Goal: Task Accomplishment & Management: Manage account settings

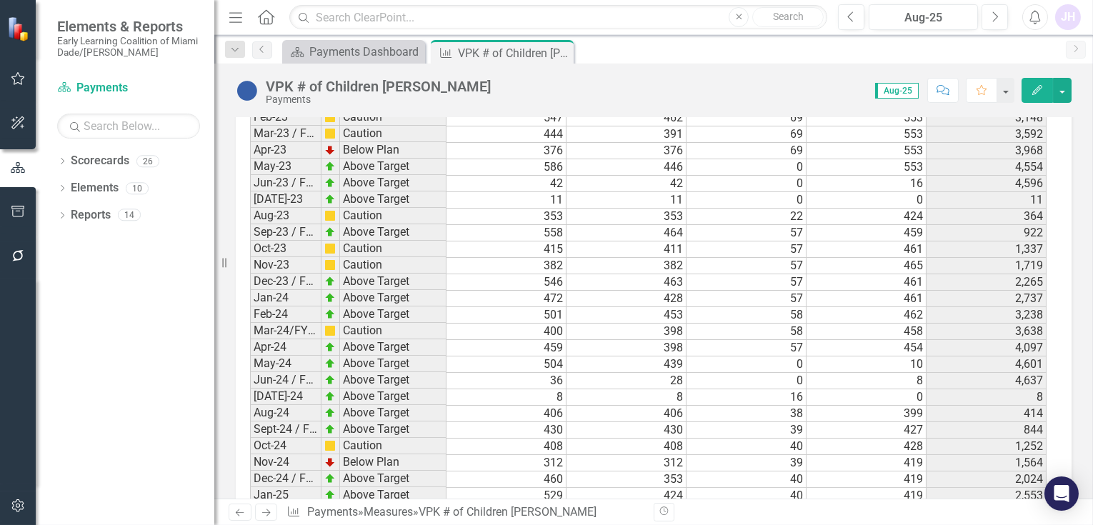
scroll to position [2266, 0]
click at [1045, 92] on button "Edit" at bounding box center [1037, 90] width 31 height 25
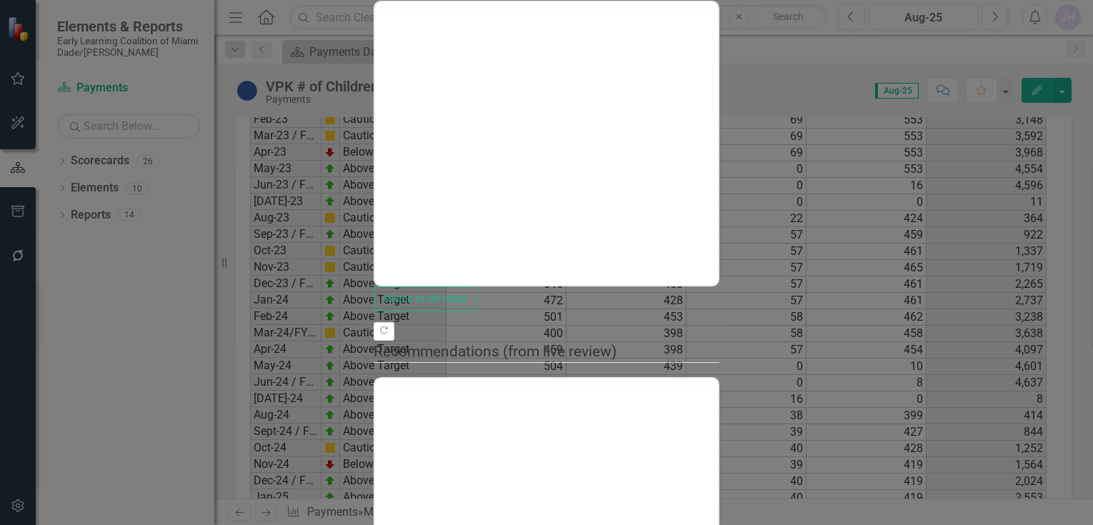
scroll to position [0, 0]
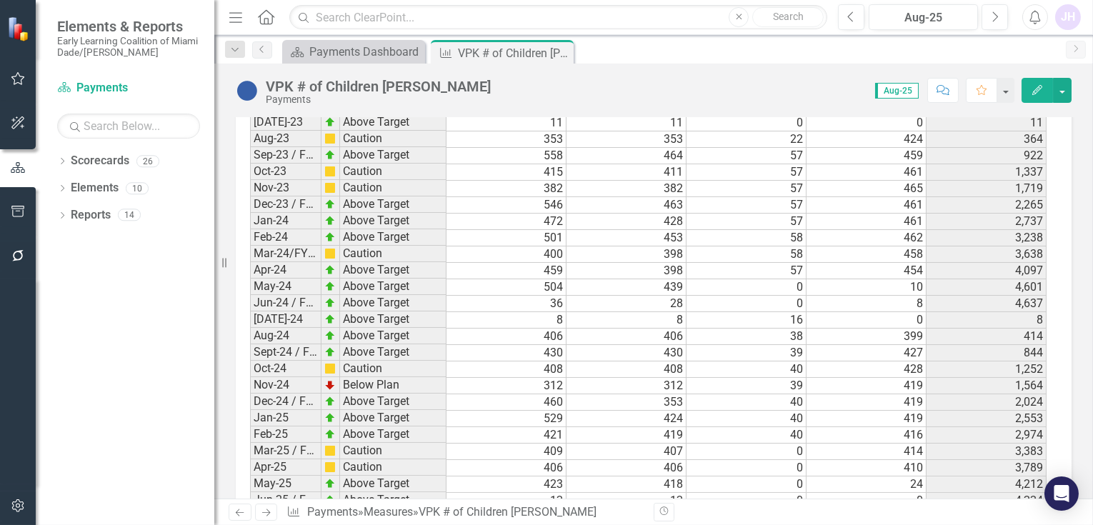
scroll to position [2504, 0]
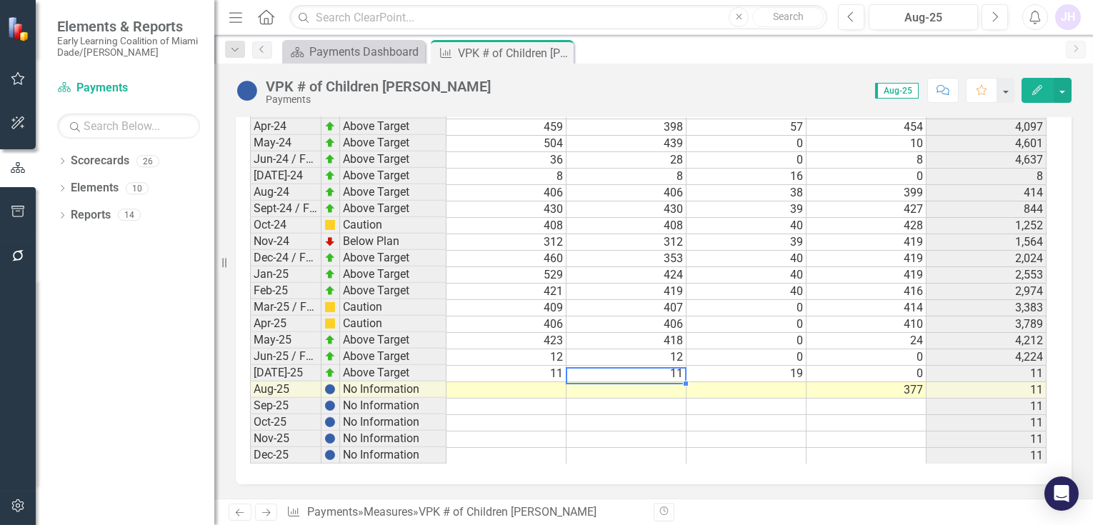
click at [667, 382] on td at bounding box center [627, 390] width 120 height 16
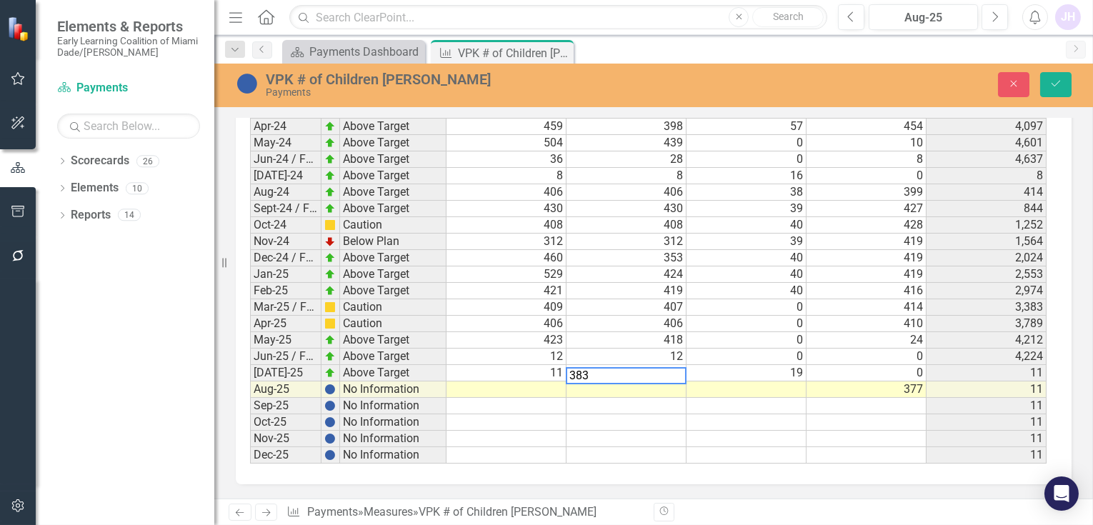
type textarea "383"
click at [537, 382] on td at bounding box center [507, 390] width 120 height 16
type textarea "383"
click at [598, 431] on td at bounding box center [627, 439] width 120 height 16
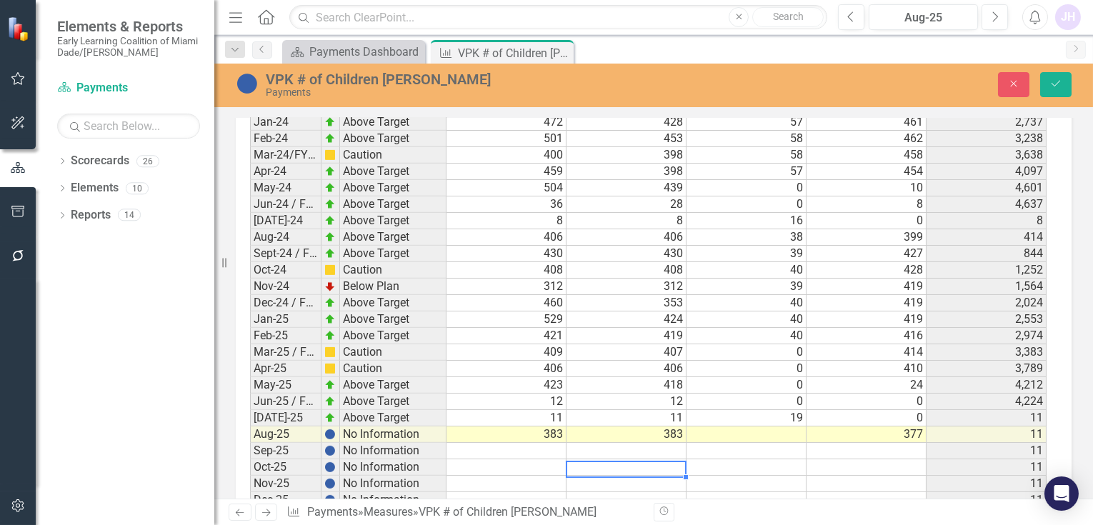
scroll to position [2506, 0]
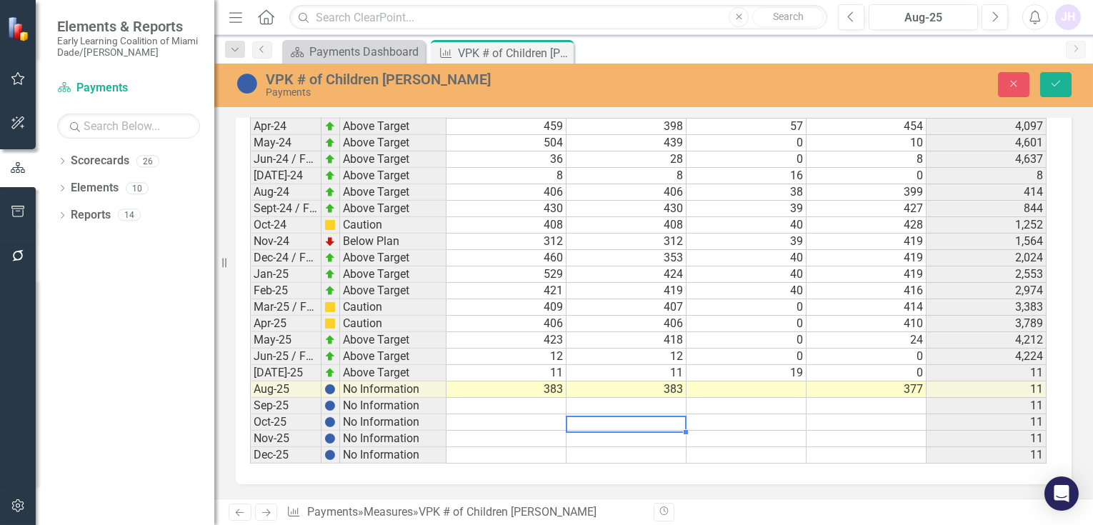
click at [789, 383] on td at bounding box center [747, 390] width 120 height 16
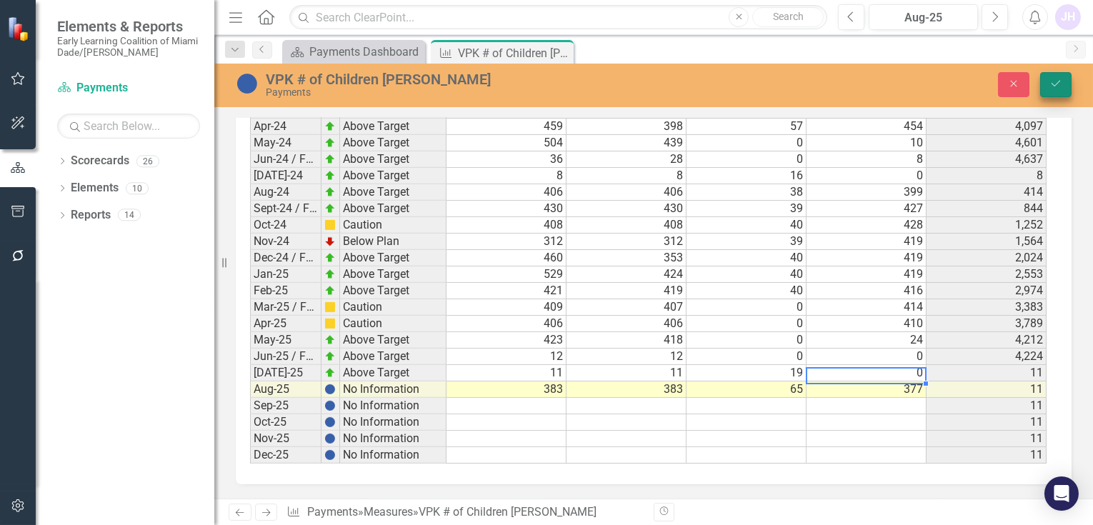
type textarea "377"
click at [1054, 78] on button "Save" at bounding box center [1055, 84] width 31 height 25
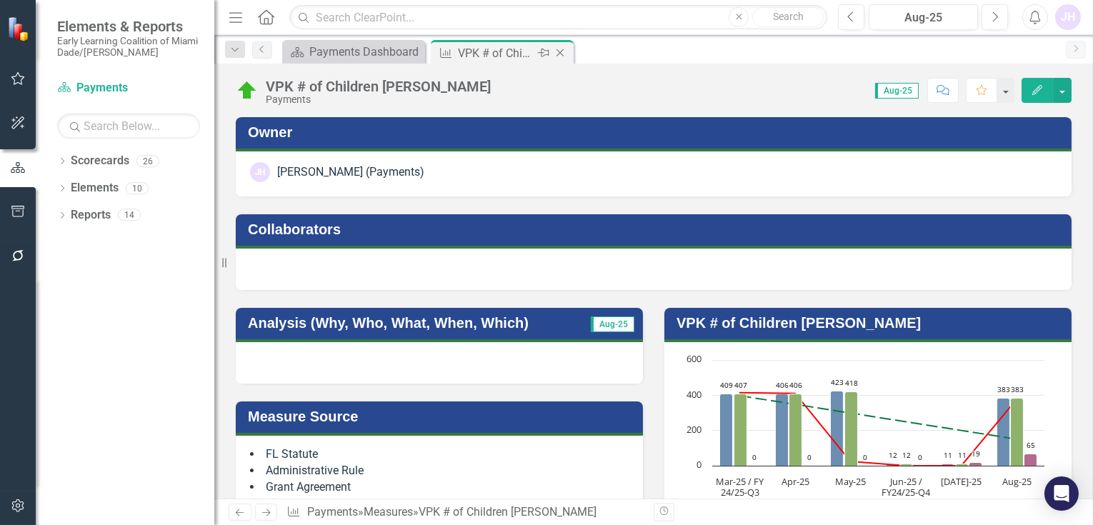
click at [556, 51] on icon "Close" at bounding box center [560, 52] width 14 height 11
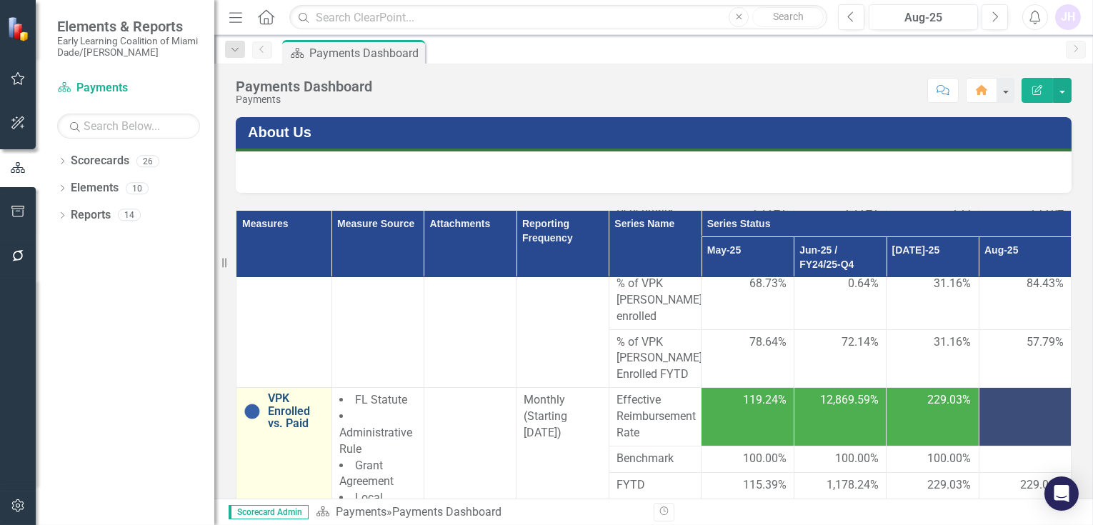
scroll to position [159, 0]
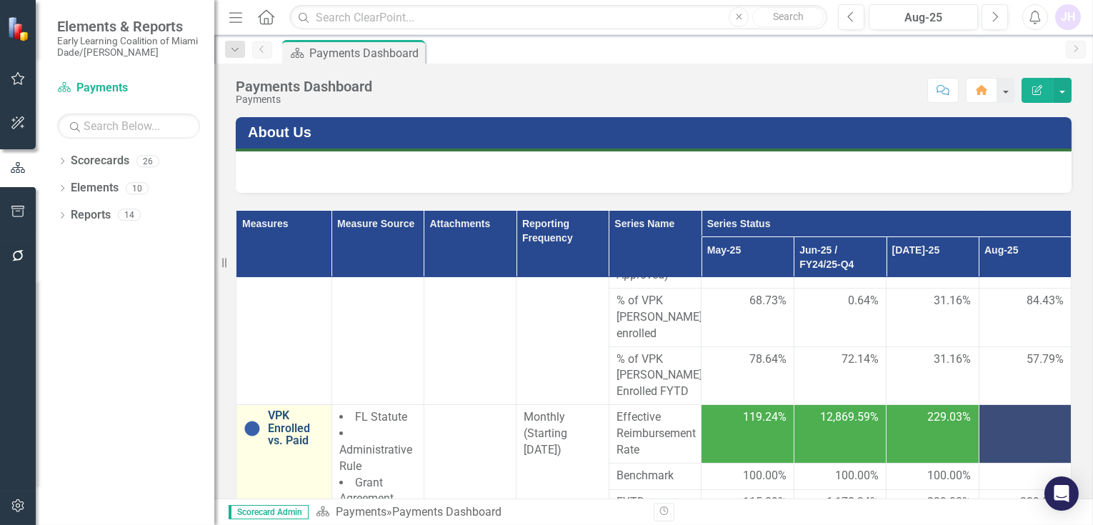
click at [285, 409] on link "VPK Enrolled vs. Paid" at bounding box center [296, 428] width 56 height 38
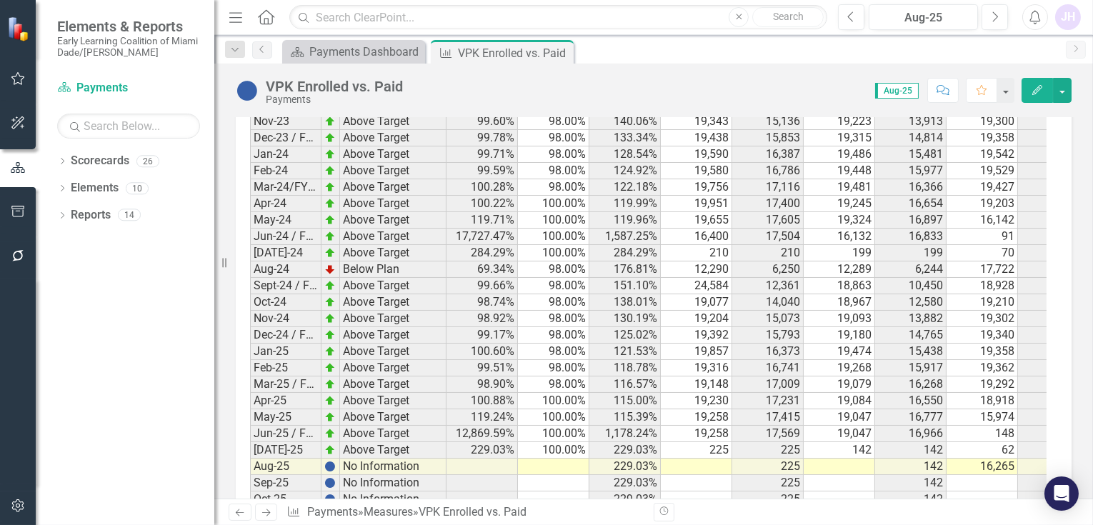
scroll to position [1437, 0]
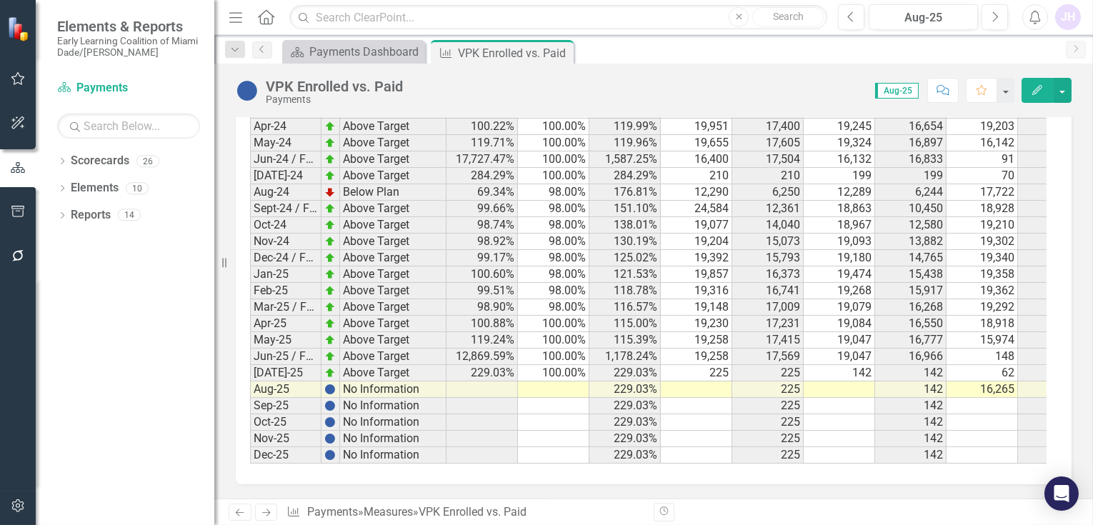
click at [839, 382] on td at bounding box center [839, 390] width 71 height 16
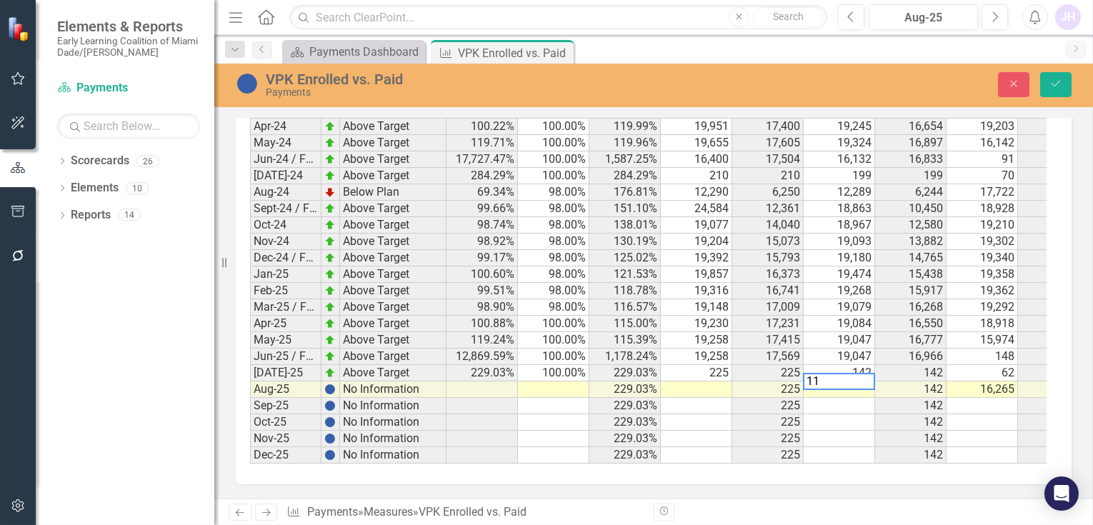
scroll to position [1438, 0]
type textarea "11190"
click at [721, 382] on td at bounding box center [696, 390] width 71 height 16
type textarea "11227"
click at [1062, 89] on button "Save" at bounding box center [1055, 84] width 31 height 25
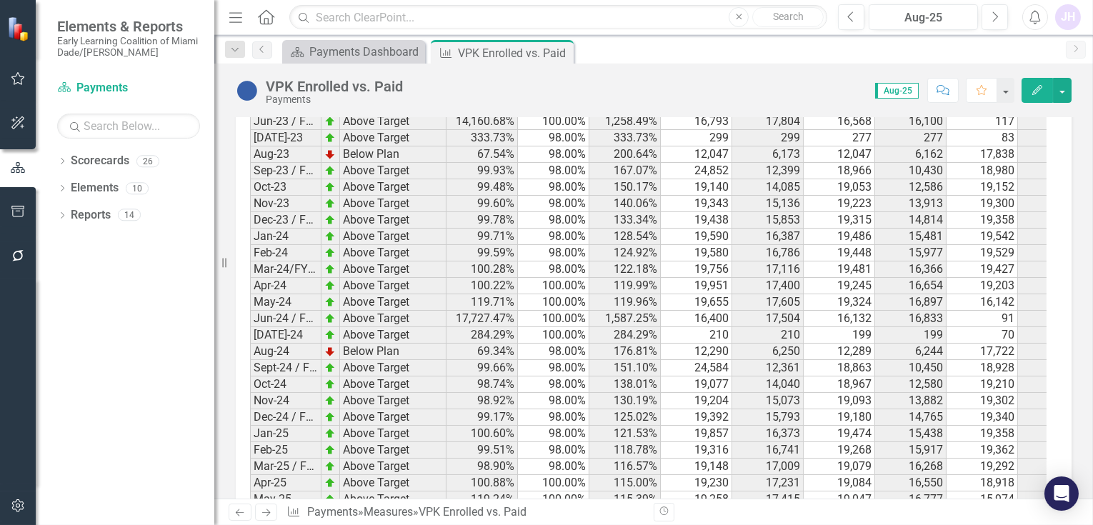
scroll to position [1437, 0]
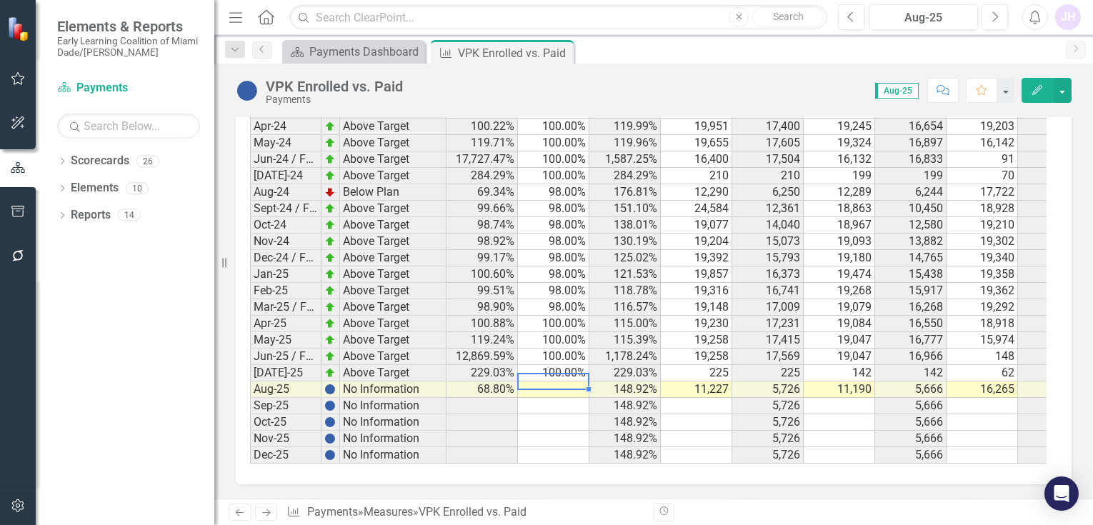
click at [567, 382] on td at bounding box center [553, 390] width 71 height 16
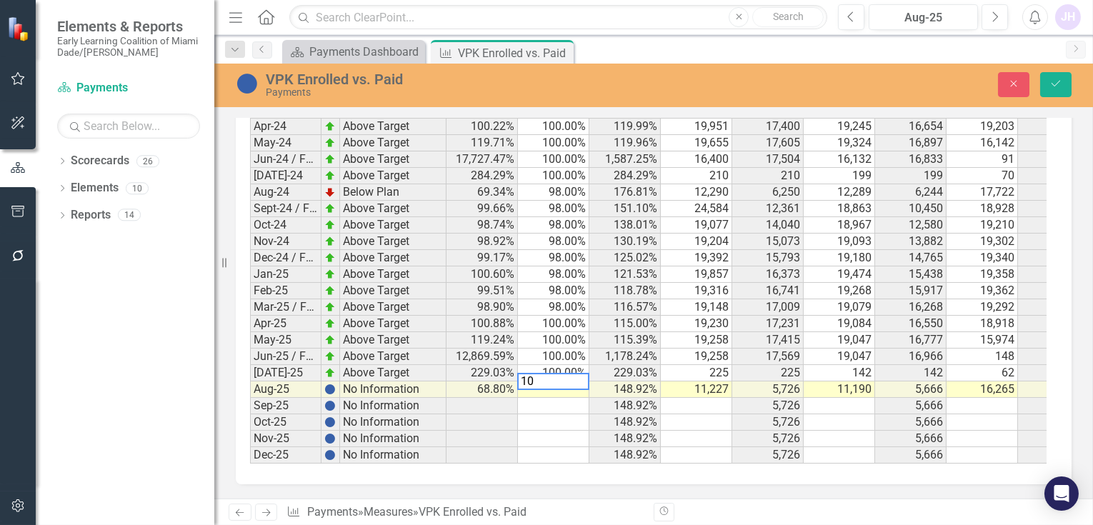
type textarea "100"
click at [1060, 79] on icon "Save" at bounding box center [1056, 84] width 13 height 10
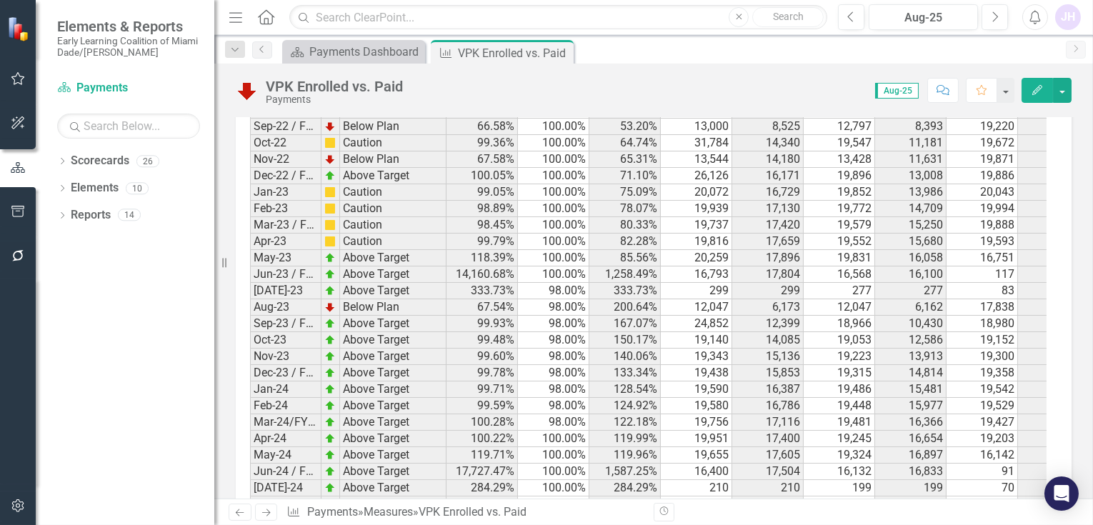
scroll to position [1041, 0]
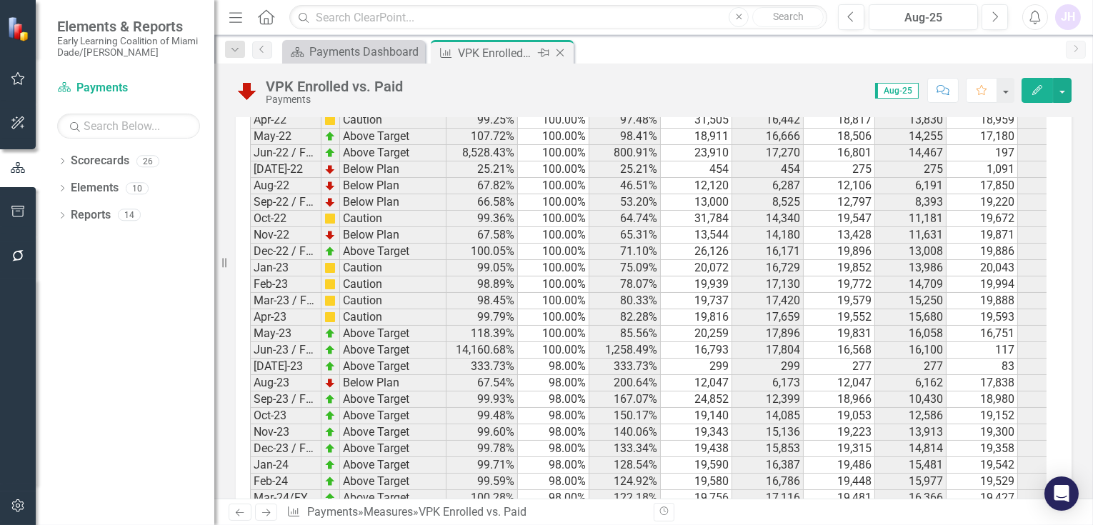
click at [561, 50] on icon "Close" at bounding box center [560, 52] width 14 height 11
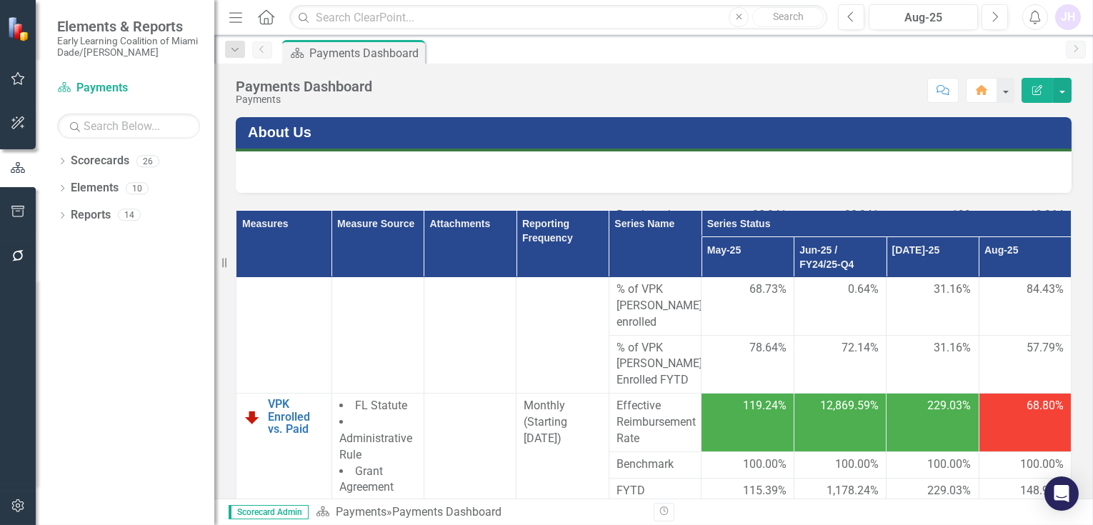
scroll to position [238, 0]
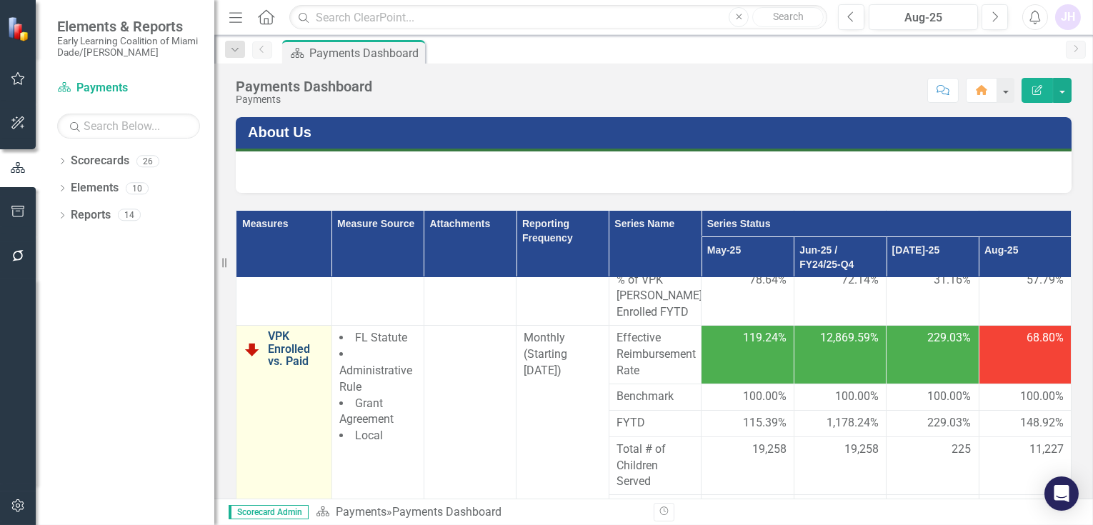
click at [284, 331] on link "VPK Enrolled vs. Paid" at bounding box center [296, 349] width 56 height 38
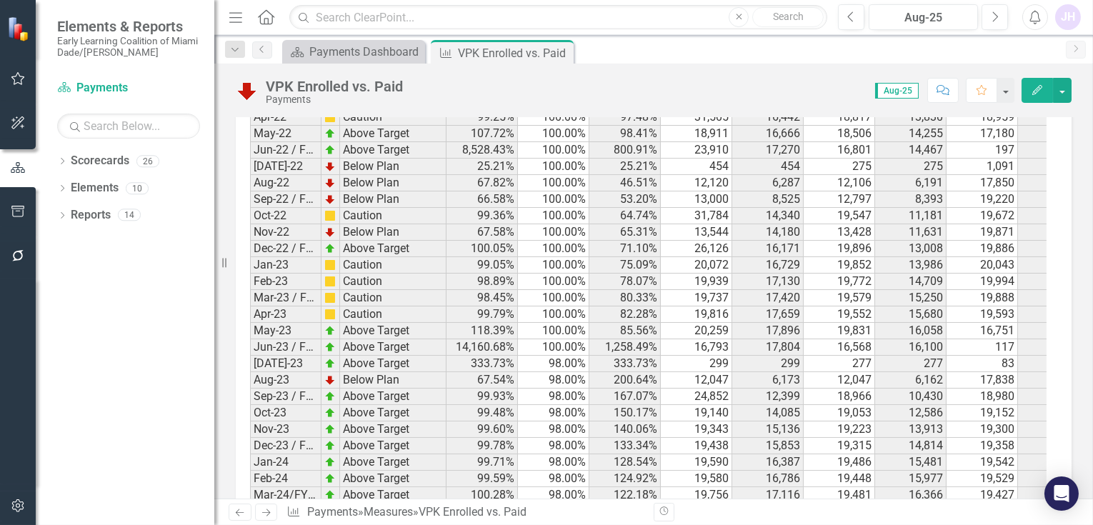
scroll to position [1041, 0]
click at [558, 55] on icon "Close" at bounding box center [560, 52] width 14 height 11
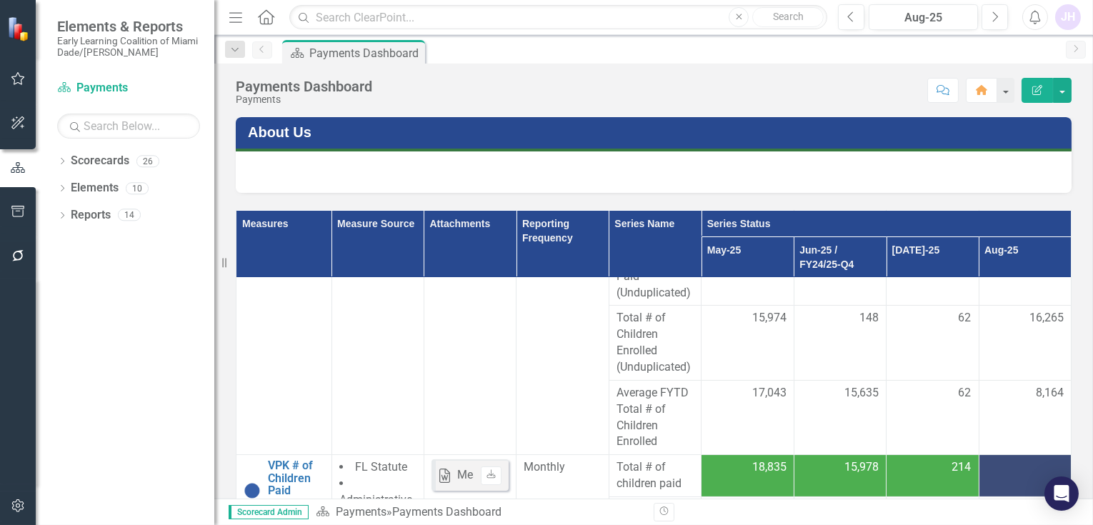
scroll to position [794, 0]
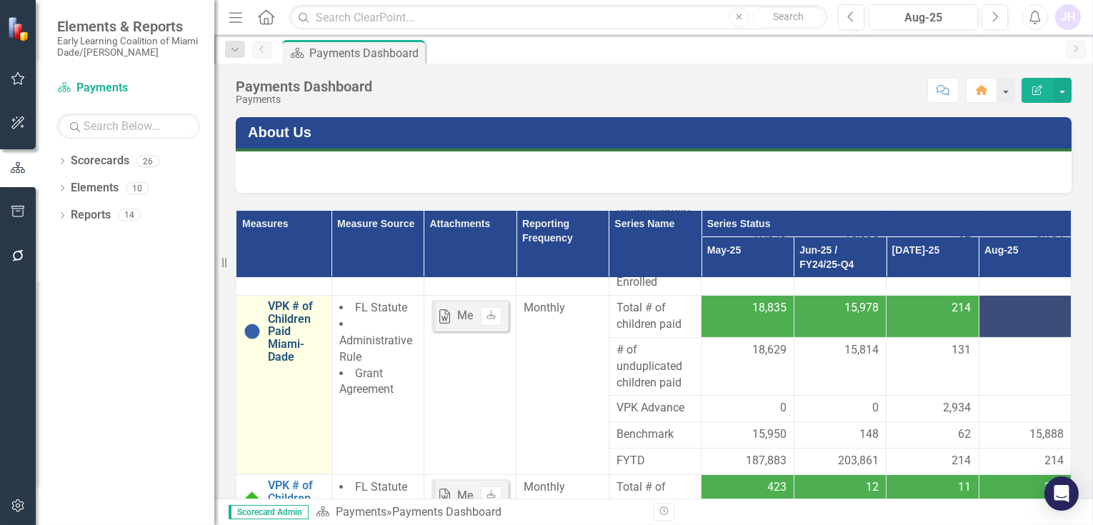
click at [284, 315] on link "VPK # of Children Paid Miami-Dade" at bounding box center [296, 331] width 56 height 63
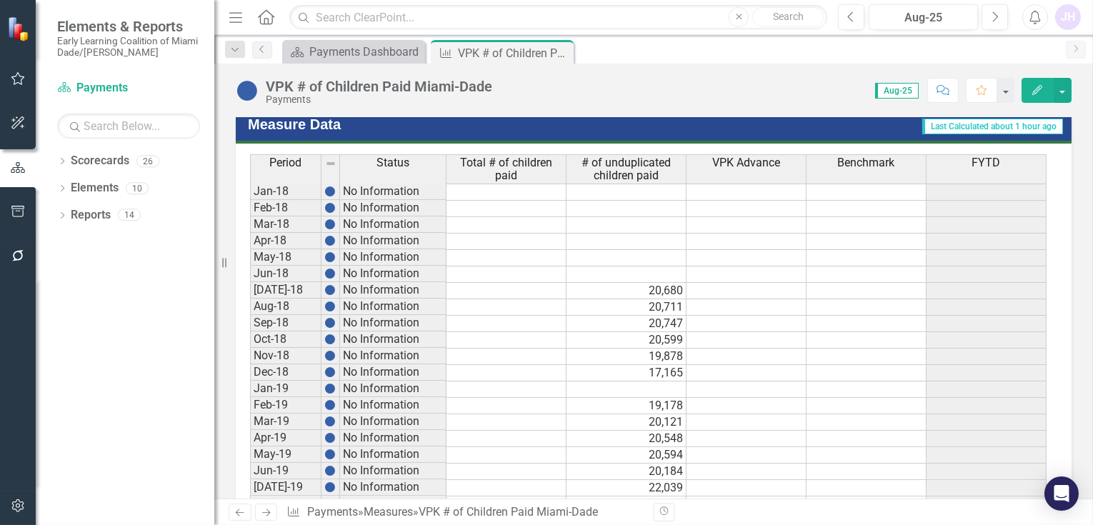
scroll to position [1126, 0]
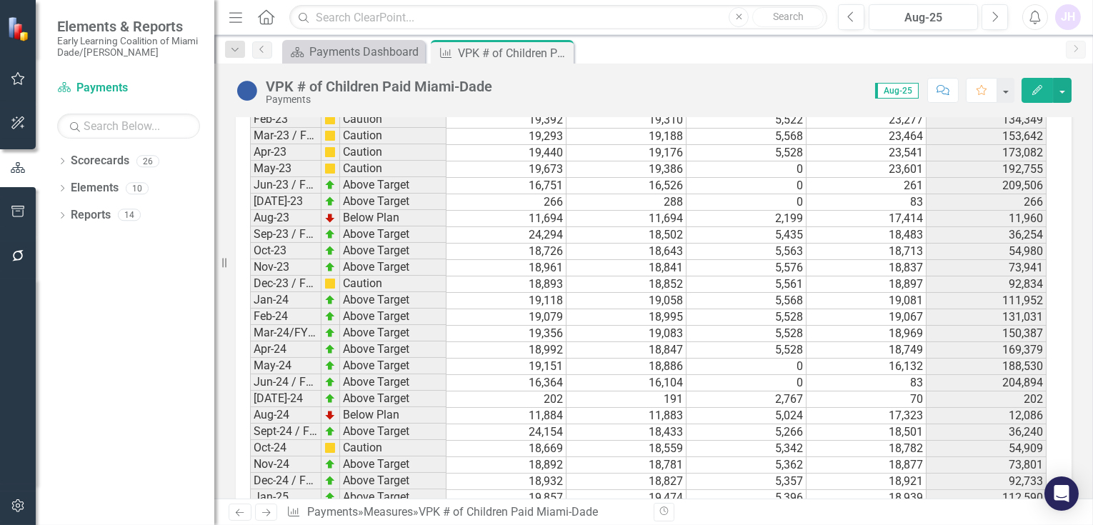
scroll to position [2476, 0]
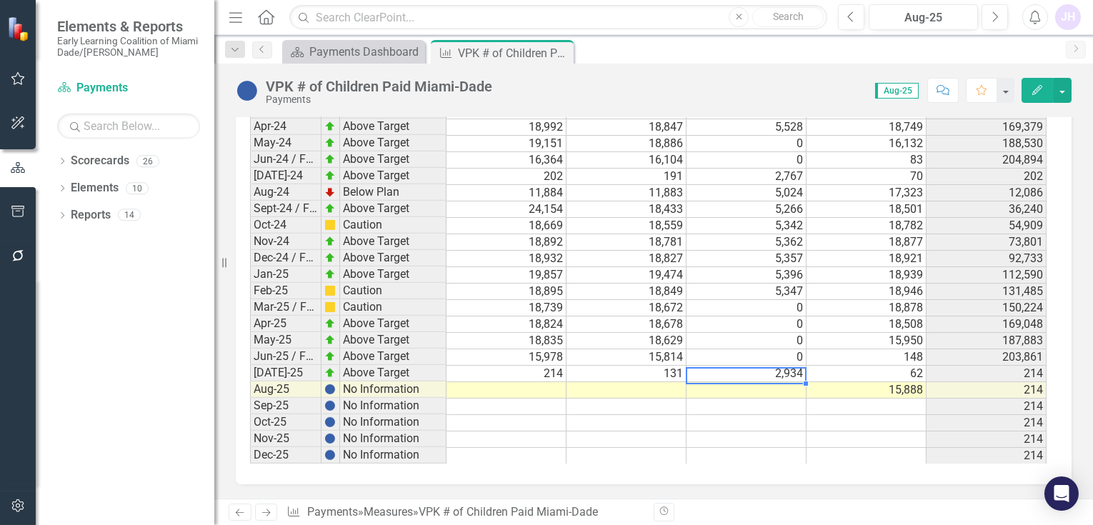
click at [777, 382] on td at bounding box center [747, 390] width 120 height 16
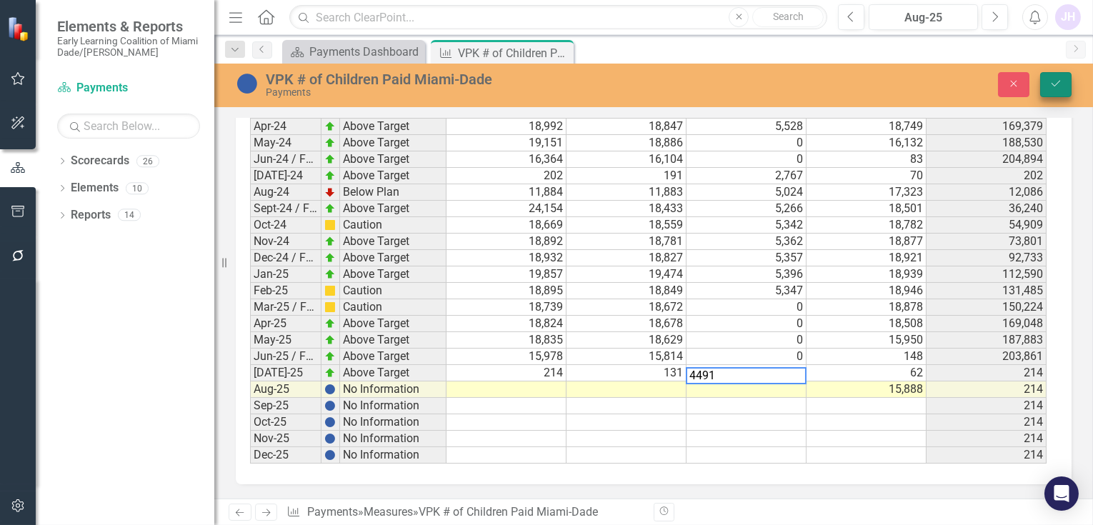
type textarea "4491"
click at [1051, 75] on button "Save" at bounding box center [1055, 84] width 31 height 25
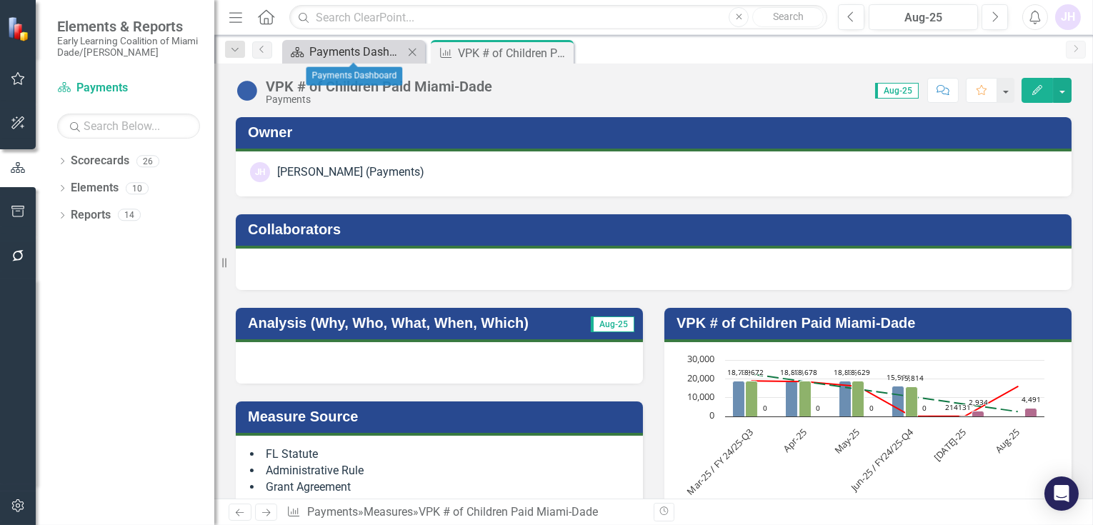
click at [389, 55] on div "Payments Dashboard" at bounding box center [356, 52] width 94 height 18
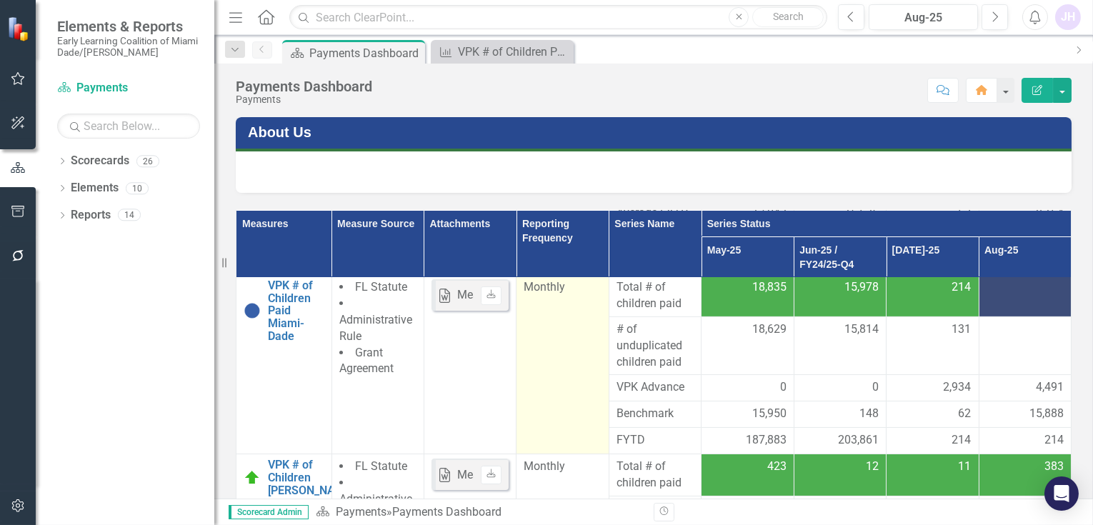
scroll to position [824, 0]
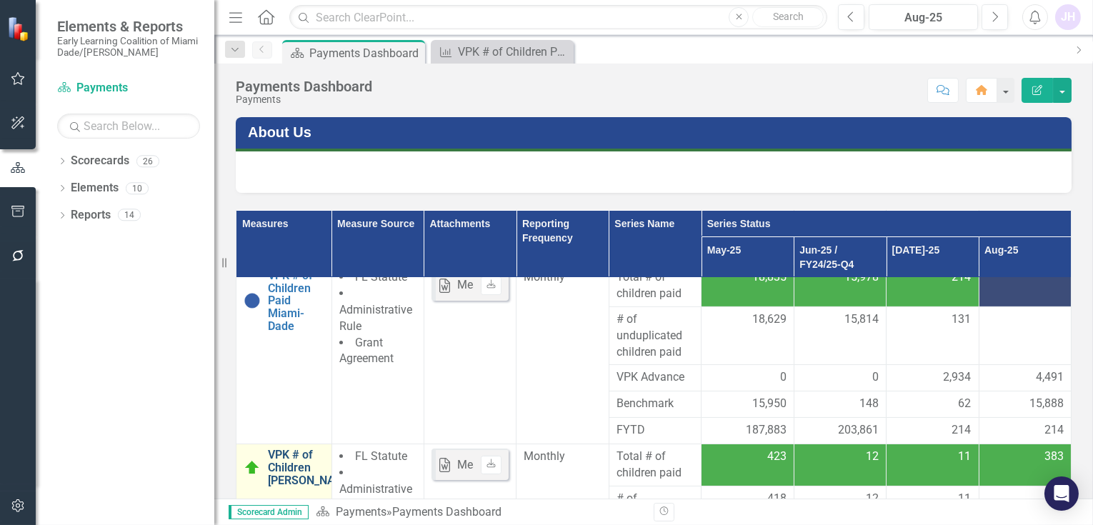
click at [289, 464] on link "VPK # of Children [PERSON_NAME]" at bounding box center [311, 468] width 86 height 38
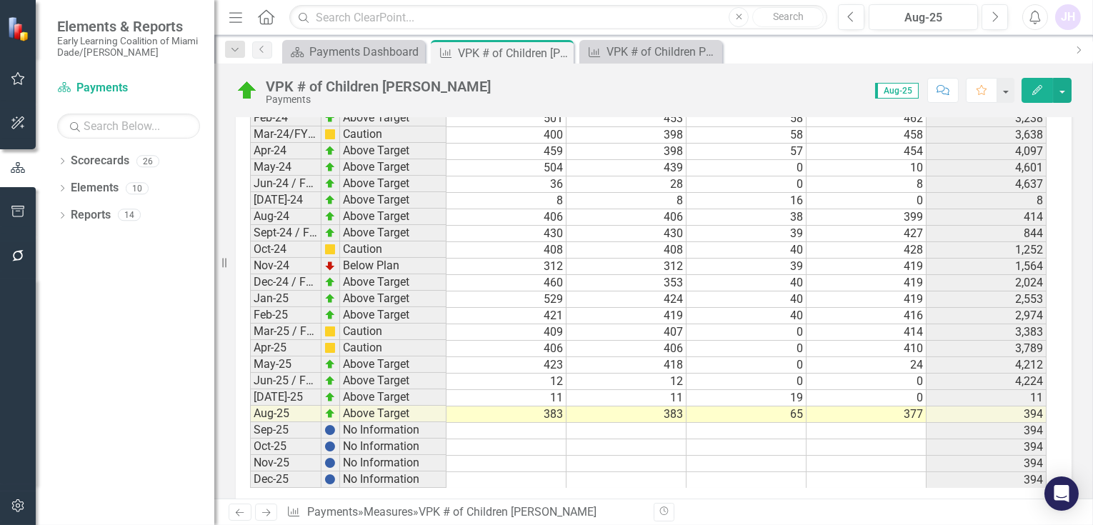
scroll to position [2504, 0]
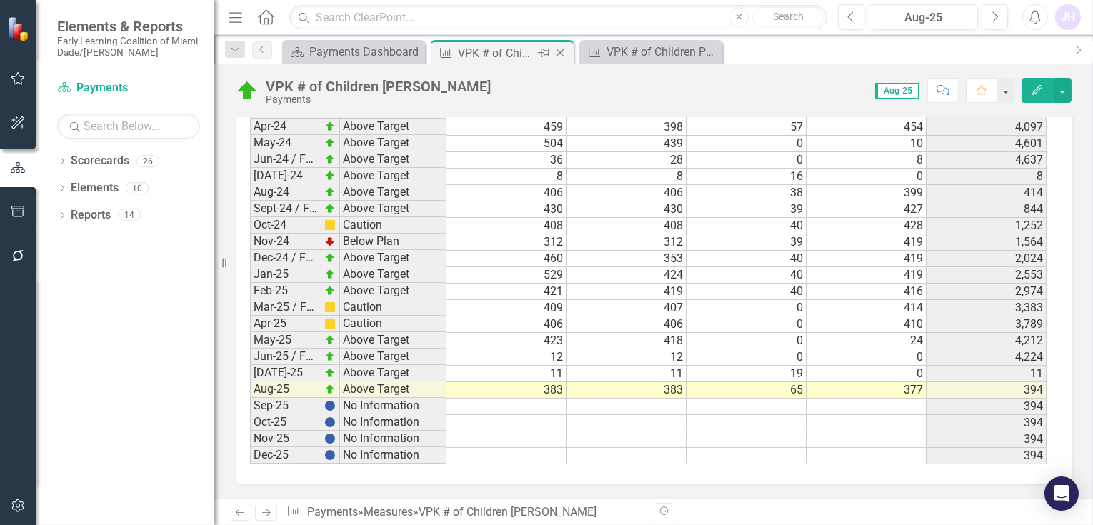
click at [563, 50] on icon "Close" at bounding box center [560, 52] width 14 height 11
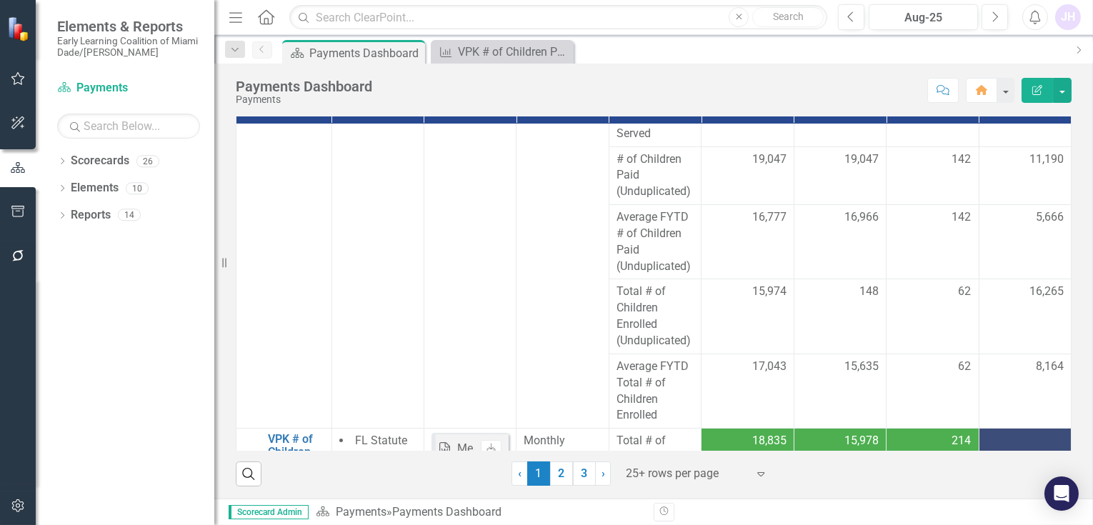
scroll to position [745, 0]
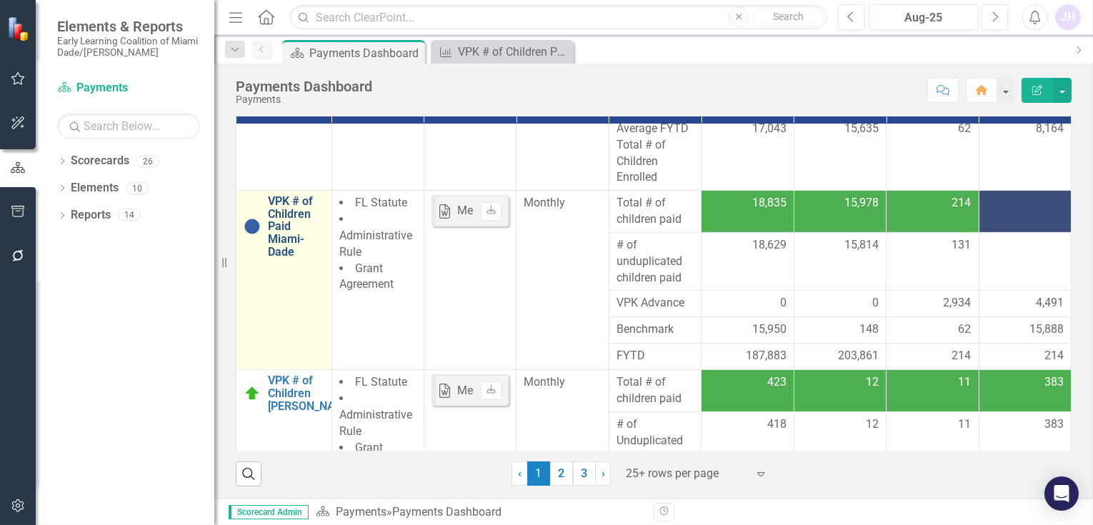
click at [278, 206] on link "VPK # of Children Paid Miami-Dade" at bounding box center [296, 226] width 56 height 63
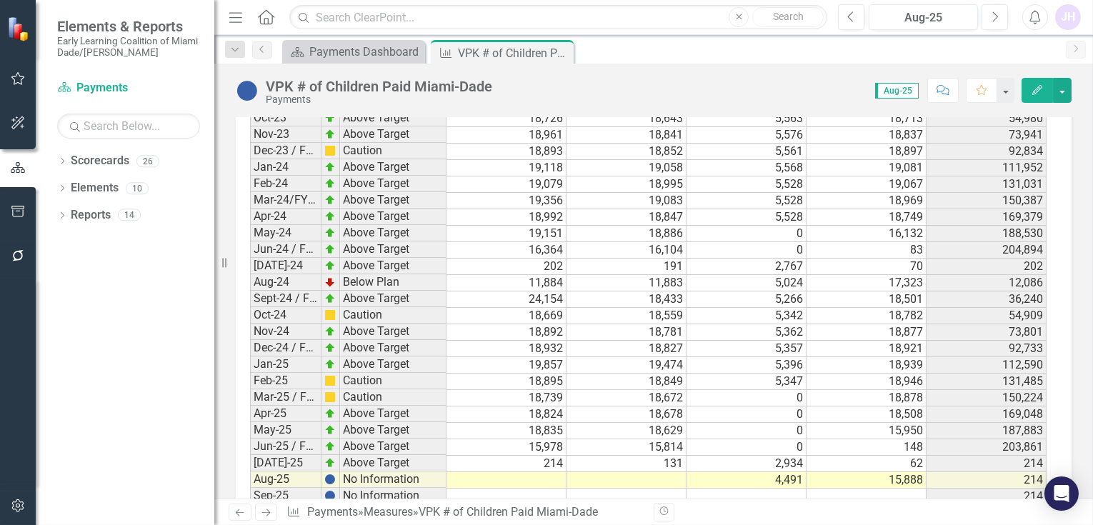
scroll to position [2461, 0]
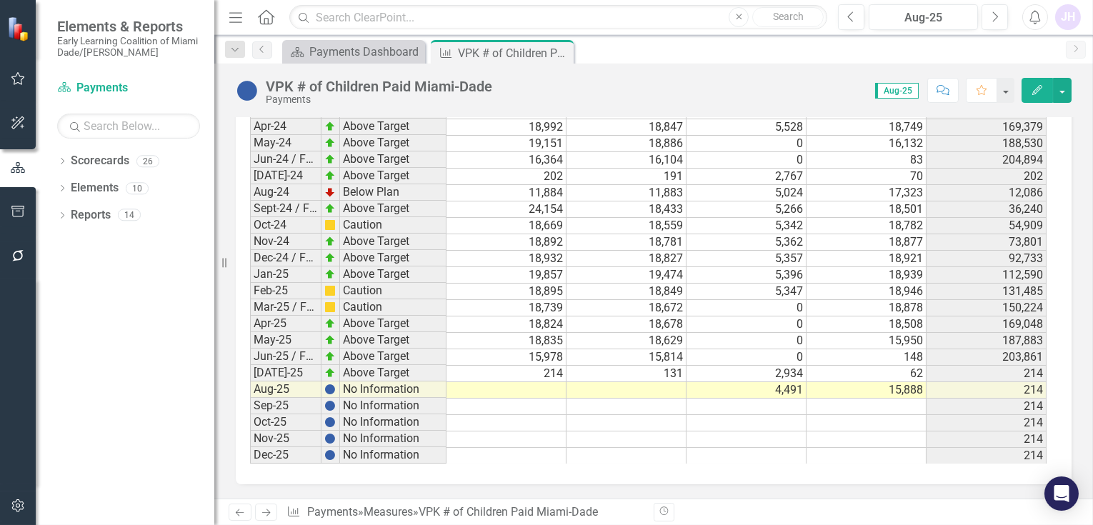
click at [669, 386] on td at bounding box center [627, 390] width 120 height 16
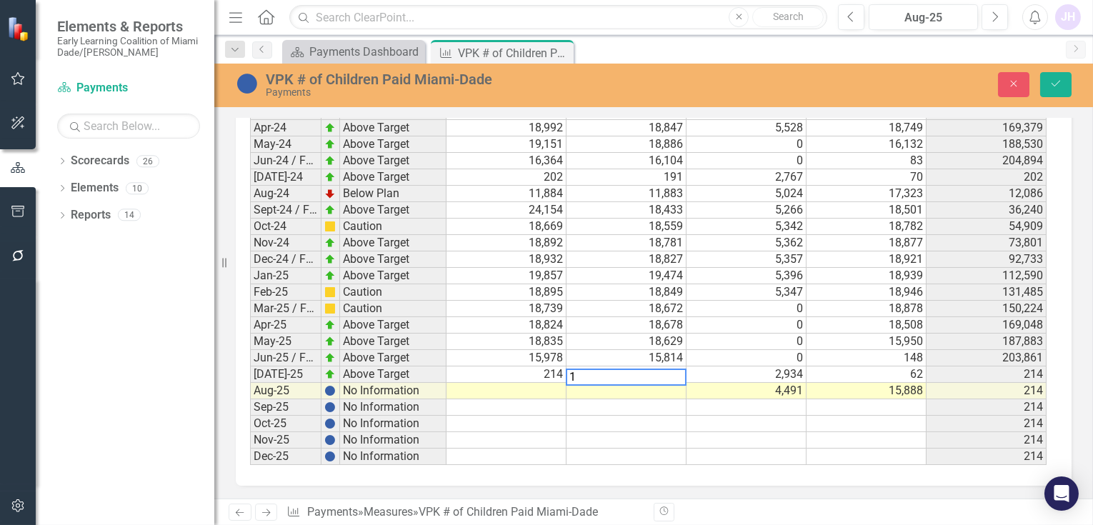
scroll to position [2461, 0]
type textarea "10807"
click at [531, 388] on td at bounding box center [507, 390] width 120 height 16
type textarea "10844"
drag, startPoint x: 922, startPoint y: 113, endPoint x: 927, endPoint y: 119, distance: 7.7
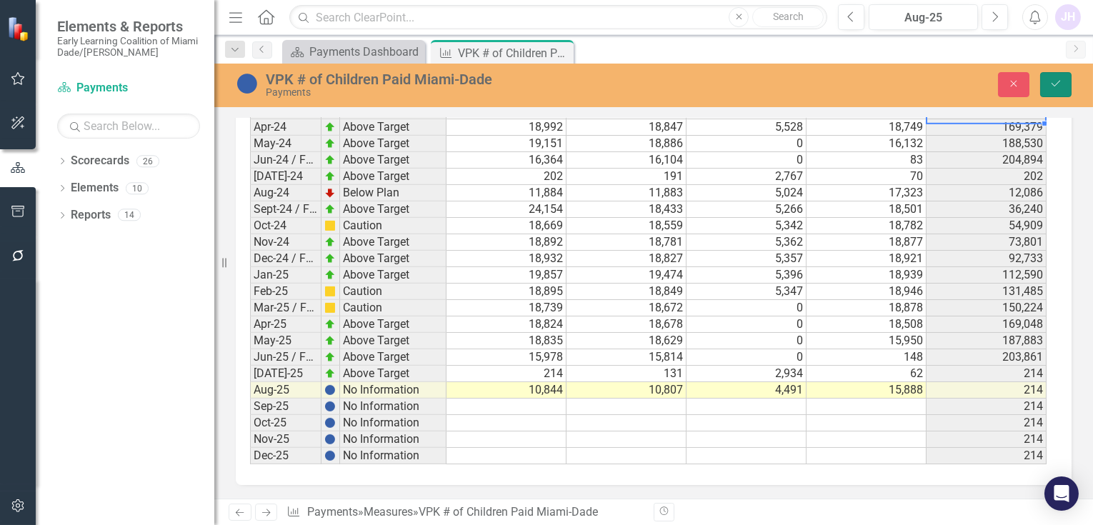
click at [1061, 79] on icon "Save" at bounding box center [1056, 84] width 13 height 10
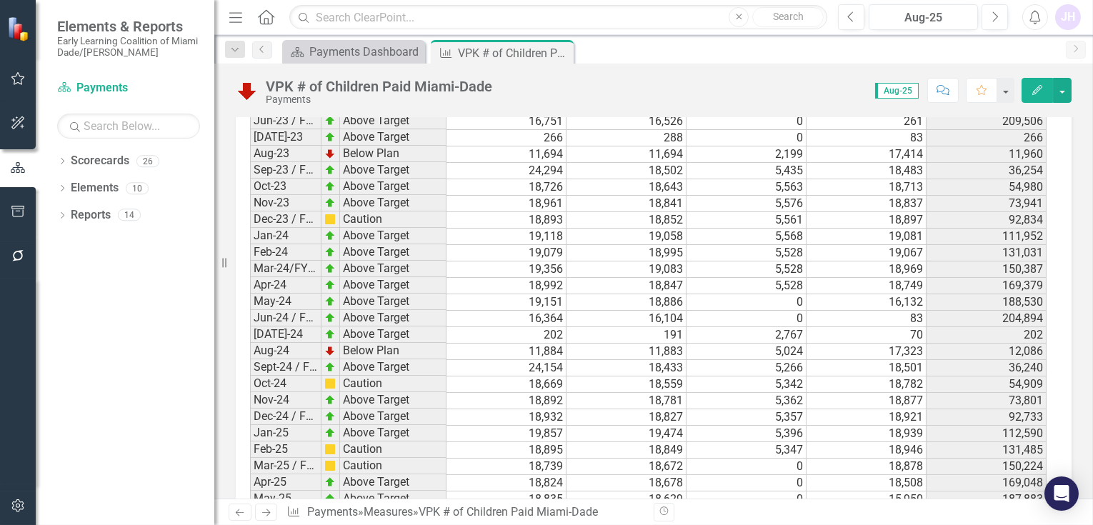
scroll to position [2476, 0]
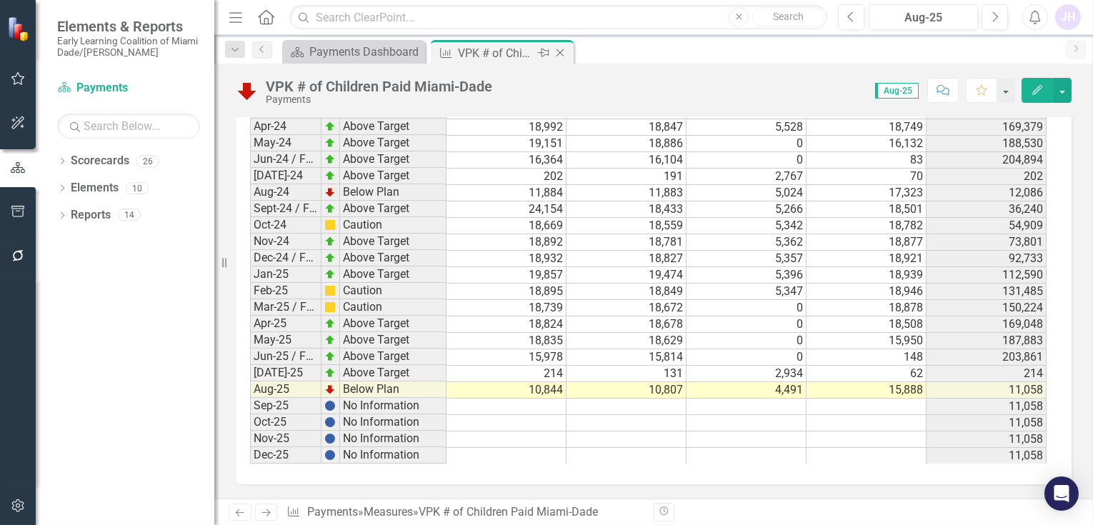
click at [565, 50] on icon "Close" at bounding box center [560, 52] width 14 height 11
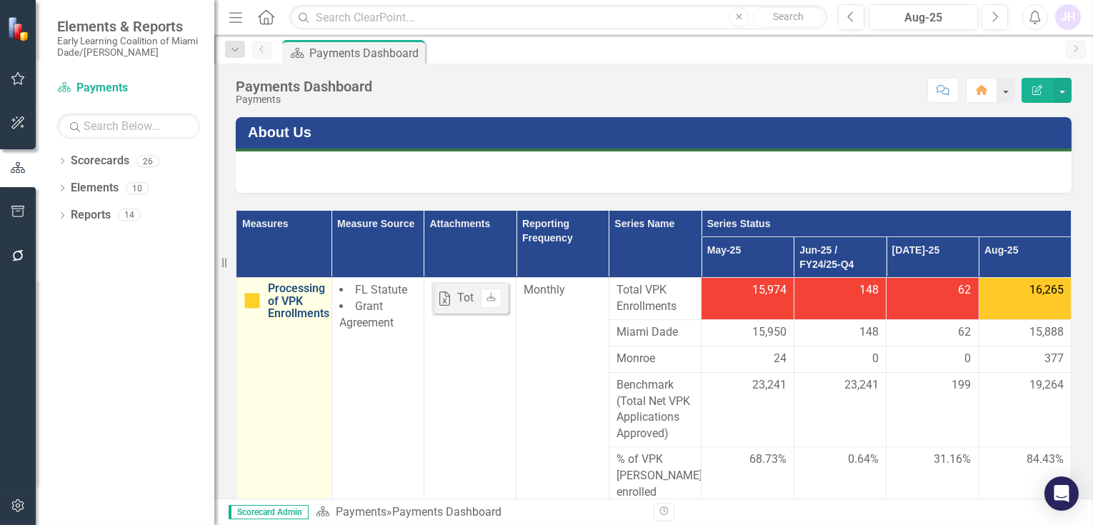
click at [306, 299] on link "Processing of VPK Enrollments" at bounding box center [298, 301] width 61 height 38
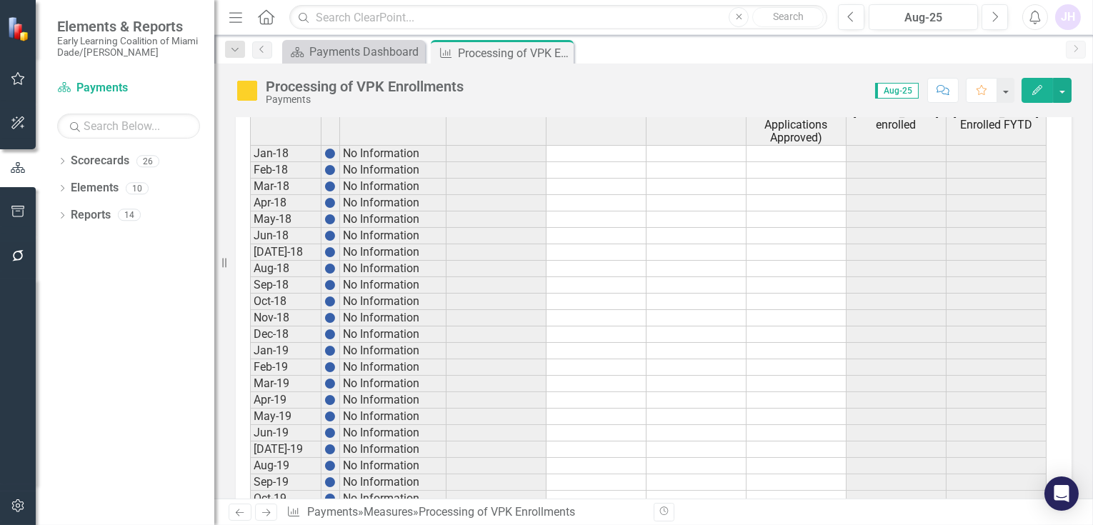
scroll to position [1032, 0]
click at [559, 51] on icon "Close" at bounding box center [560, 52] width 14 height 11
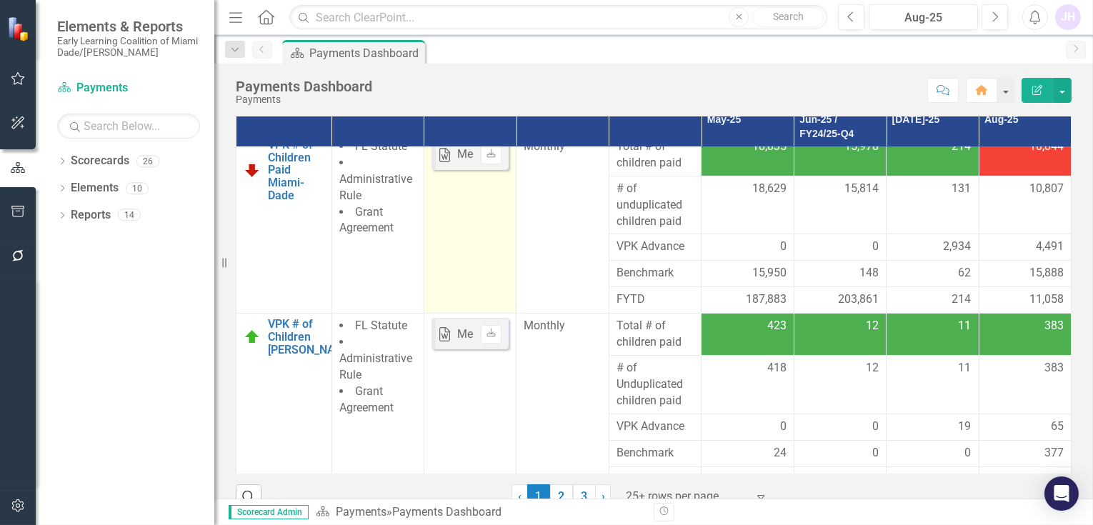
scroll to position [154, 0]
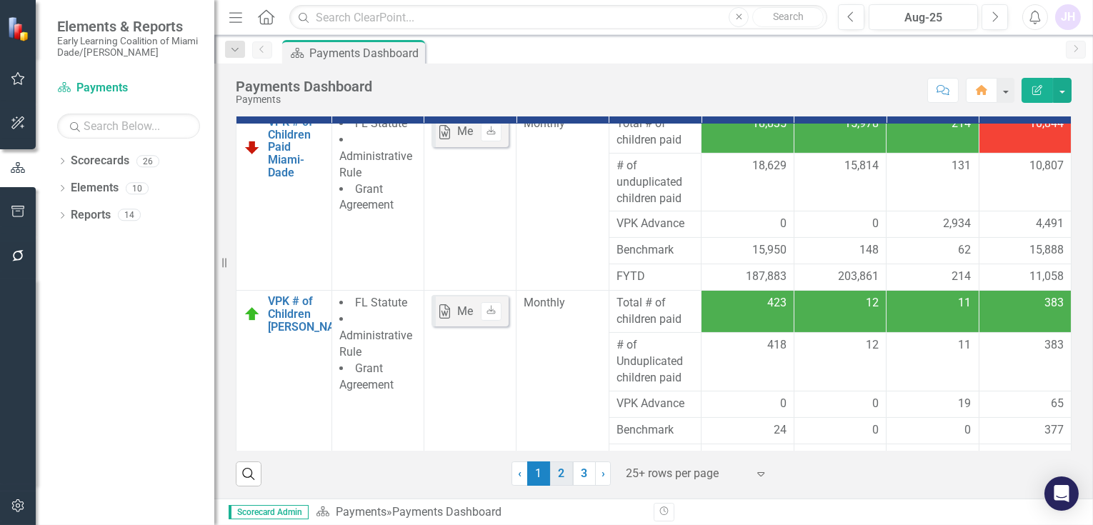
click at [552, 469] on link "2" at bounding box center [561, 474] width 23 height 24
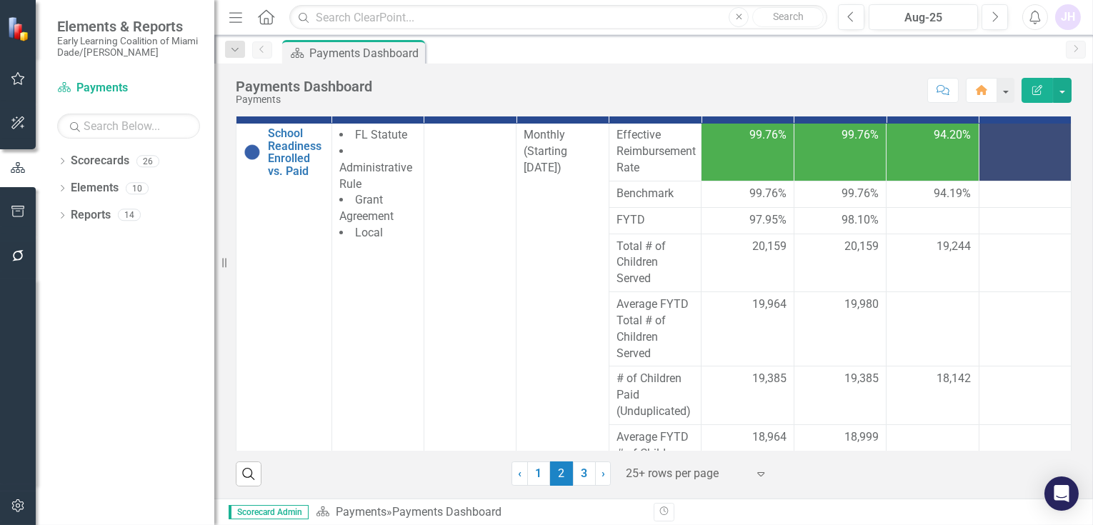
scroll to position [0, 0]
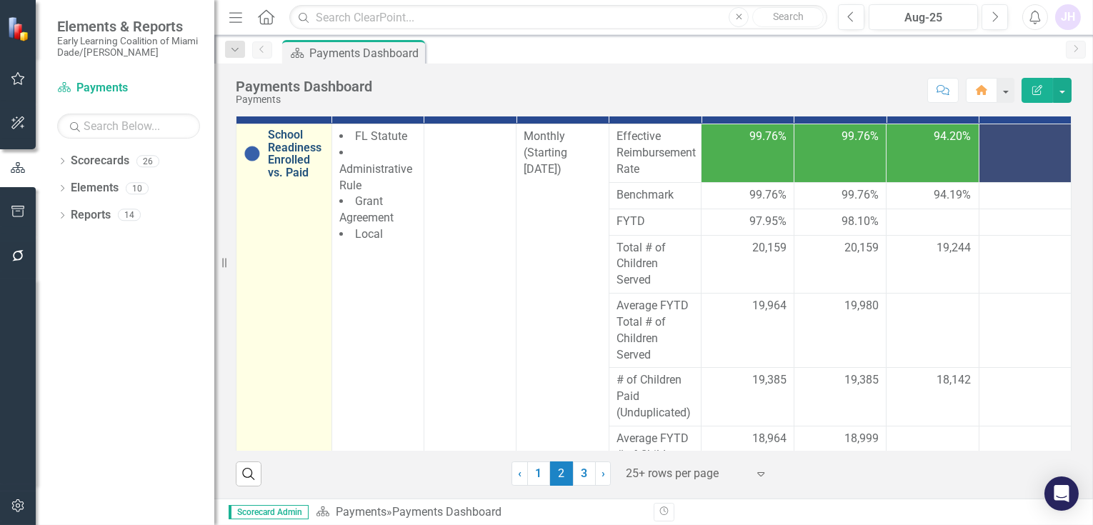
click at [298, 151] on link "School Readiness Enrolled vs. Paid" at bounding box center [296, 154] width 56 height 50
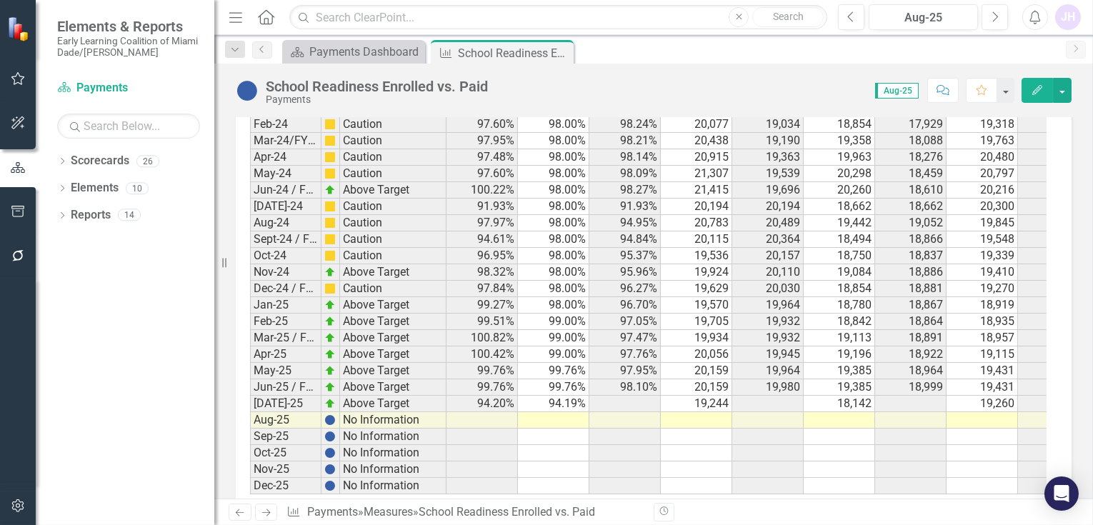
scroll to position [1437, 0]
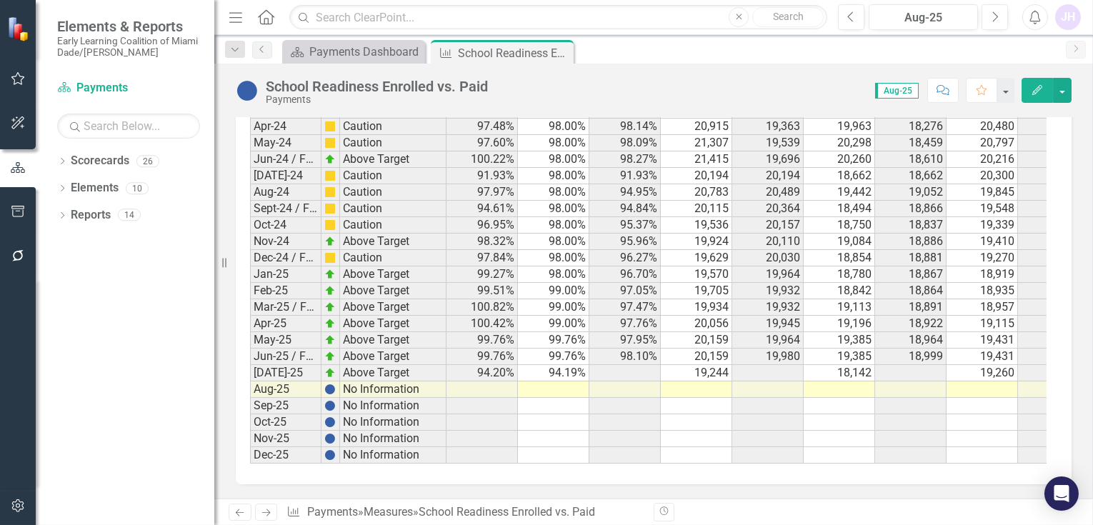
click at [1045, 86] on button "Edit" at bounding box center [1037, 90] width 31 height 25
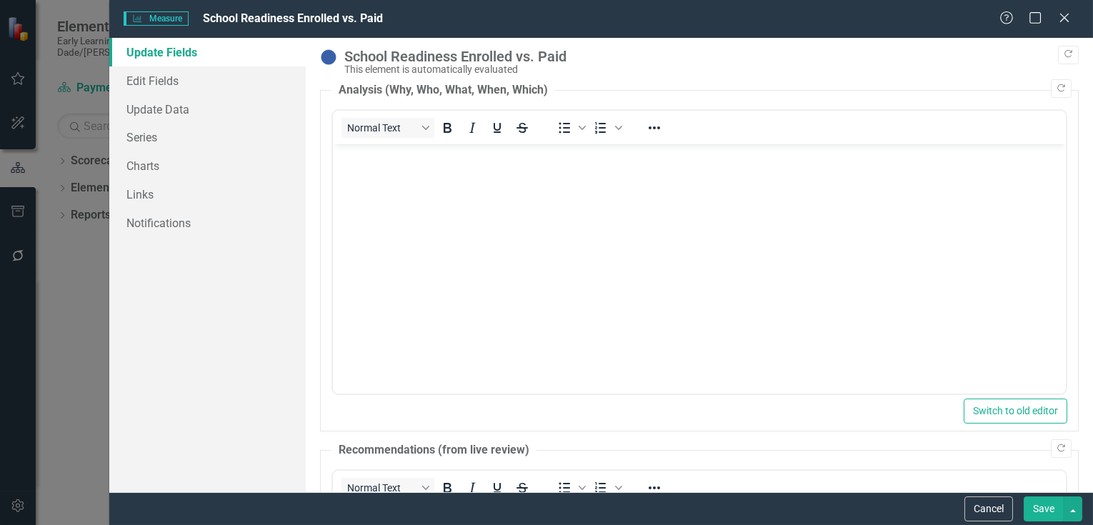
scroll to position [0, 0]
click at [1059, 17] on icon "Close" at bounding box center [1064, 18] width 18 height 14
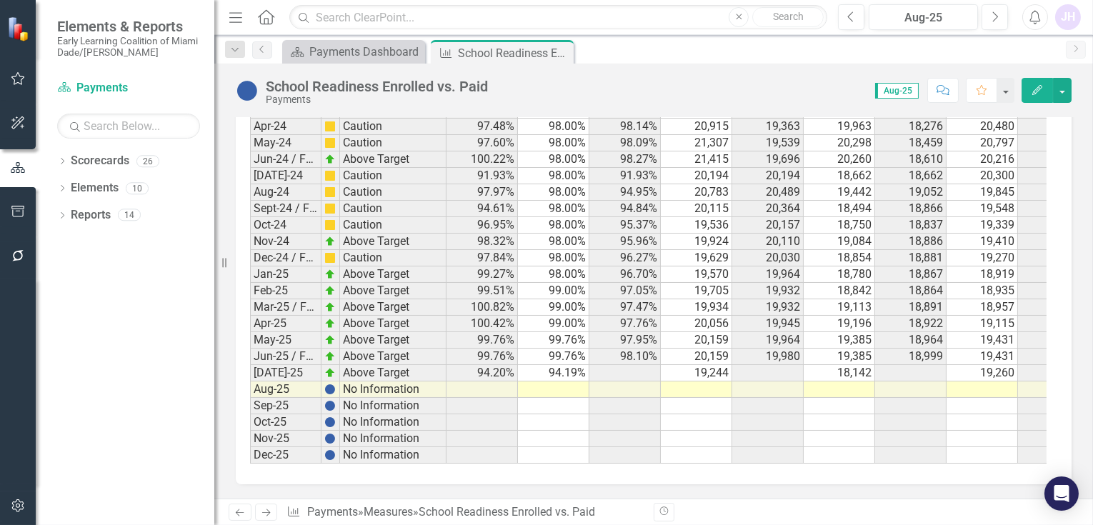
click at [1037, 92] on icon "Edit" at bounding box center [1037, 90] width 13 height 10
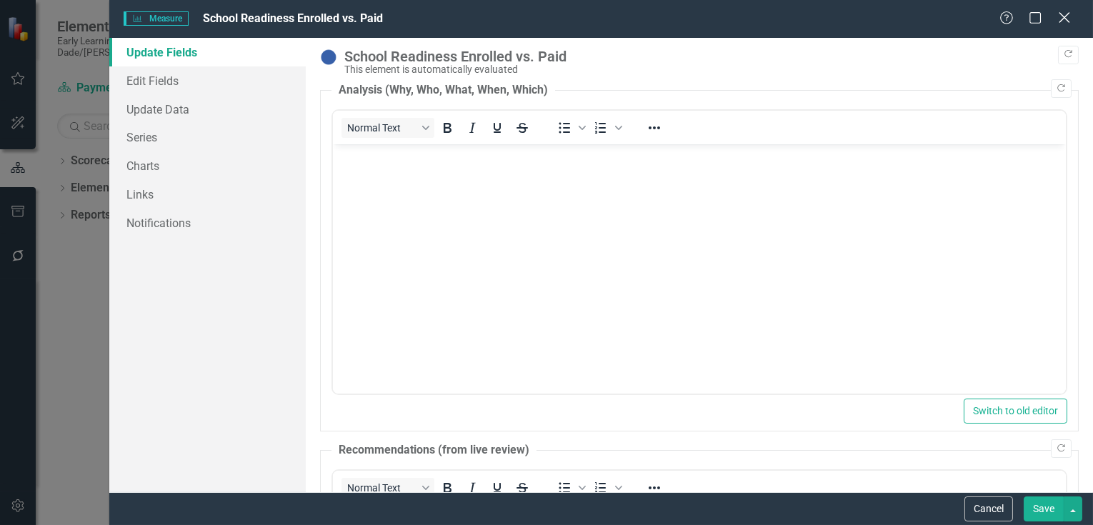
click at [1065, 18] on icon at bounding box center [1064, 17] width 11 height 11
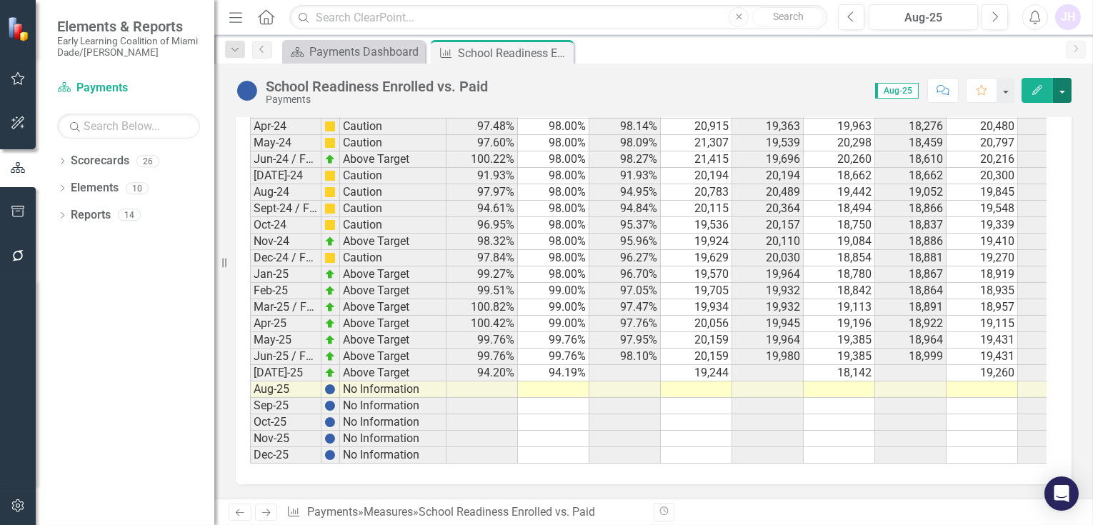
click at [1061, 86] on button "button" at bounding box center [1062, 90] width 19 height 25
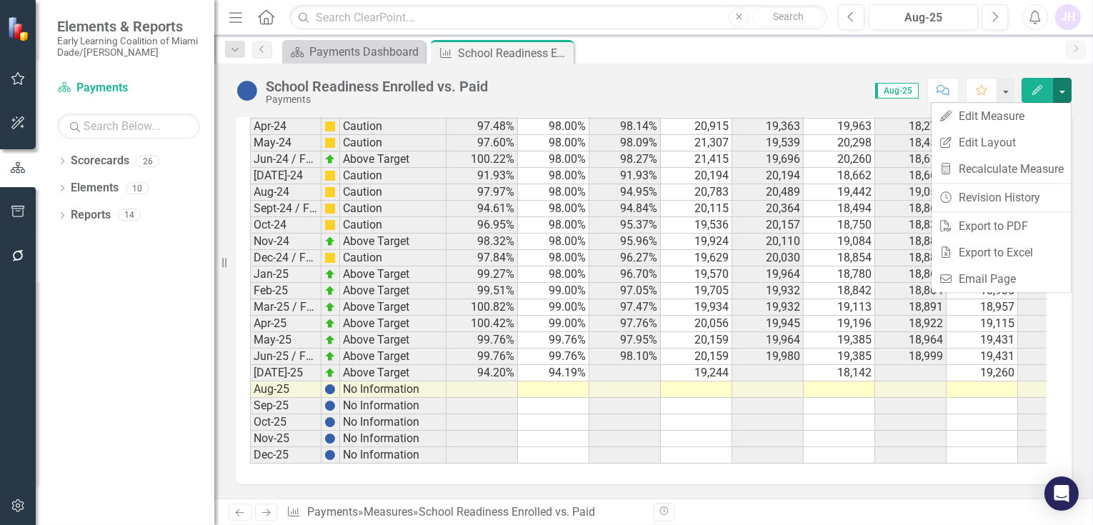
click at [750, 41] on div "Scorecard Payments Dashboard Close Measure School Readiness Enrolled vs. Paid P…" at bounding box center [668, 51] width 779 height 23
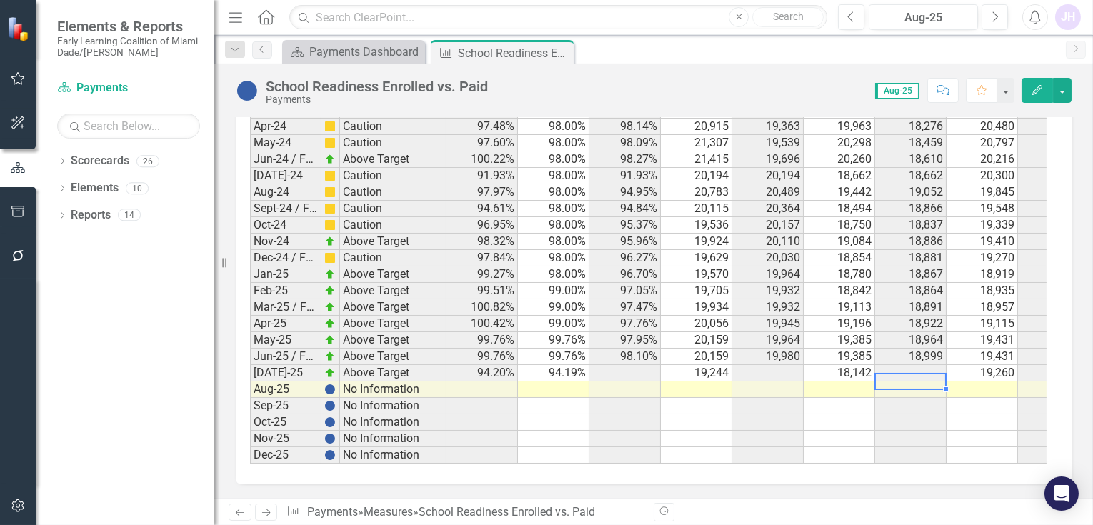
click at [911, 382] on td at bounding box center [910, 390] width 71 height 16
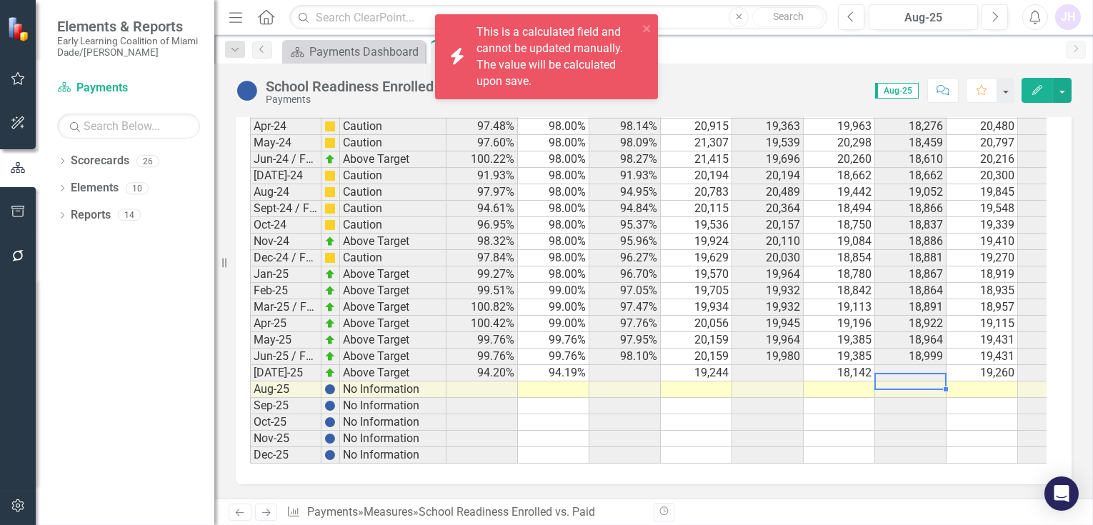
click at [939, 365] on td at bounding box center [910, 373] width 71 height 16
click at [985, 365] on td "19,260" at bounding box center [982, 373] width 71 height 16
click at [1042, 93] on icon "Edit" at bounding box center [1037, 90] width 13 height 10
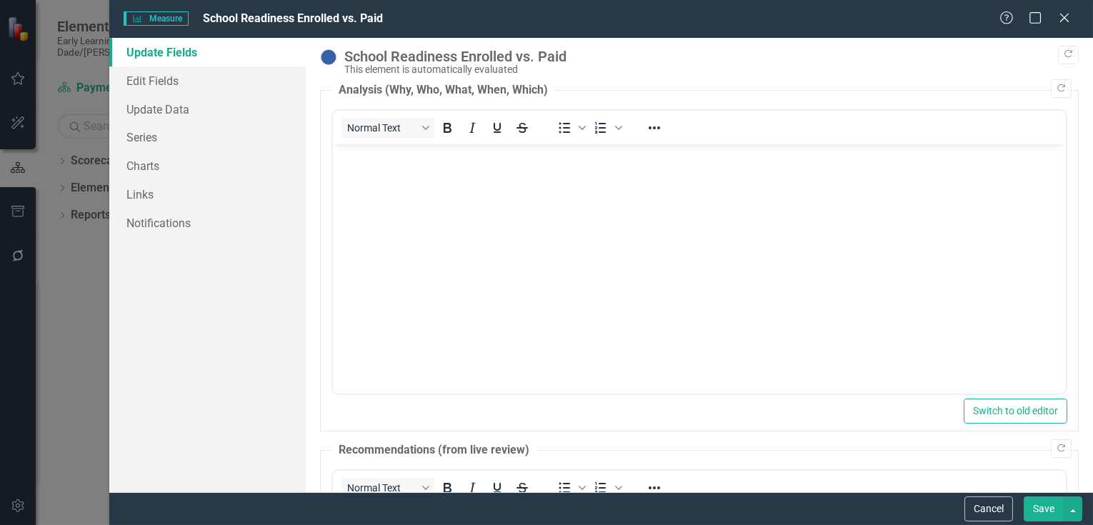
click at [636, 25] on div "Measure Measure School Readiness Enrolled vs. Paid" at bounding box center [562, 19] width 876 height 16
click at [1061, 15] on icon at bounding box center [1064, 17] width 11 height 11
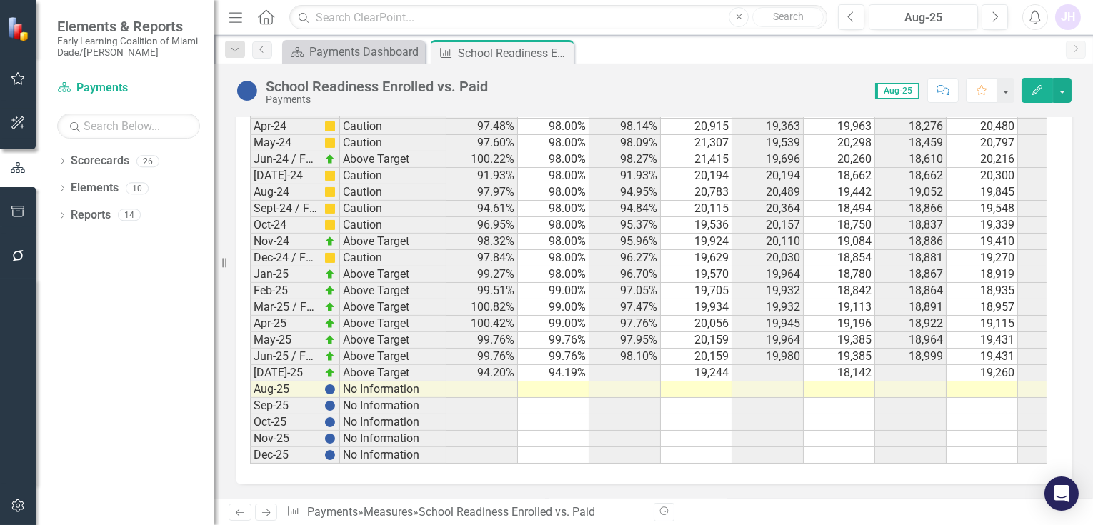
scroll to position [1358, 0]
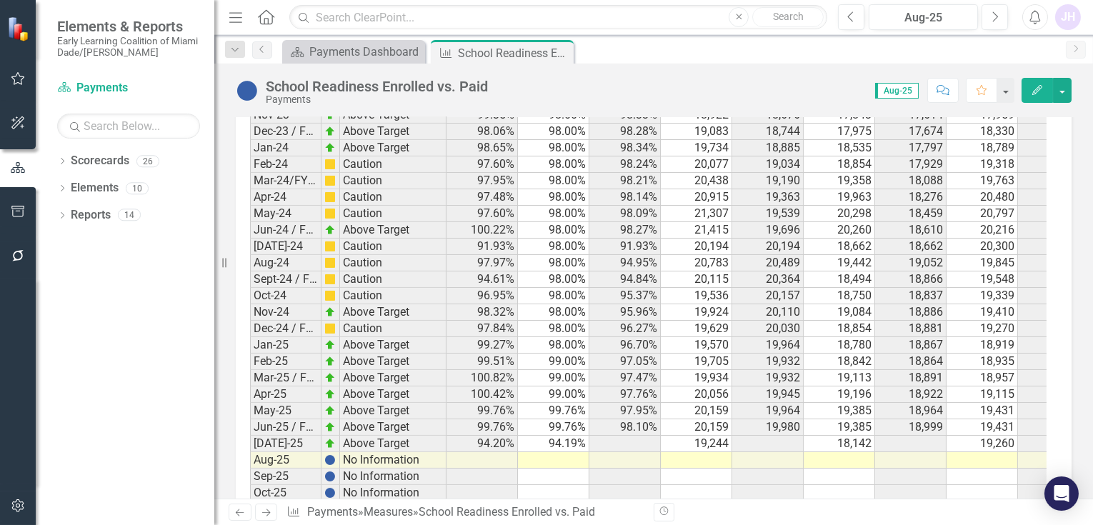
click at [594, 92] on div "Score: N/A Aug-25 Completed Comment Favorite Edit" at bounding box center [783, 90] width 577 height 24
click at [699, 436] on td "19,244" at bounding box center [696, 444] width 71 height 16
click at [254, 436] on td "[DATE]-25" at bounding box center [285, 444] width 71 height 16
click at [342, 436] on td "Above Target" at bounding box center [393, 444] width 106 height 16
click at [279, 436] on td "[DATE]-25" at bounding box center [285, 444] width 71 height 16
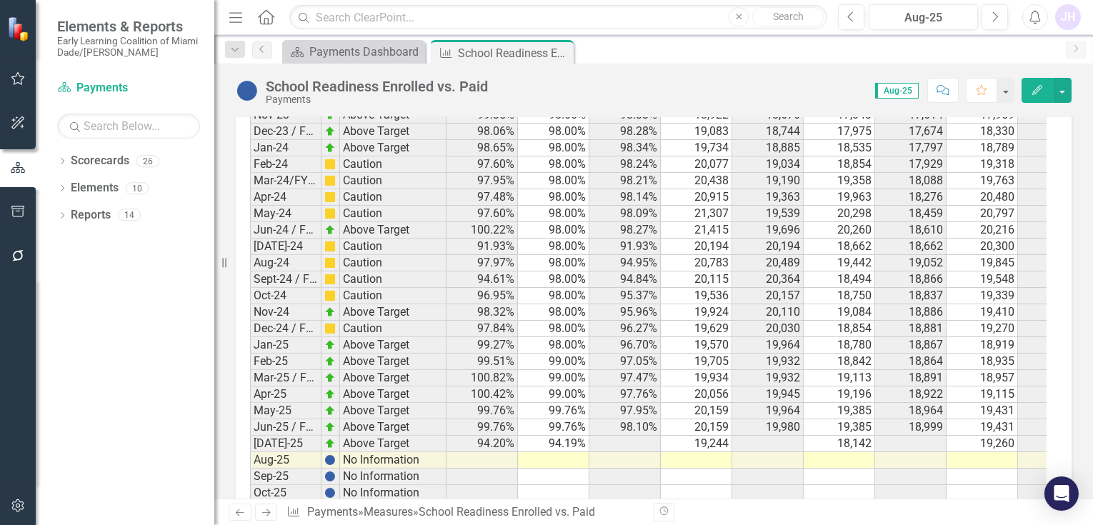
drag, startPoint x: 1039, startPoint y: 90, endPoint x: 947, endPoint y: 273, distance: 204.8
click at [979, 278] on div "School Readiness Enrolled vs. Paid Payments Score: N/A Aug-25 Completed Comment…" at bounding box center [653, 281] width 879 height 435
click at [1010, 91] on button "button" at bounding box center [1005, 90] width 19 height 25
click at [954, 112] on link "Favorite Add Favorite" at bounding box center [958, 116] width 113 height 26
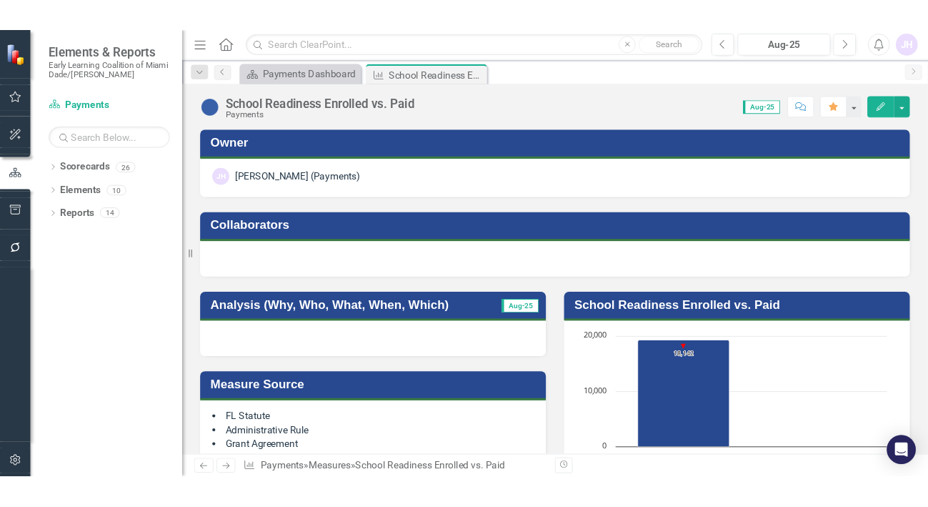
scroll to position [1437, 0]
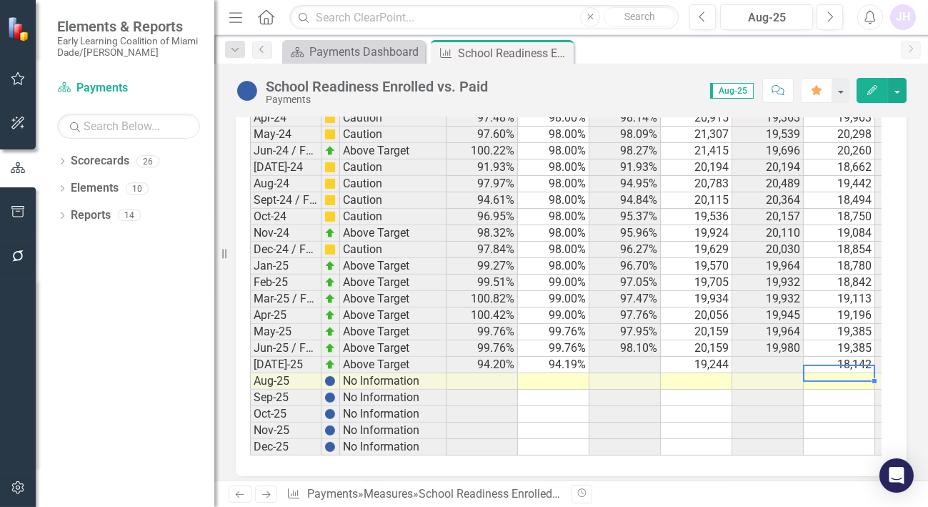
click at [842, 373] on td at bounding box center [839, 381] width 71 height 16
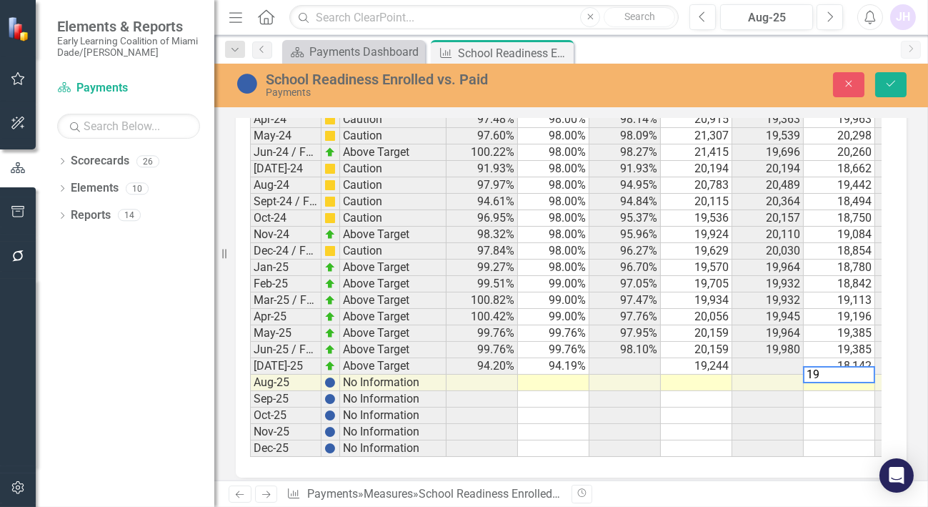
scroll to position [1438, 0]
type textarea "19492"
click at [710, 374] on td at bounding box center [696, 382] width 71 height 16
click at [682, 193] on td "20,115" at bounding box center [696, 201] width 71 height 16
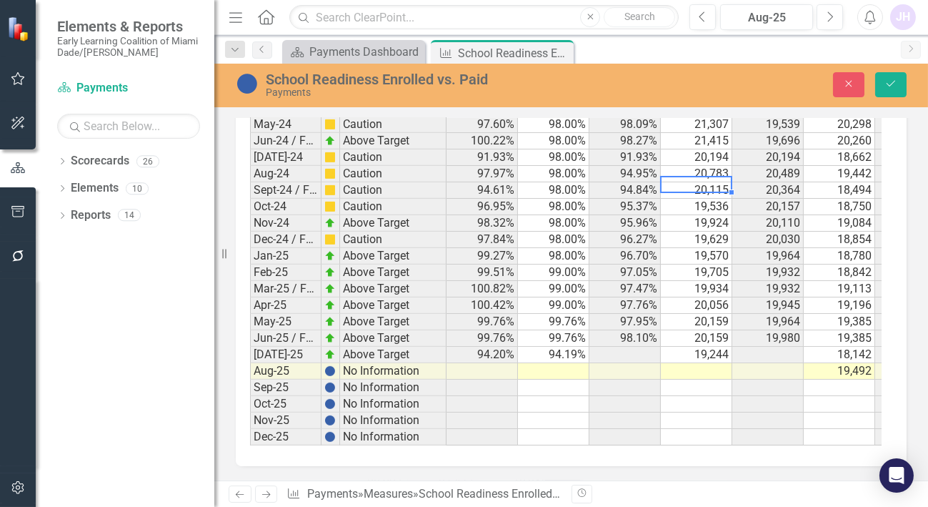
scroll to position [1458, 0]
click at [714, 363] on td at bounding box center [696, 371] width 71 height 16
type textarea "19038"
click at [564, 363] on td at bounding box center [553, 371] width 71 height 16
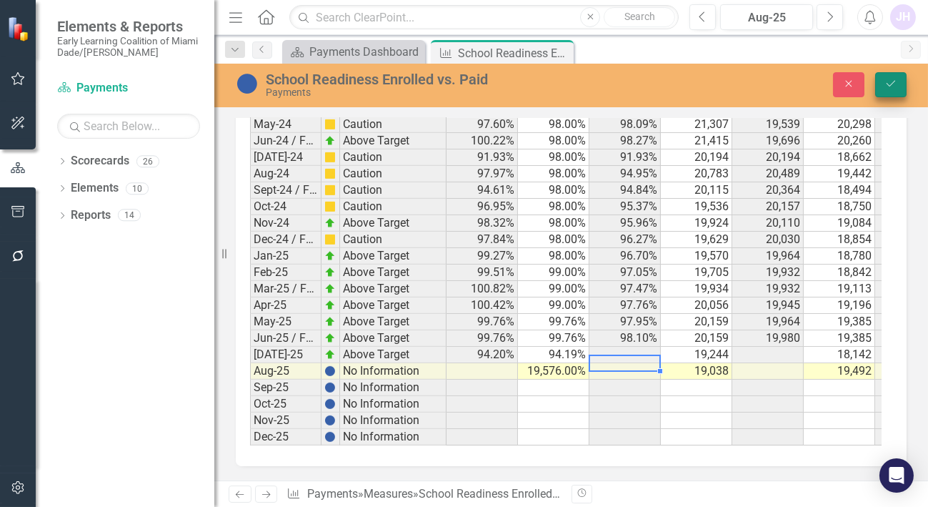
type textarea "19576."
click at [892, 77] on button "Save" at bounding box center [890, 84] width 31 height 25
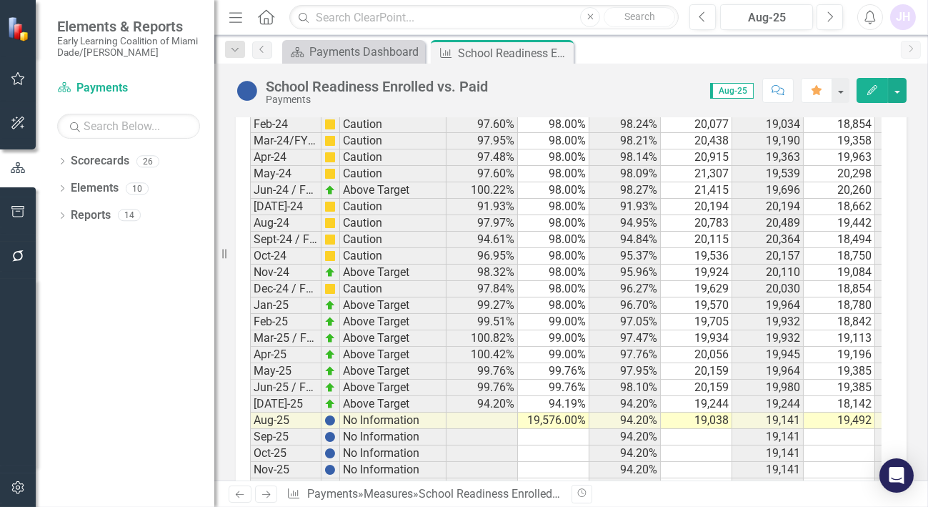
scroll to position [1457, 0]
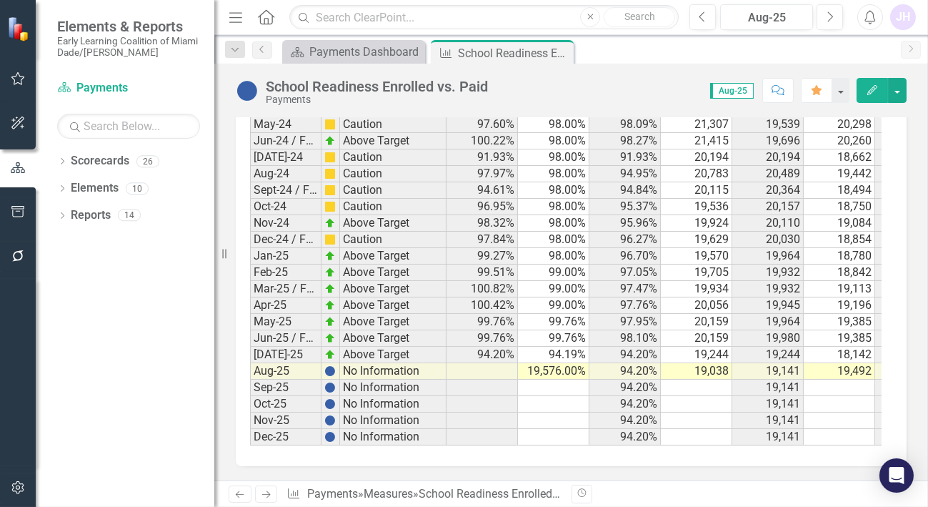
click at [848, 363] on td "19,492" at bounding box center [839, 371] width 71 height 16
type textarea "0"
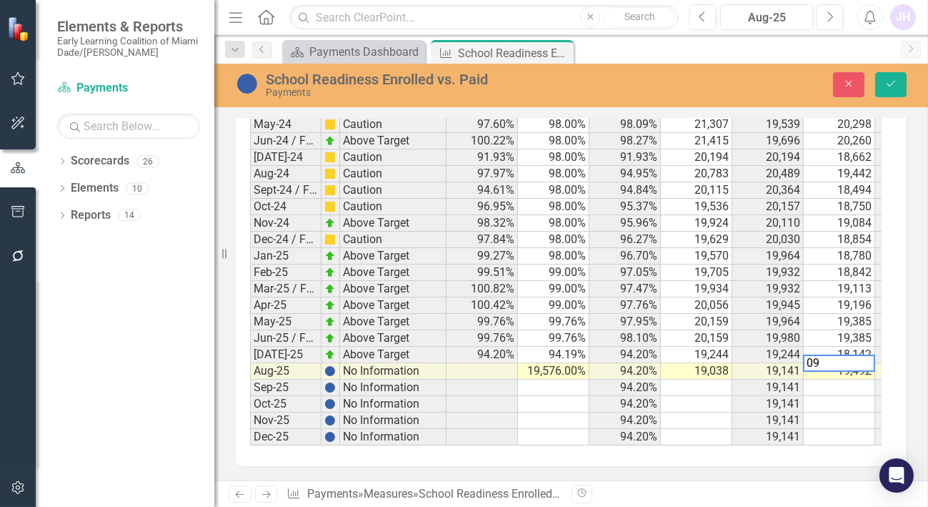
type textarea "0"
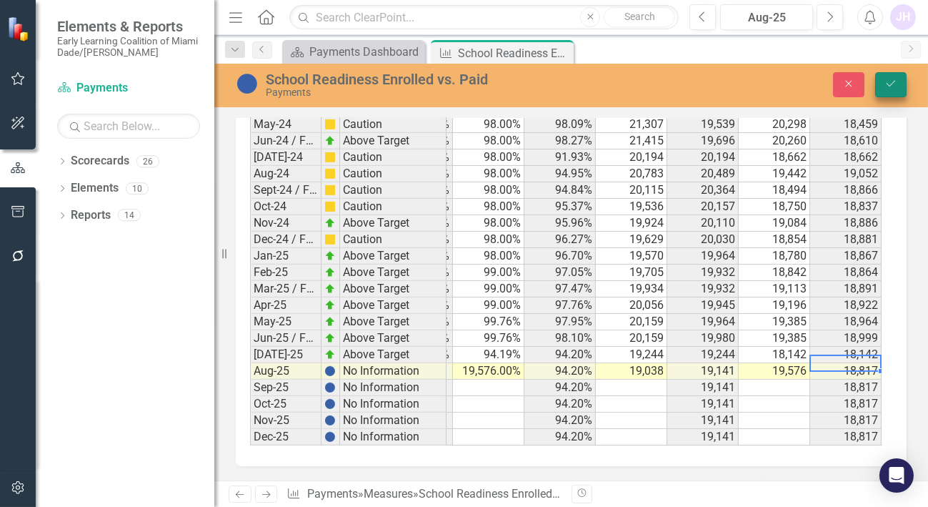
type textarea "19576"
click at [902, 89] on button "Save" at bounding box center [890, 84] width 31 height 25
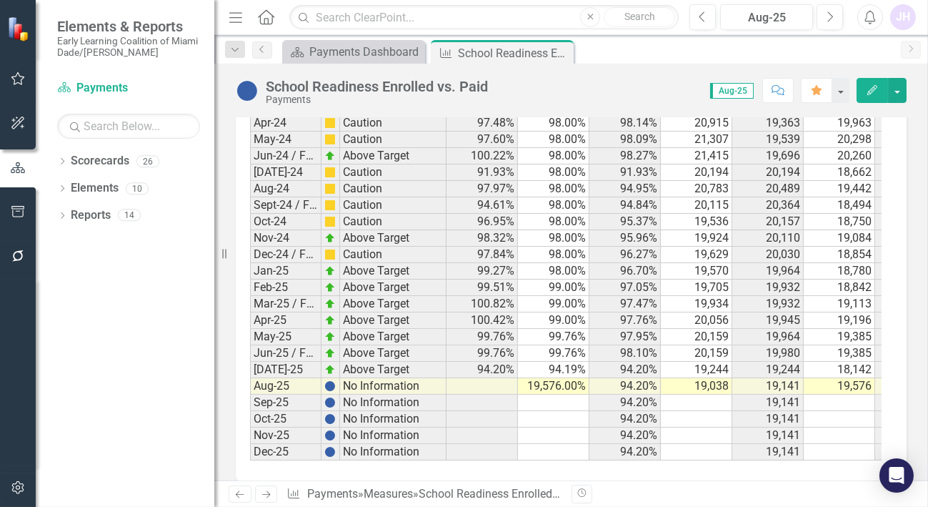
scroll to position [1457, 0]
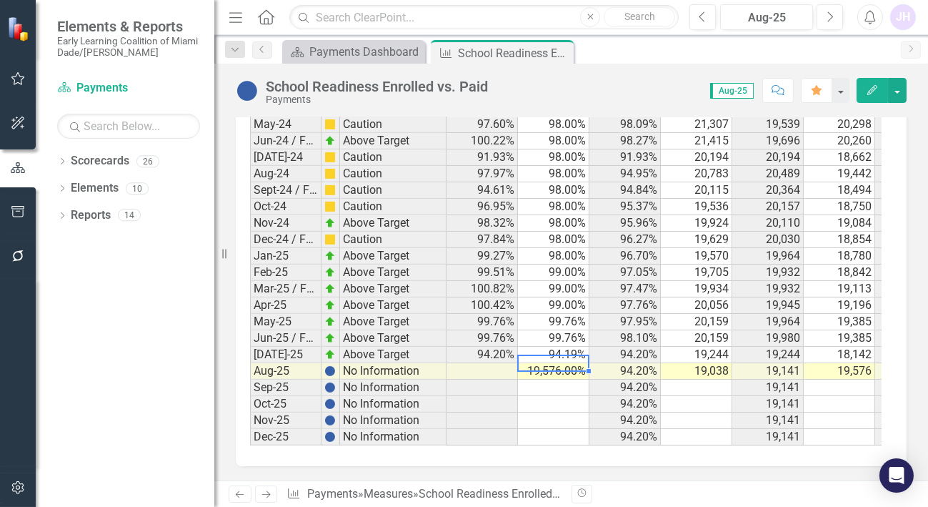
click at [552, 363] on td "19,576.00%" at bounding box center [553, 371] width 71 height 16
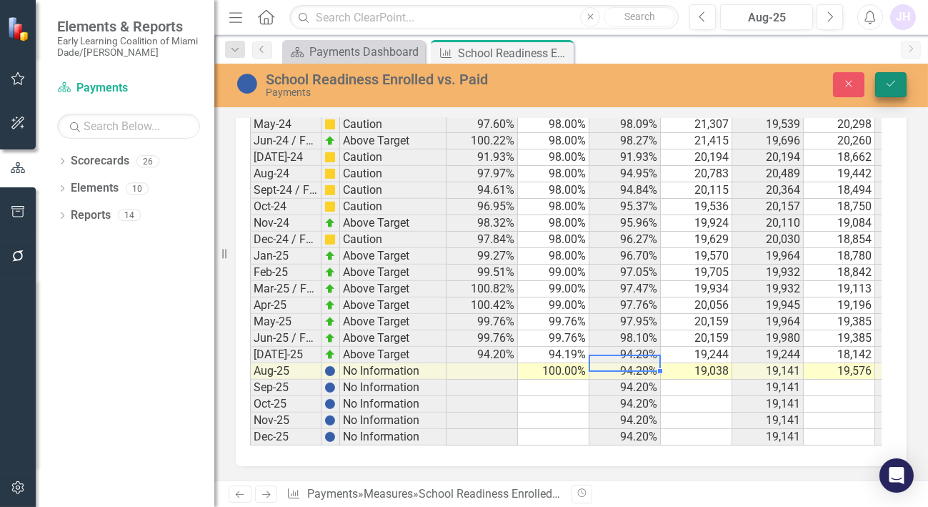
type textarea "100"
click at [885, 82] on icon "Save" at bounding box center [890, 84] width 13 height 10
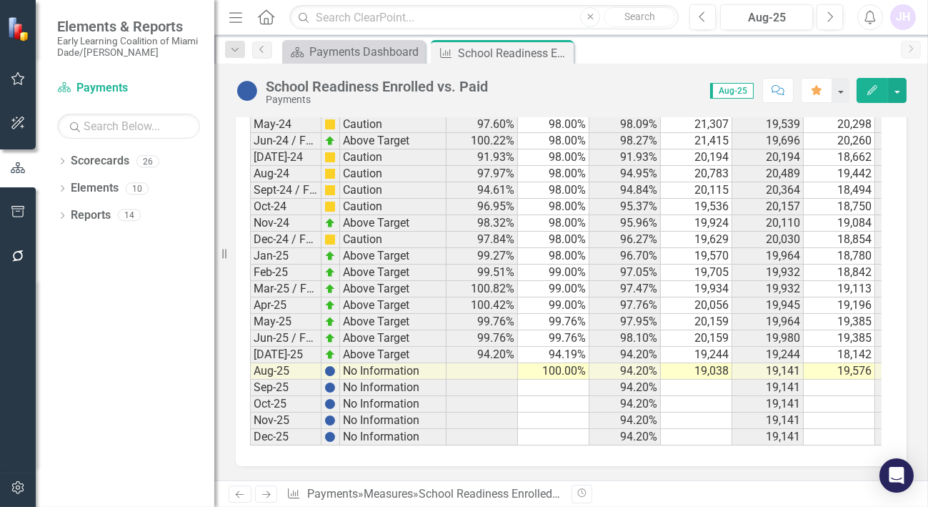
click at [579, 379] on td at bounding box center [553, 387] width 71 height 16
click at [487, 363] on td at bounding box center [482, 371] width 71 height 16
click at [551, 363] on td "100.00%" at bounding box center [553, 371] width 71 height 16
type textarea "1"
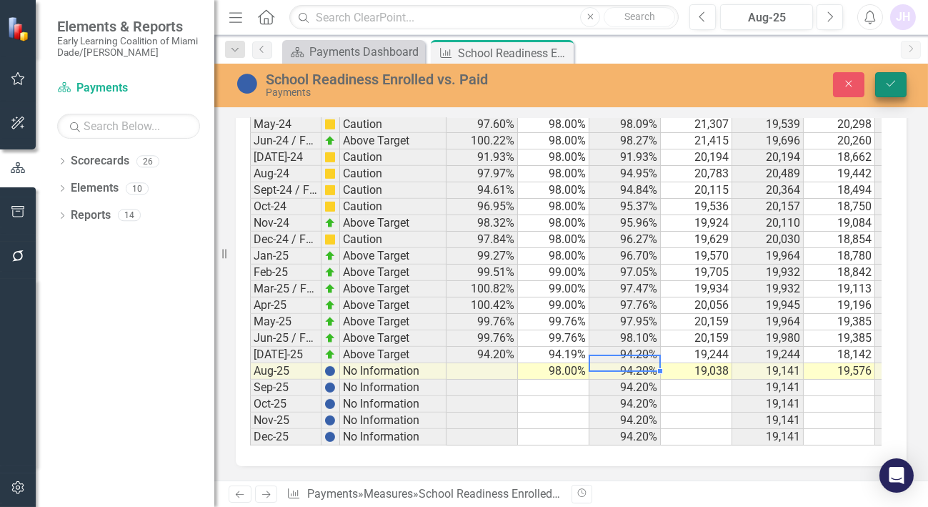
type textarea "98.0"
click at [894, 81] on icon "submit" at bounding box center [891, 84] width 9 height 6
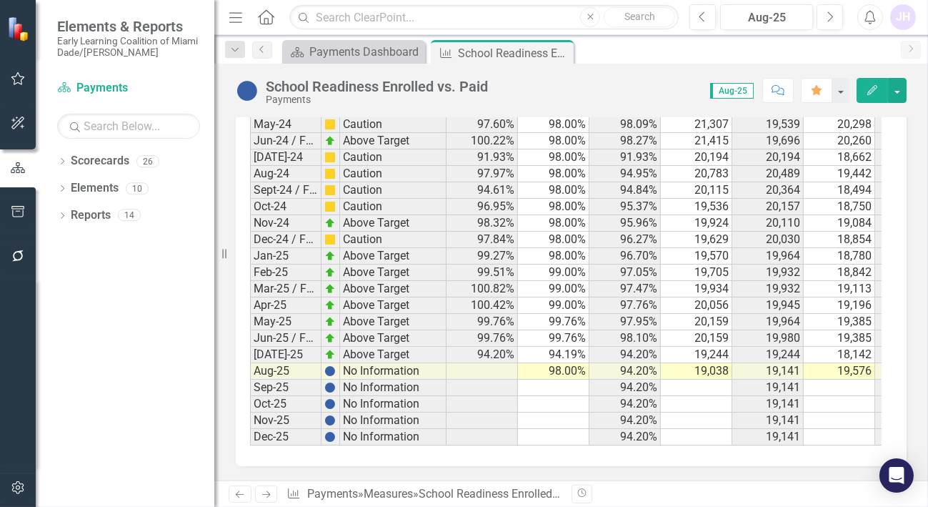
click at [676, 412] on td at bounding box center [696, 420] width 71 height 16
drag, startPoint x: 509, startPoint y: 395, endPoint x: 524, endPoint y: 397, distance: 15.9
click at [514, 389] on tbody "Jul-21 Above Target 109.29% 100.00% 109.29% 22,434 22,434 21,018 21,018 19,232 …" at bounding box center [669, 1] width 839 height 888
click at [563, 363] on td "98.00%" at bounding box center [553, 371] width 71 height 16
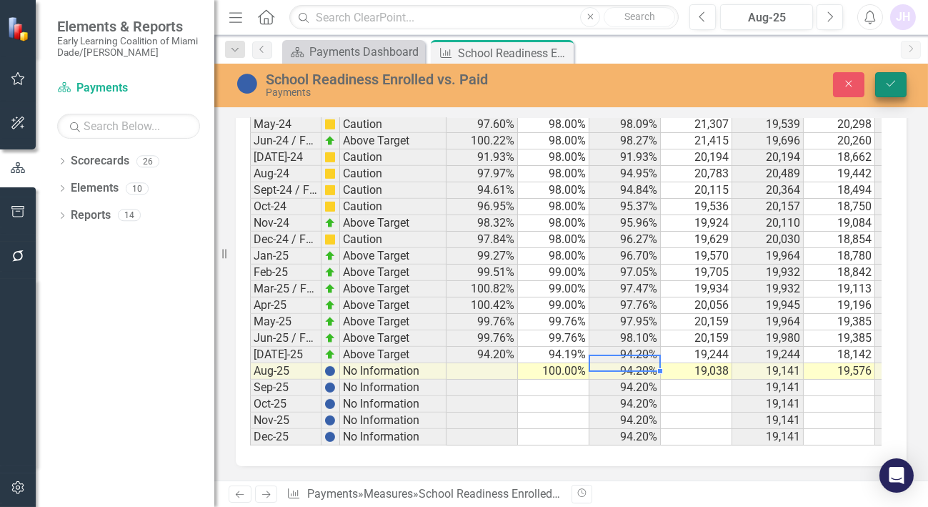
type textarea "100"
click at [894, 86] on icon "Save" at bounding box center [890, 84] width 13 height 10
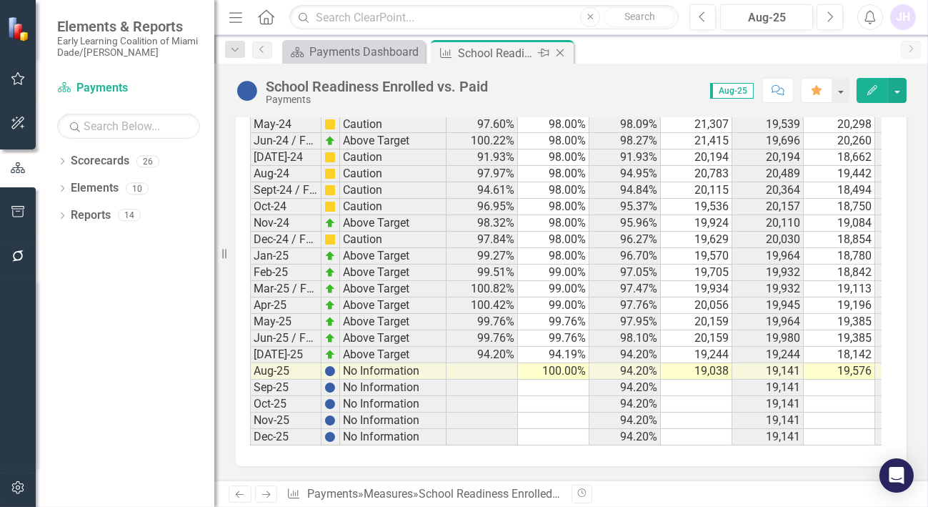
click at [563, 53] on icon "Close" at bounding box center [560, 52] width 14 height 11
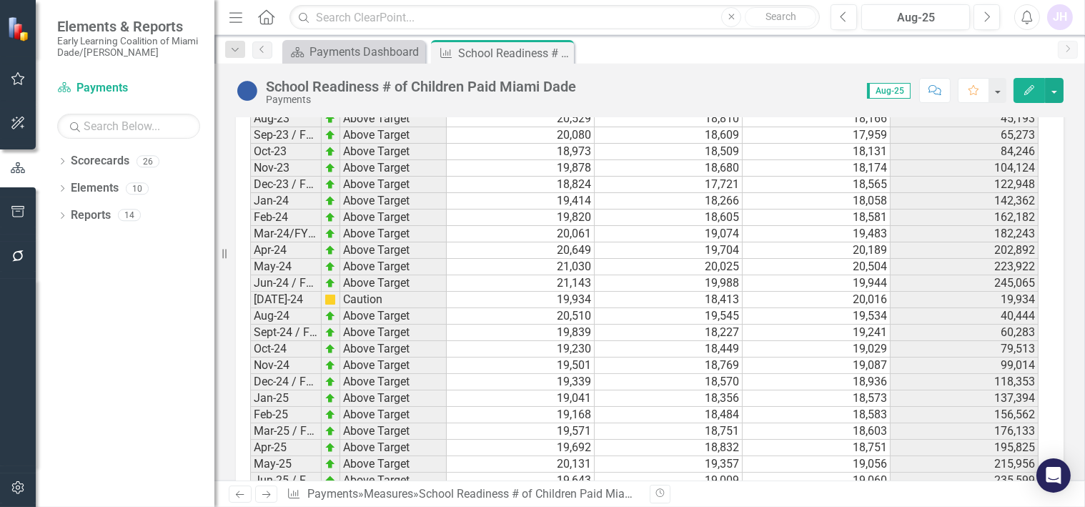
scroll to position [2735, 0]
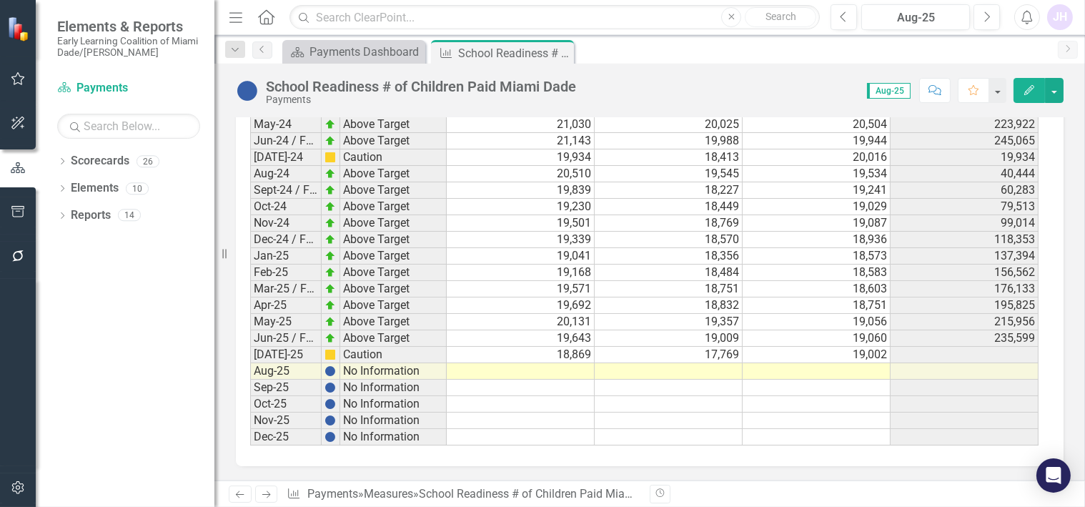
click at [867, 363] on td at bounding box center [816, 371] width 148 height 16
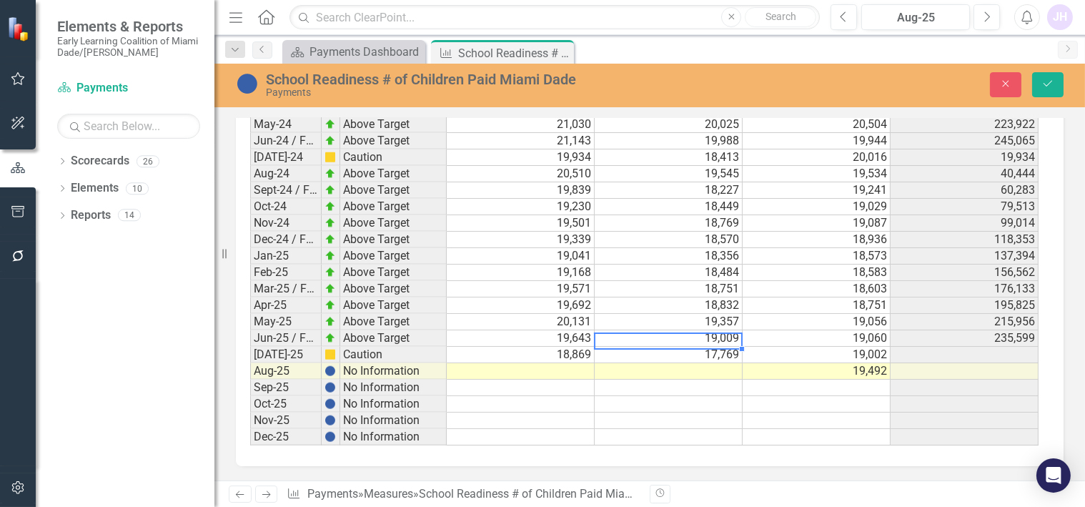
click at [718, 347] on td "17,769" at bounding box center [668, 355] width 148 height 16
click at [724, 363] on td at bounding box center [668, 371] width 148 height 16
type textarea "18869"
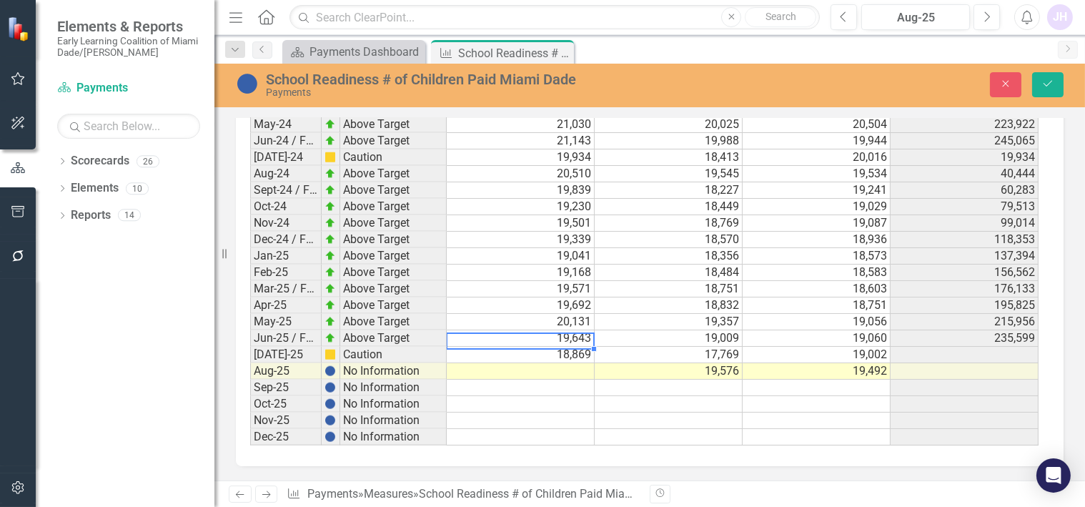
click at [564, 347] on td "18,869" at bounding box center [521, 355] width 148 height 16
click at [573, 363] on td at bounding box center [521, 371] width 148 height 16
click at [1047, 82] on icon "Save" at bounding box center [1047, 84] width 13 height 10
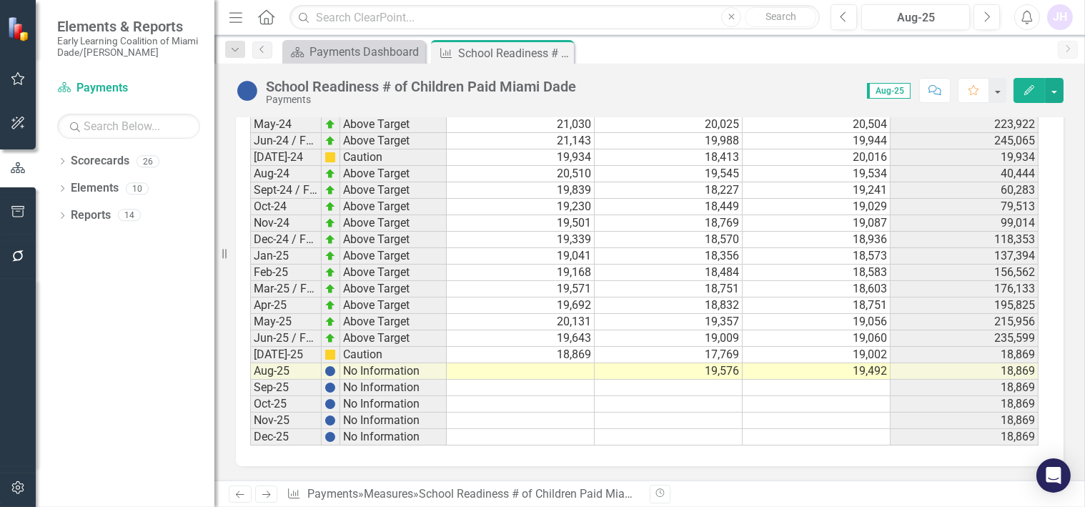
scroll to position [2735, 0]
click at [579, 348] on td "18,869" at bounding box center [521, 355] width 148 height 16
click at [575, 363] on td at bounding box center [521, 371] width 148 height 16
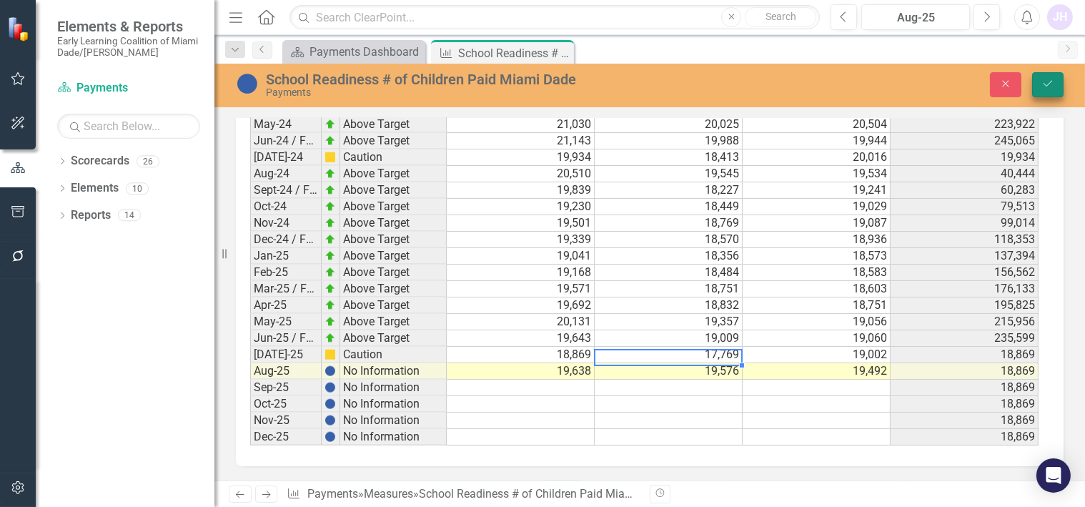
type textarea "19576"
click at [1048, 80] on icon "Save" at bounding box center [1047, 84] width 13 height 10
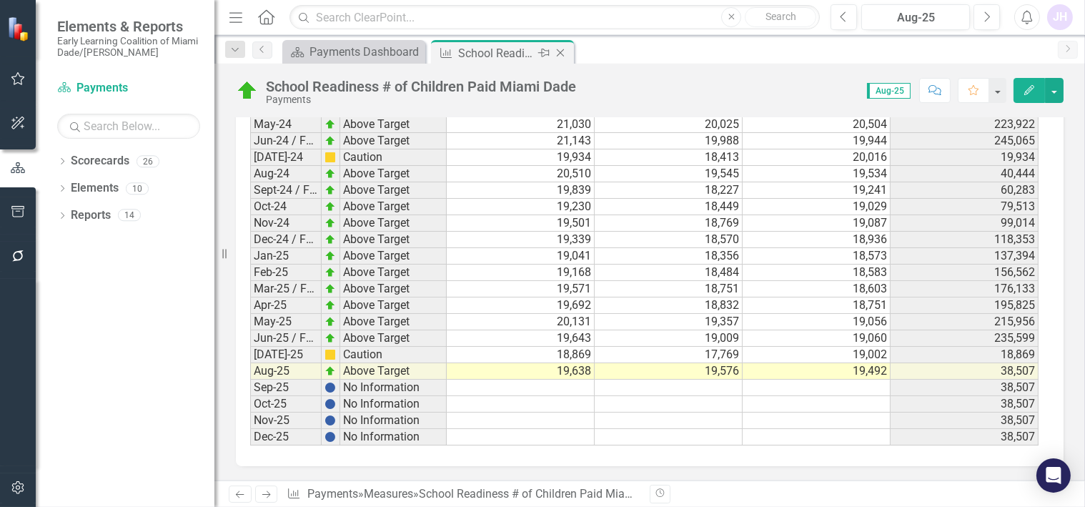
click at [564, 54] on icon "Close" at bounding box center [560, 52] width 14 height 11
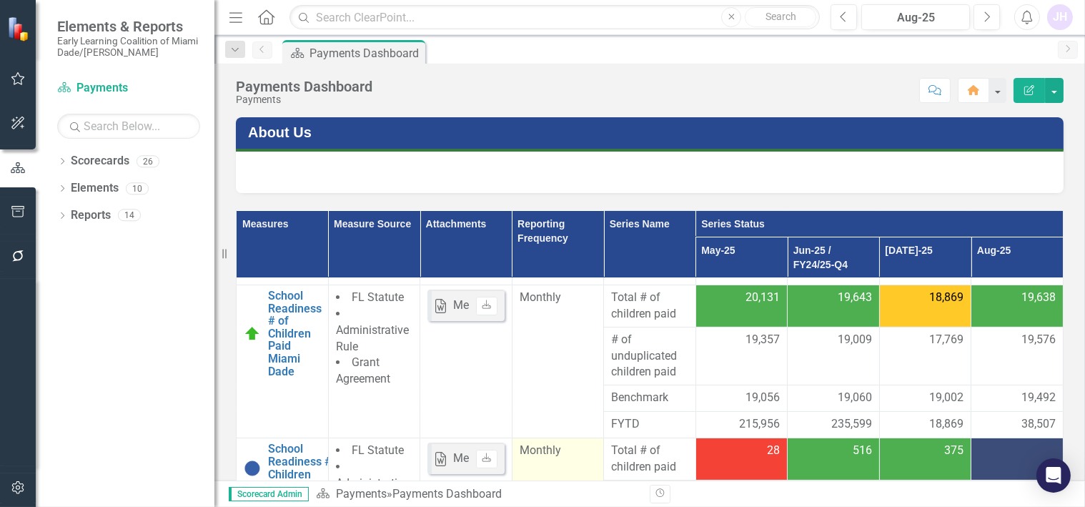
scroll to position [476, 0]
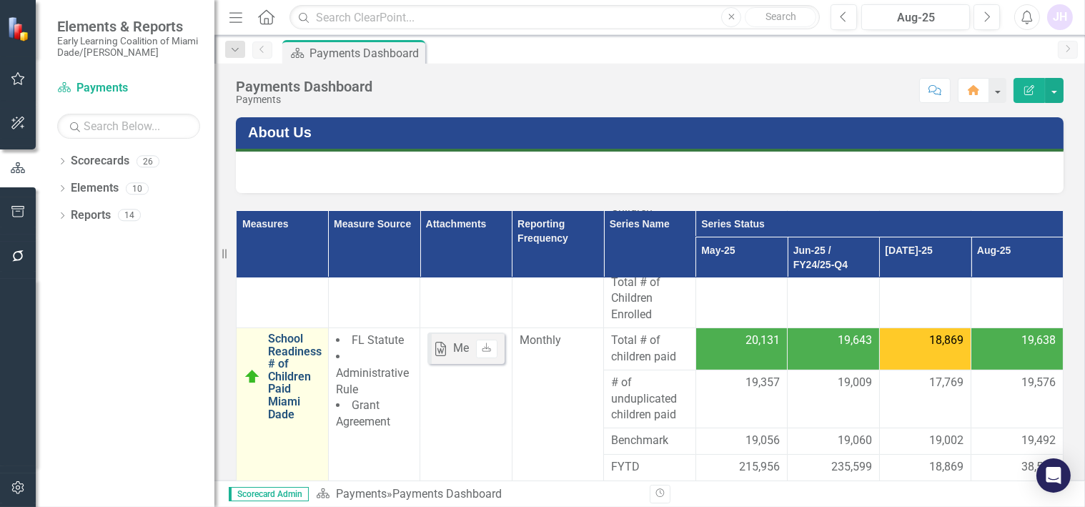
click at [285, 367] on link "School Readiness # of Children Paid Miami Dade" at bounding box center [295, 376] width 54 height 88
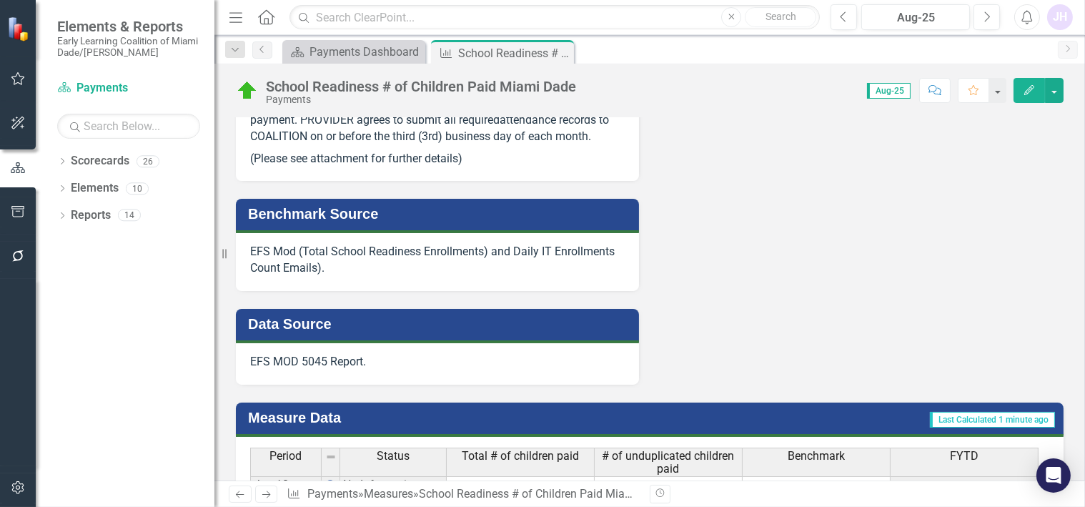
scroll to position [1429, 0]
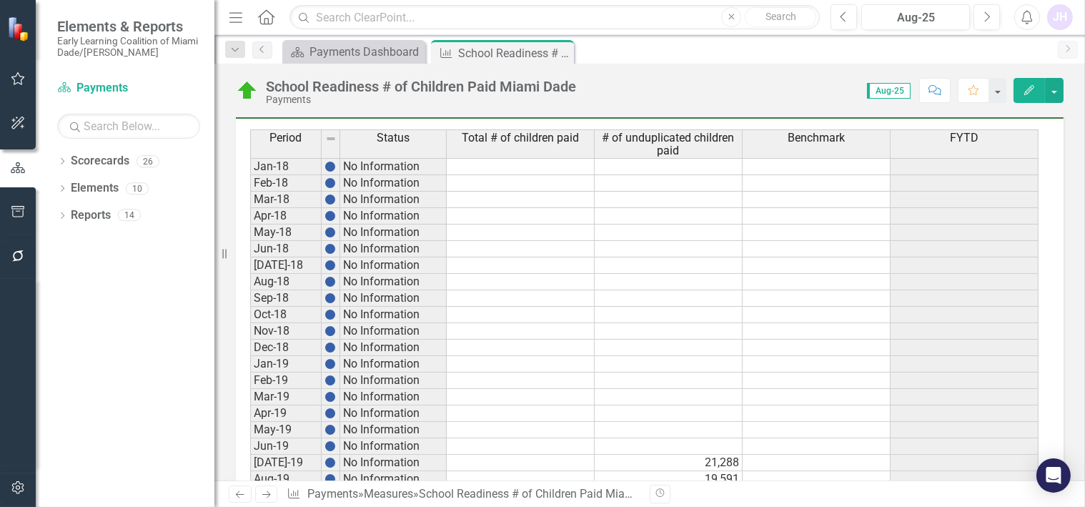
click at [712, 454] on td at bounding box center [668, 446] width 148 height 16
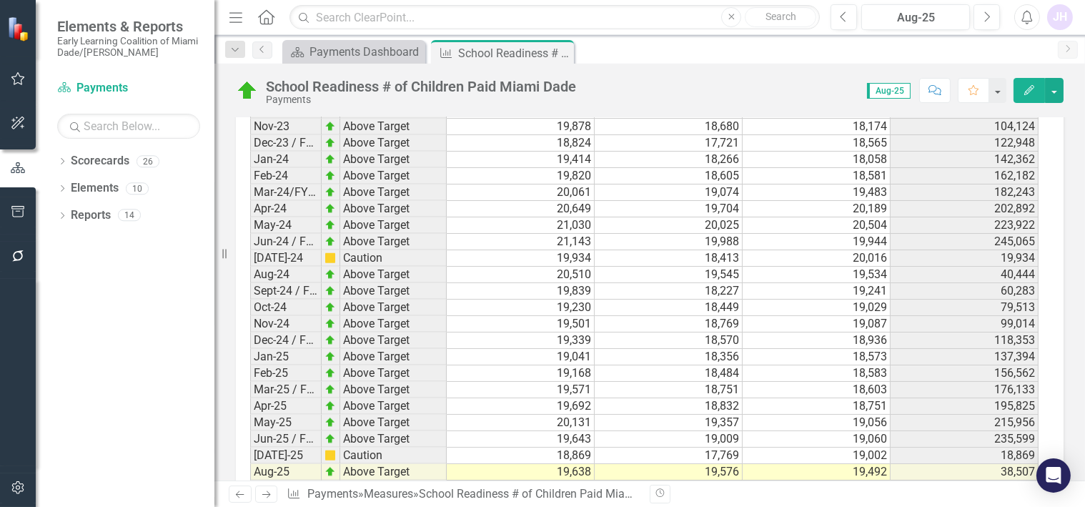
scroll to position [2735, 0]
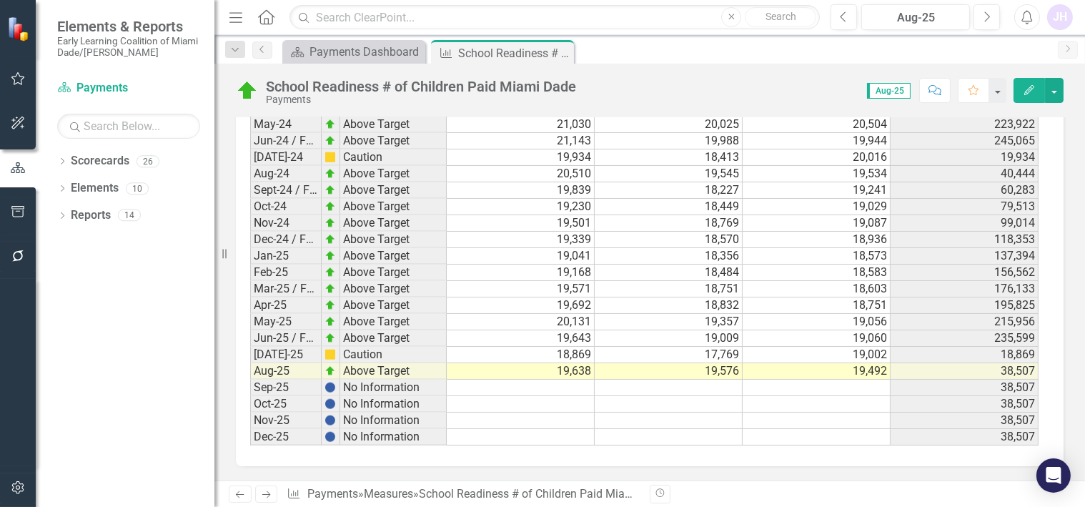
click at [559, 363] on td "19,638" at bounding box center [521, 371] width 148 height 16
click at [566, 363] on td "19,638" at bounding box center [521, 371] width 148 height 16
click at [569, 363] on td "19,638" at bounding box center [521, 371] width 148 height 16
click at [564, 363] on td "19,638" at bounding box center [521, 371] width 148 height 16
click at [554, 363] on td "19,638" at bounding box center [521, 371] width 148 height 16
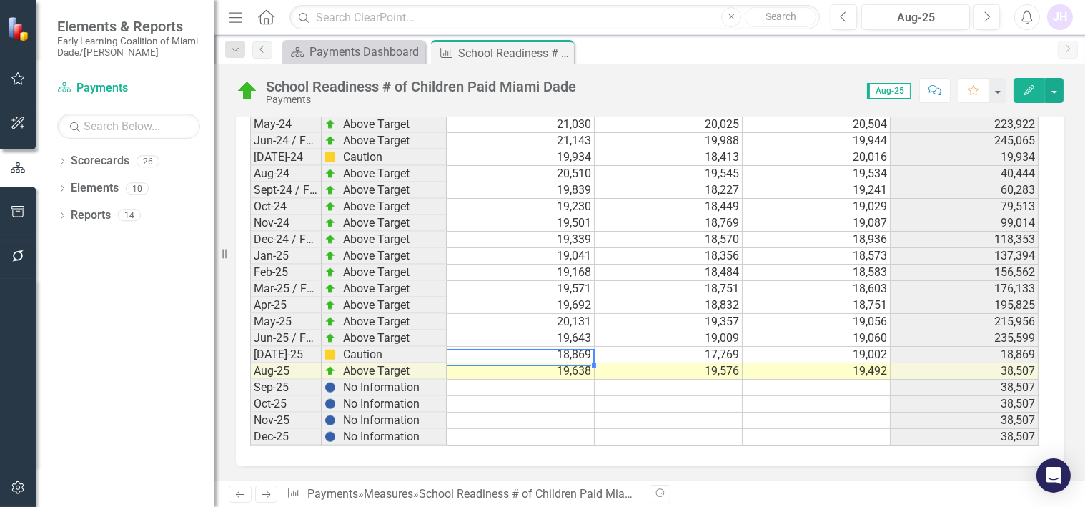
click at [559, 363] on td "19,638" at bounding box center [521, 371] width 148 height 16
click at [568, 363] on td "19,638" at bounding box center [521, 371] width 148 height 16
click at [587, 363] on td "19,638" at bounding box center [521, 371] width 148 height 16
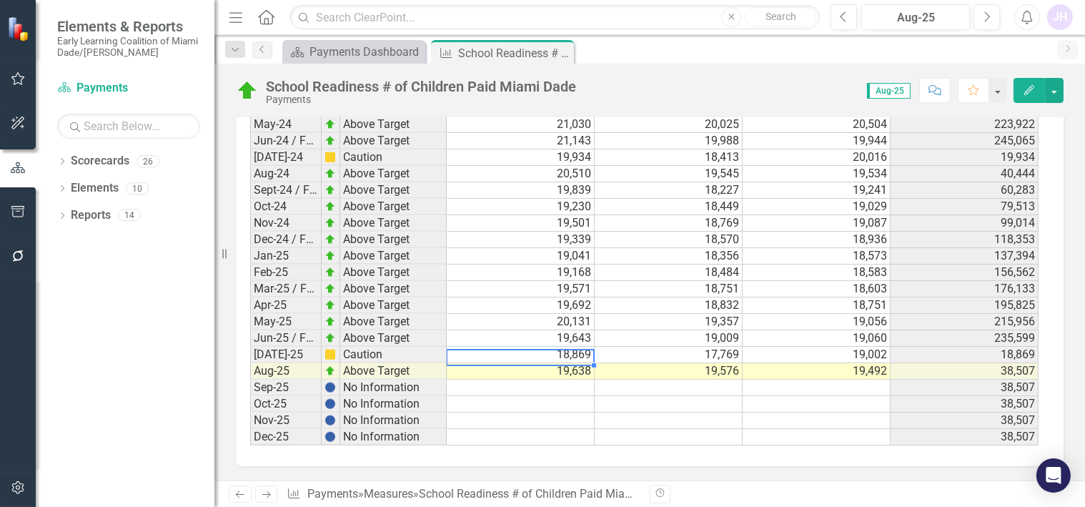
click at [587, 363] on td "19,638" at bounding box center [521, 371] width 148 height 16
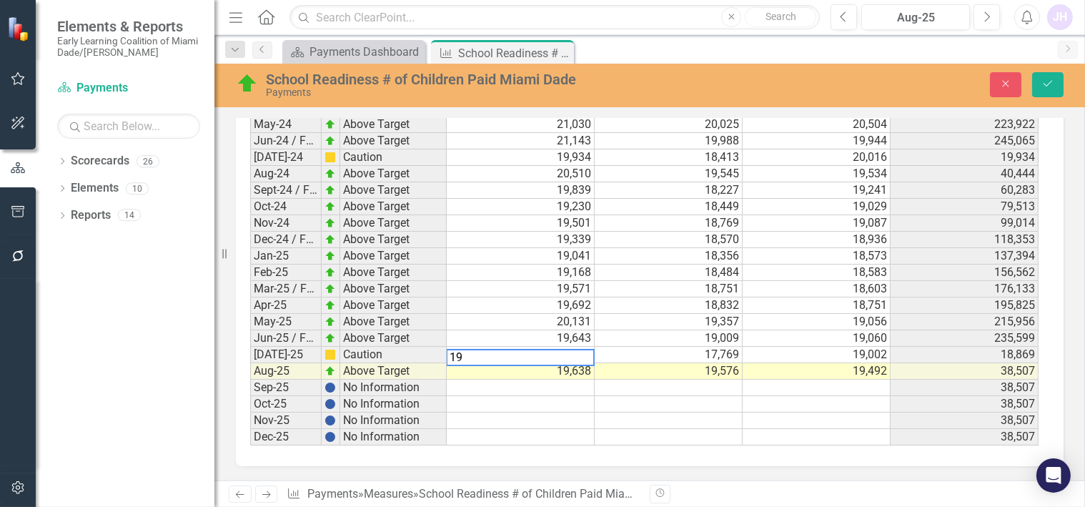
type textarea "1"
click at [640, 429] on td at bounding box center [668, 437] width 148 height 16
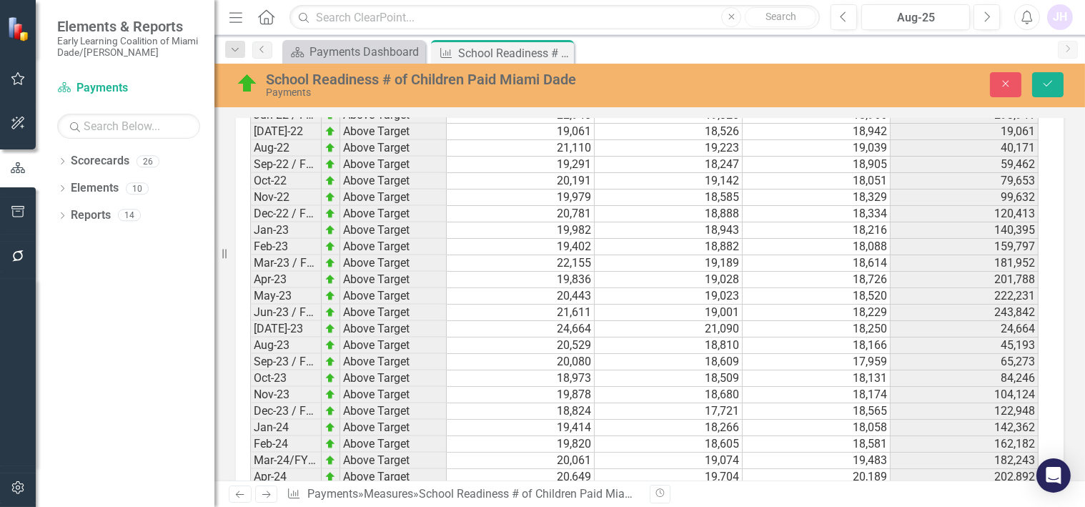
scroll to position [2656, 0]
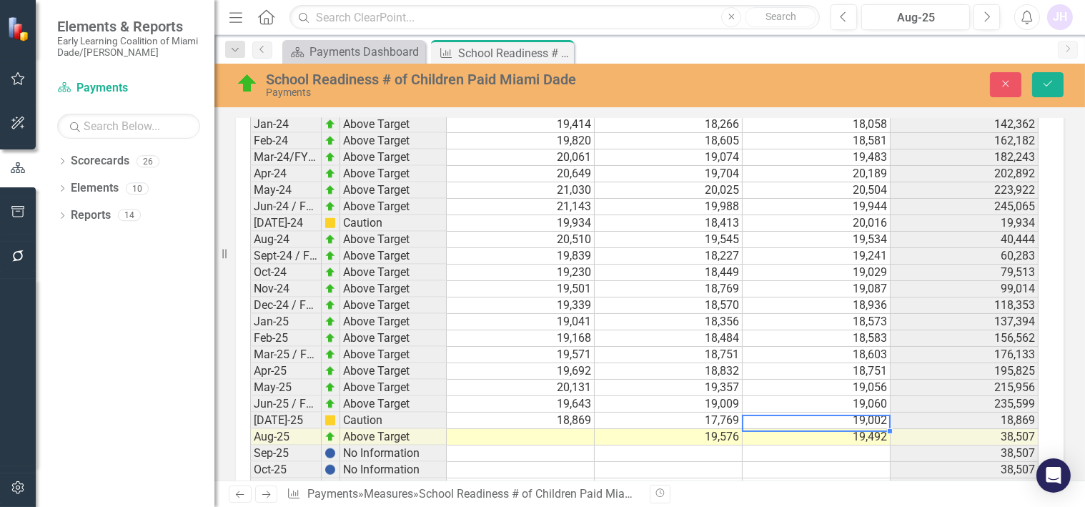
click at [858, 442] on td "19,492" at bounding box center [816, 437] width 148 height 16
click at [858, 441] on td "19,492" at bounding box center [816, 437] width 148 height 16
type textarea "19122"
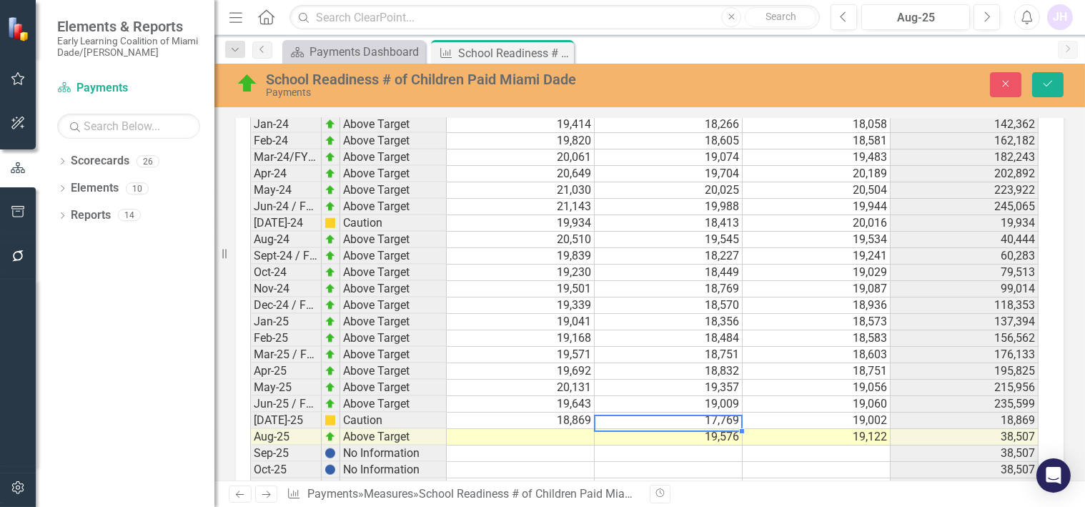
click at [717, 441] on td "19,576" at bounding box center [668, 437] width 148 height 16
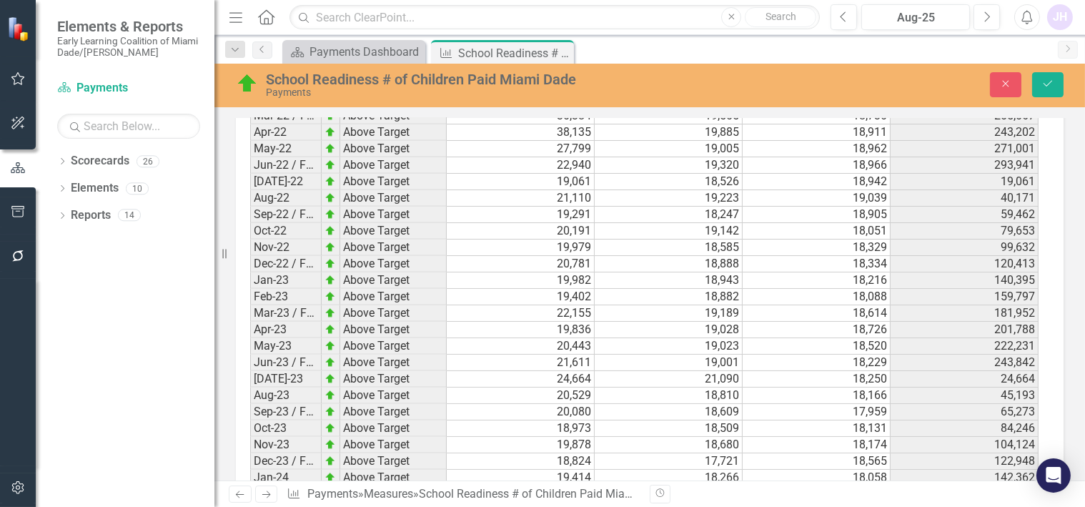
scroll to position [2736, 0]
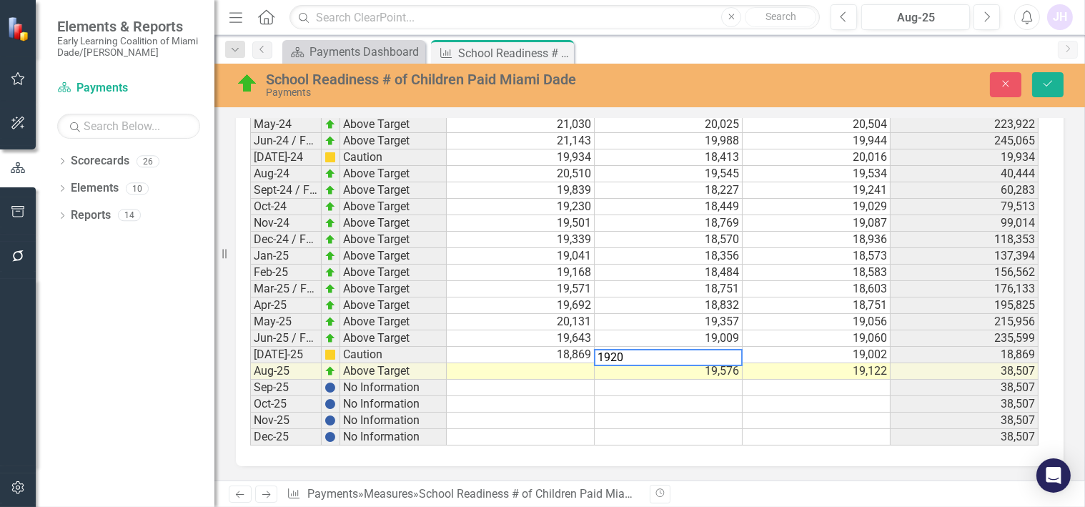
type textarea "19200"
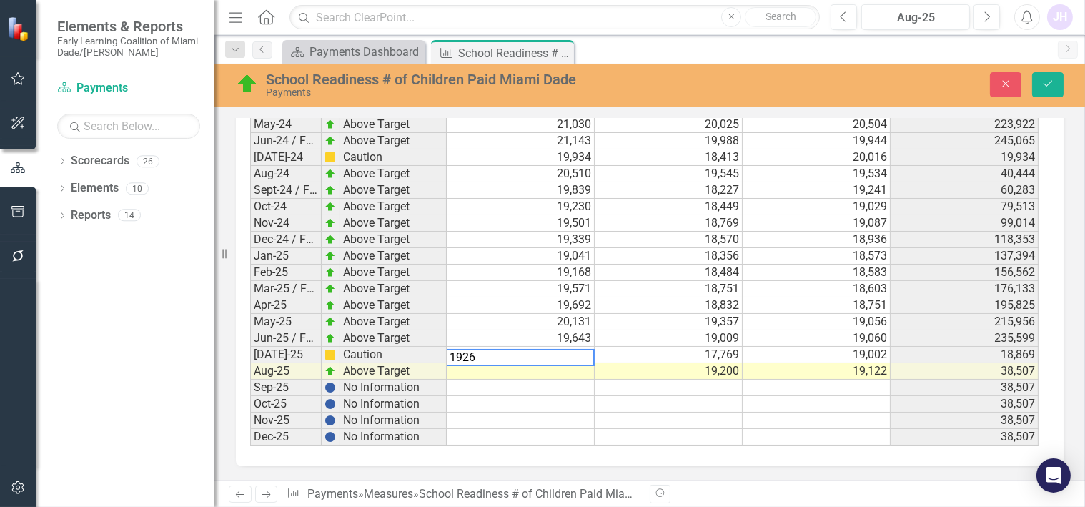
type textarea "19261"
click at [1052, 83] on icon "Save" at bounding box center [1047, 84] width 13 height 10
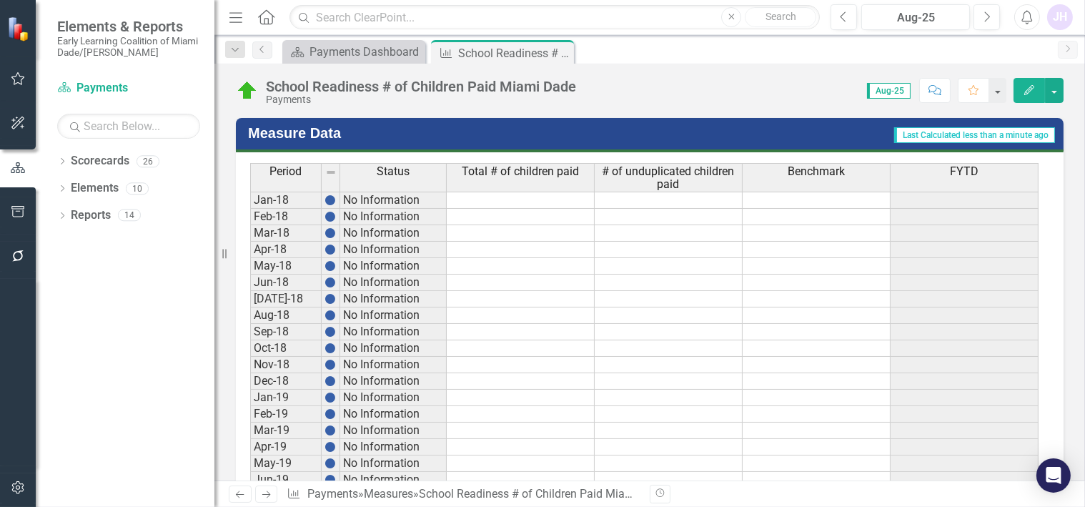
scroll to position [1270, 0]
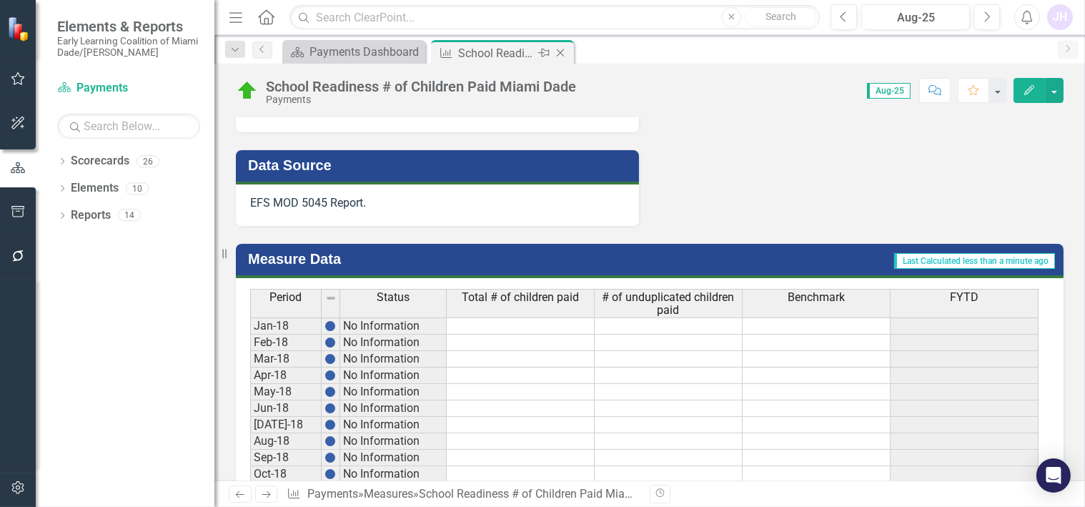
click at [558, 51] on icon "Close" at bounding box center [560, 52] width 14 height 11
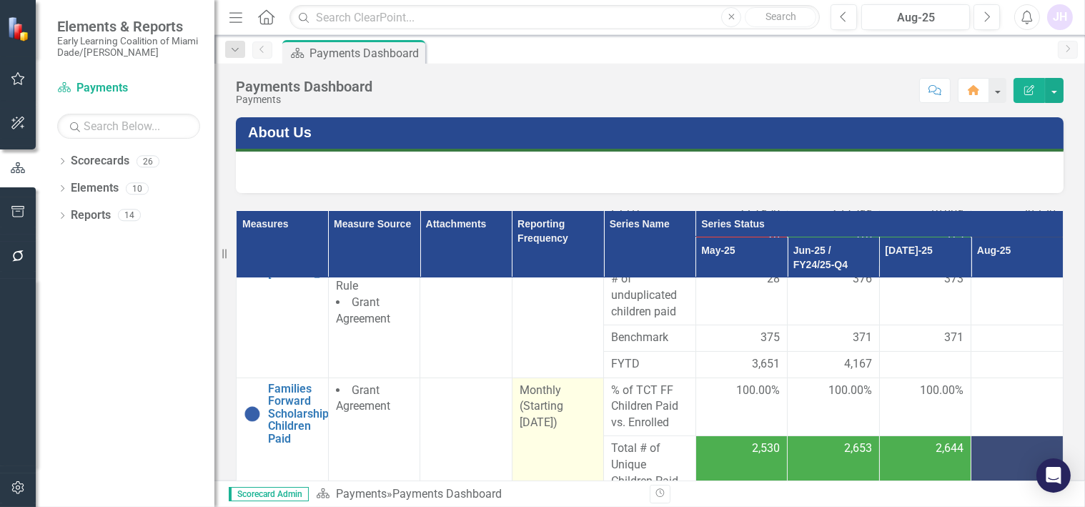
scroll to position [714, 0]
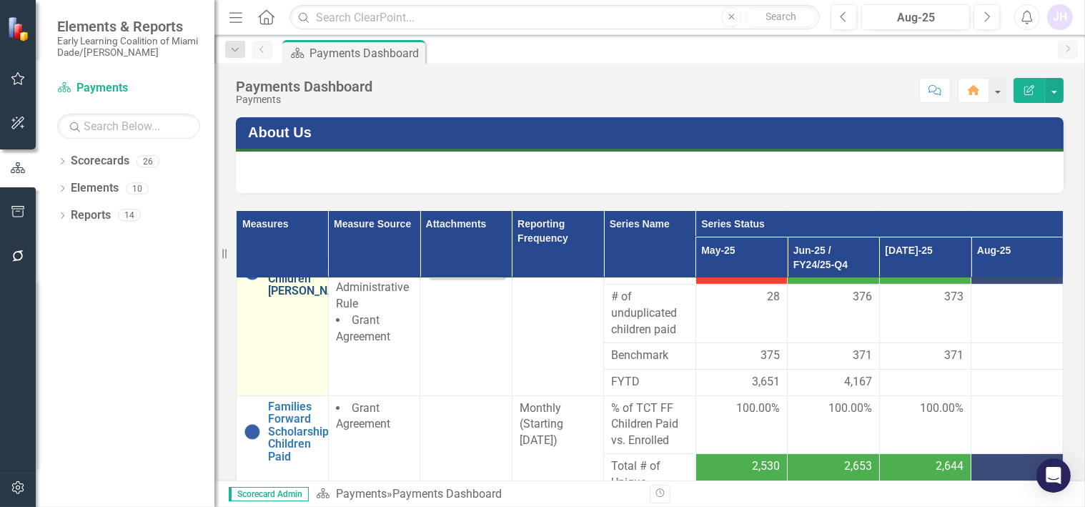
click at [291, 296] on link "School Readiness # of Children [PERSON_NAME]" at bounding box center [311, 271] width 86 height 50
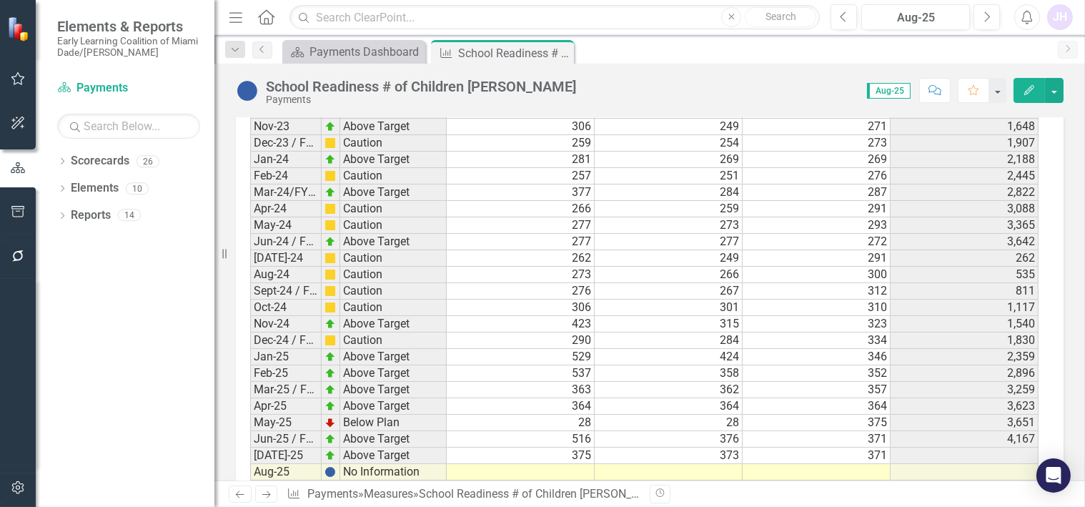
scroll to position [2746, 0]
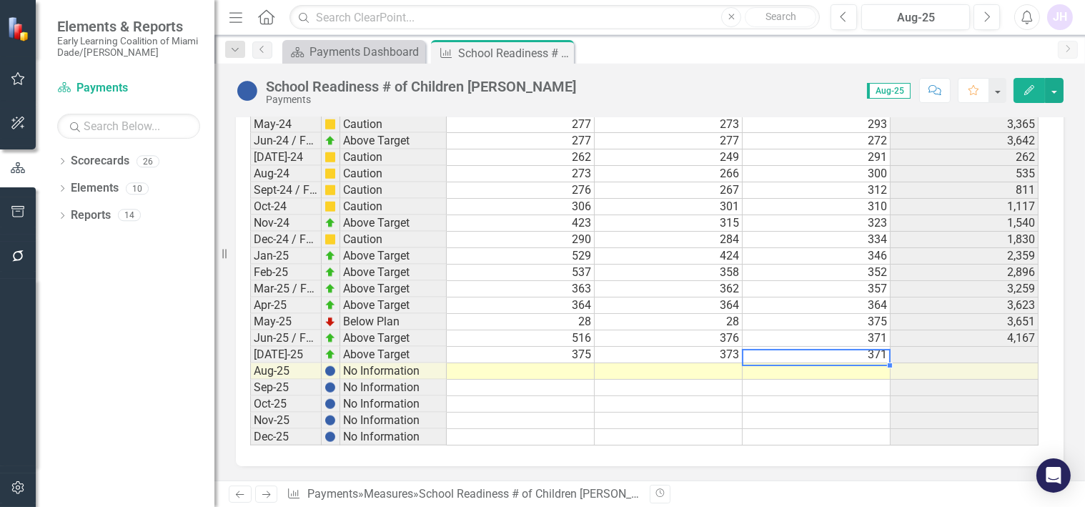
click at [884, 363] on td at bounding box center [816, 371] width 148 height 16
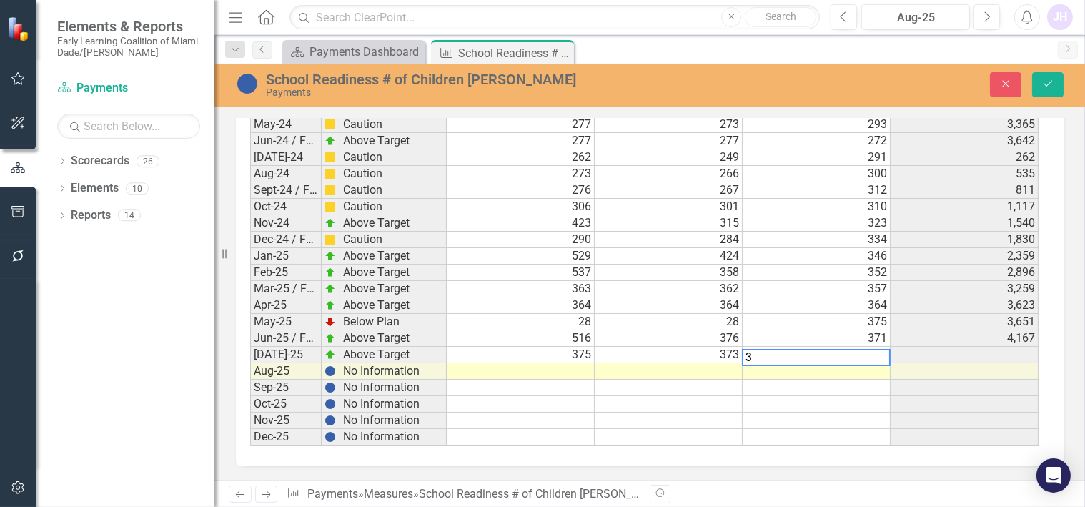
scroll to position [2747, 0]
type textarea "370"
click at [727, 363] on td at bounding box center [668, 371] width 148 height 16
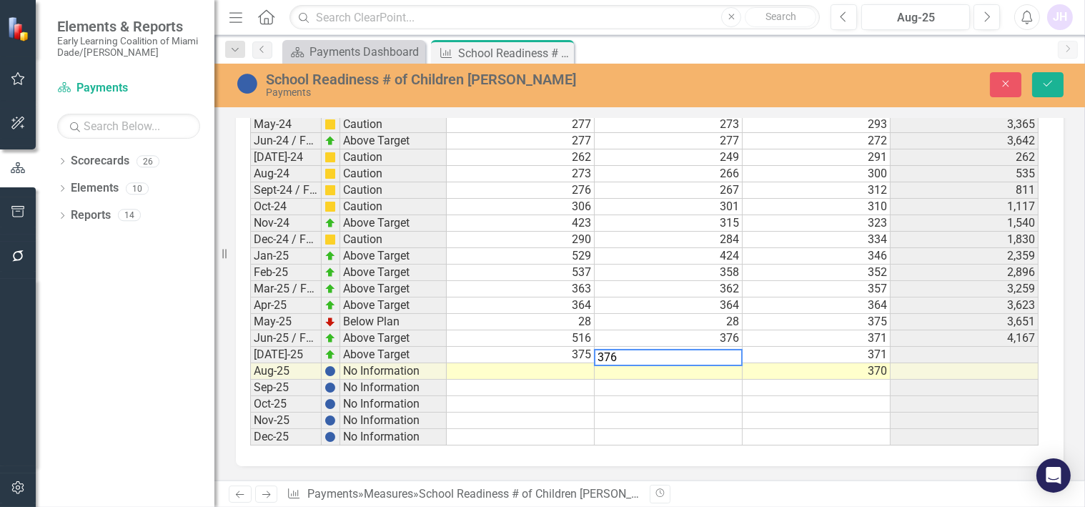
type textarea "376"
click at [582, 363] on td at bounding box center [521, 371] width 148 height 16
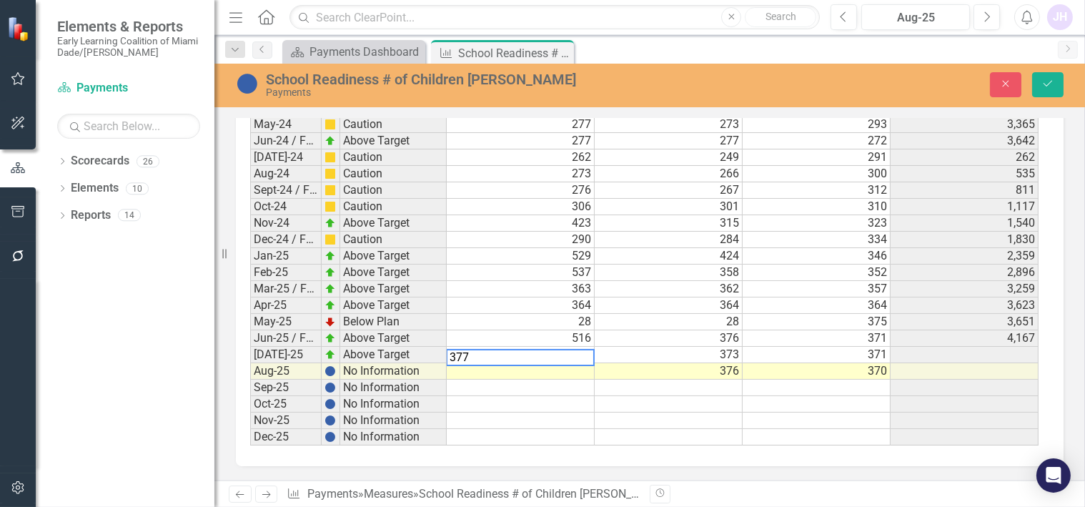
type textarea "377"
click at [707, 429] on td at bounding box center [668, 437] width 148 height 16
click at [1042, 77] on button "Save" at bounding box center [1047, 84] width 31 height 25
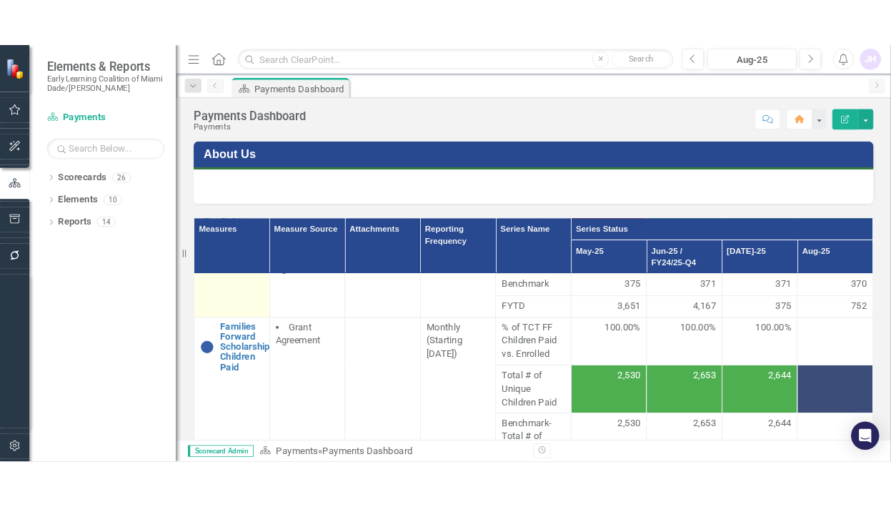
scroll to position [864, 0]
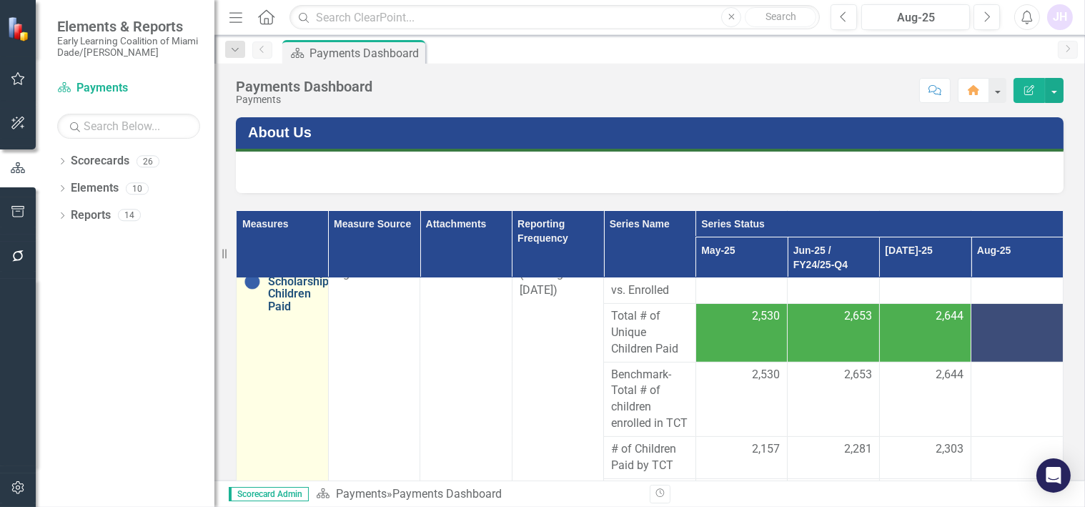
click at [277, 293] on link "Families Forward Scholarship Children Paid" at bounding box center [298, 281] width 61 height 63
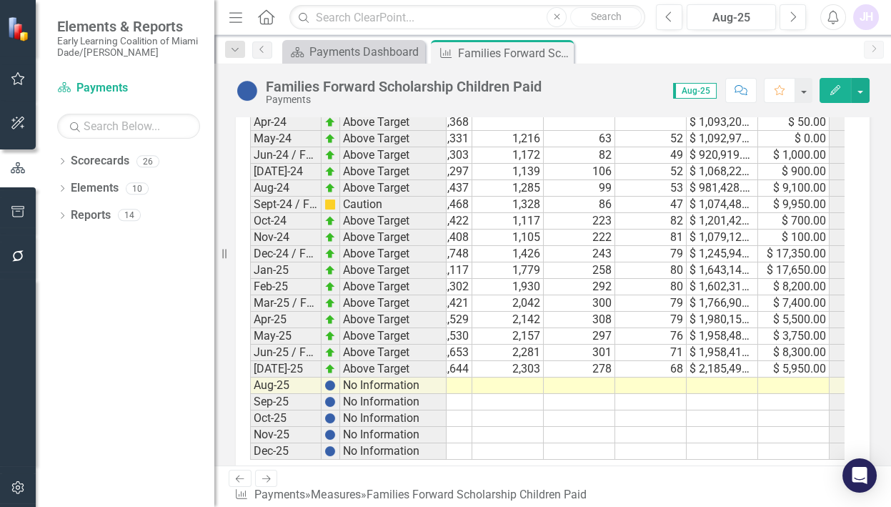
scroll to position [1467, 0]
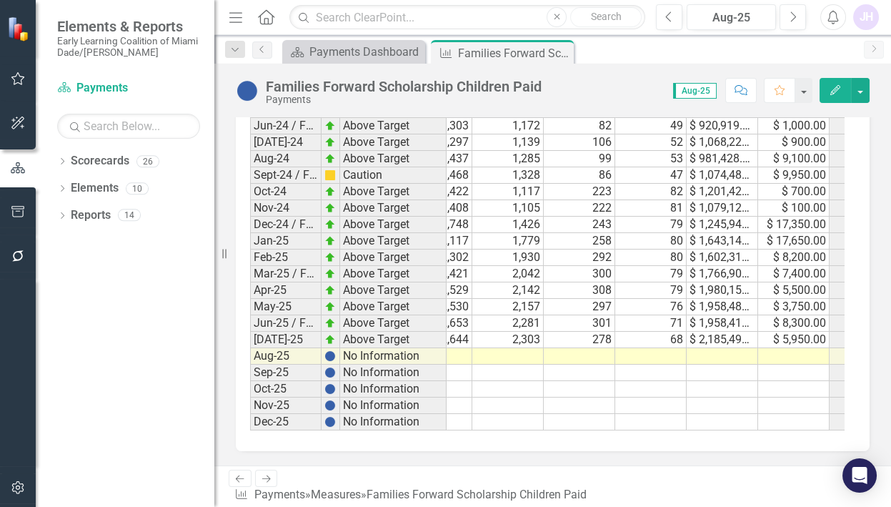
click at [602, 352] on td at bounding box center [579, 356] width 71 height 16
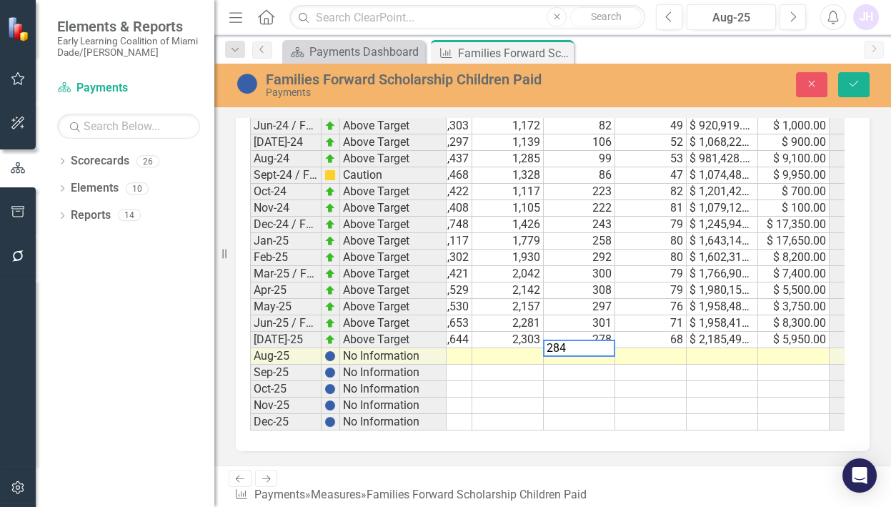
type textarea "284"
click at [652, 352] on td at bounding box center [650, 356] width 71 height 16
click at [652, 349] on td at bounding box center [650, 356] width 71 height 16
type textarea "67"
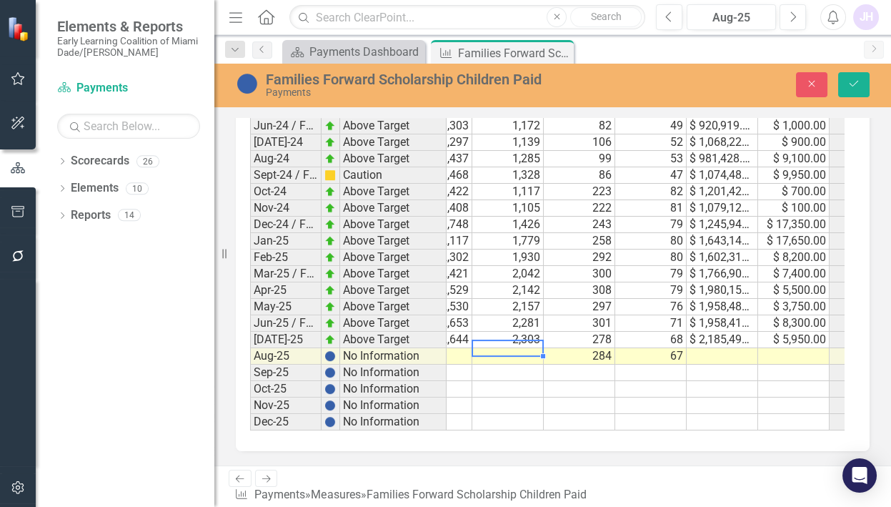
click at [499, 353] on td at bounding box center [507, 356] width 71 height 16
type textarea "2341"
click at [850, 82] on icon "Save" at bounding box center [853, 84] width 13 height 10
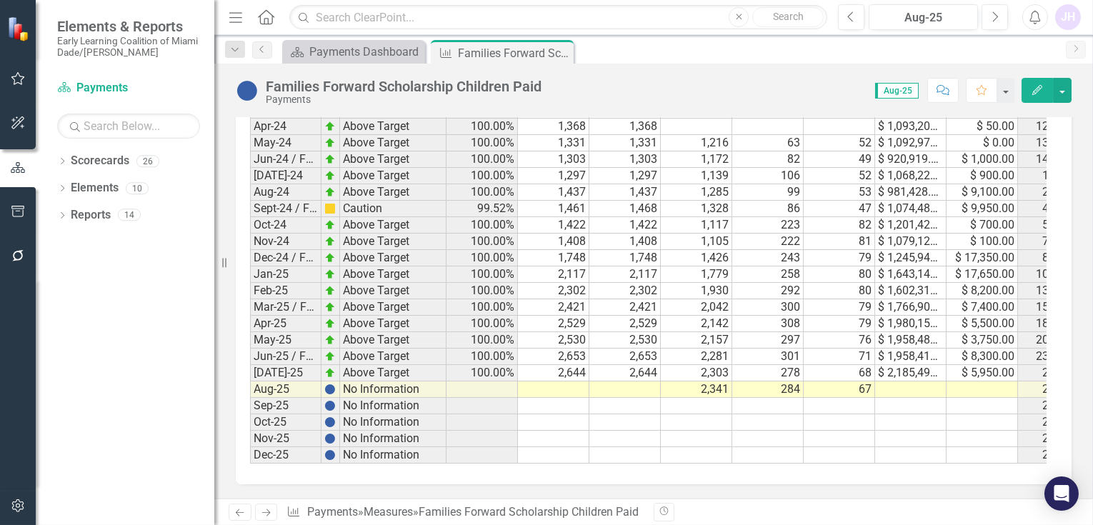
scroll to position [1432, 0]
click at [640, 382] on td at bounding box center [624, 390] width 71 height 16
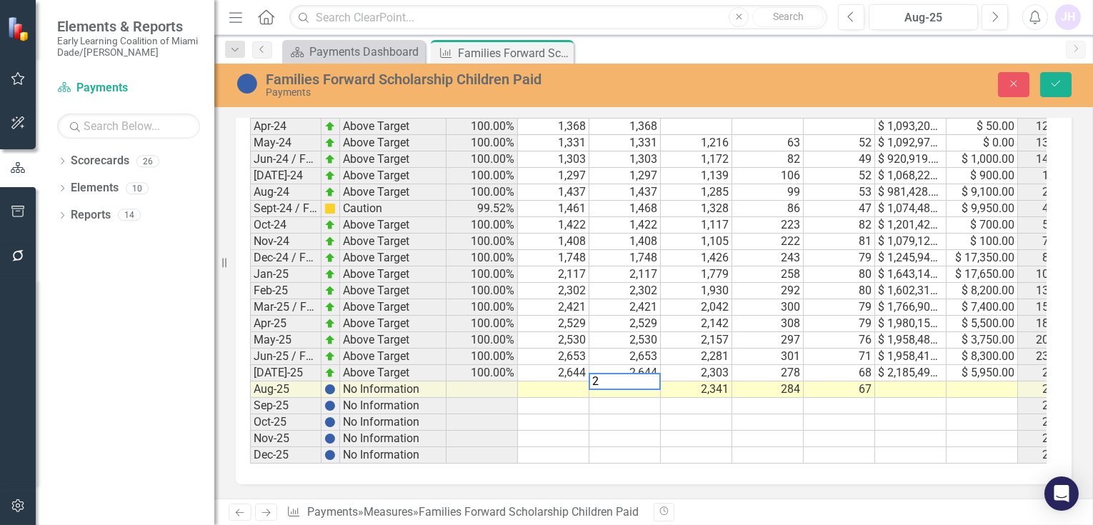
scroll to position [1432, 0]
type textarea "2692"
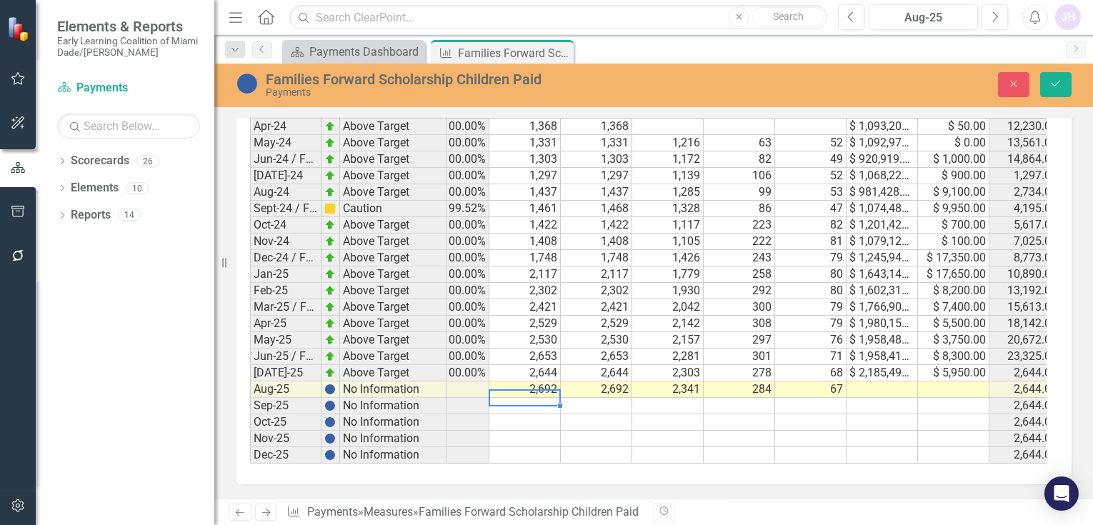
scroll to position [0, 42]
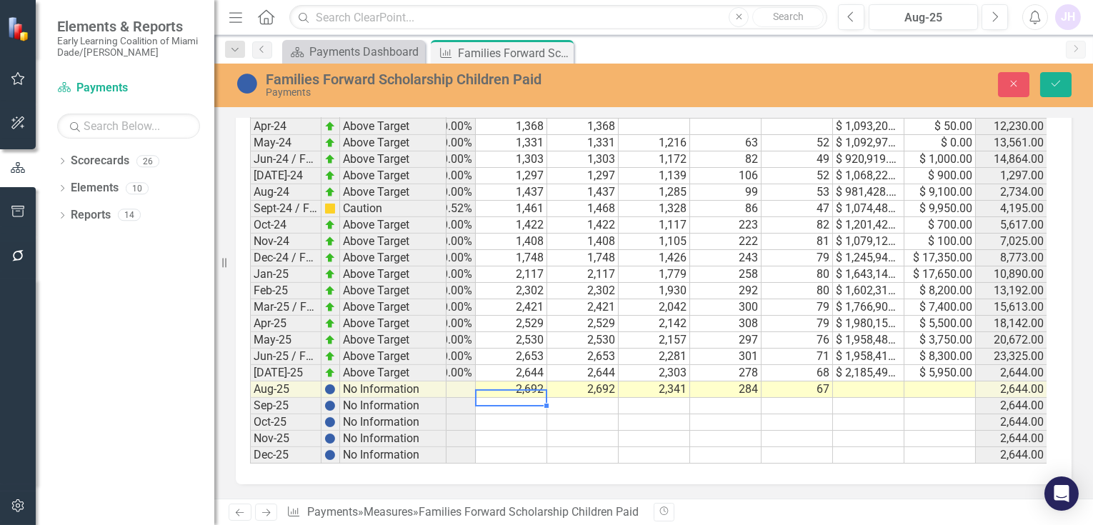
click at [879, 382] on td at bounding box center [868, 390] width 71 height 16
type textarea "1850985.4"
type textarea "5600"
click at [1062, 80] on icon "Save" at bounding box center [1056, 84] width 13 height 10
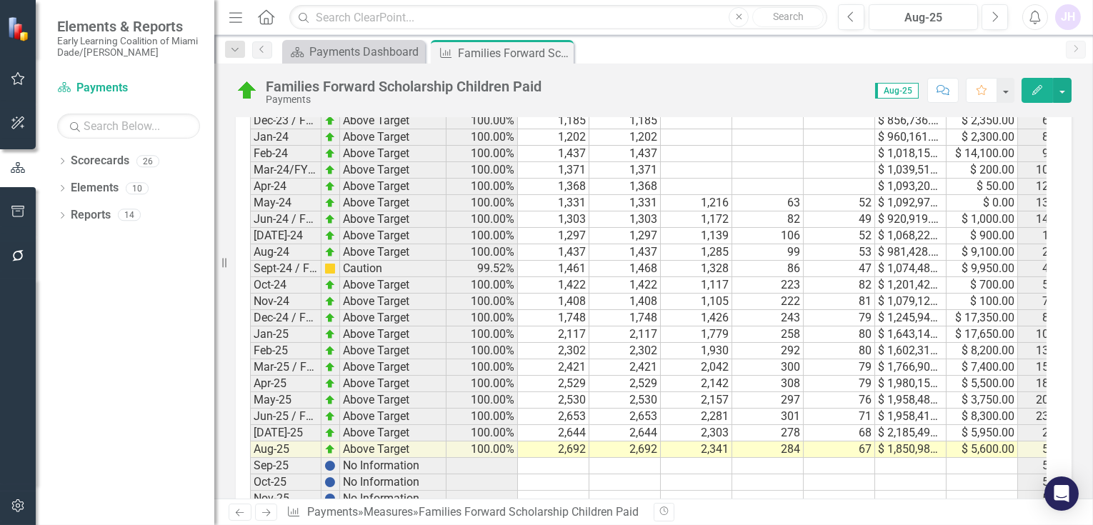
scroll to position [1273, 0]
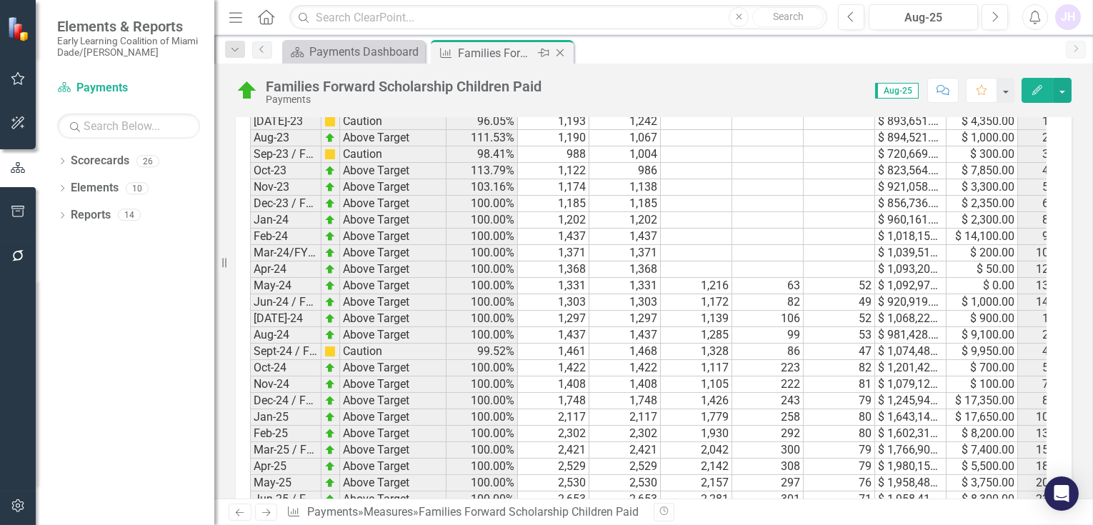
click at [562, 54] on icon "Close" at bounding box center [560, 52] width 14 height 11
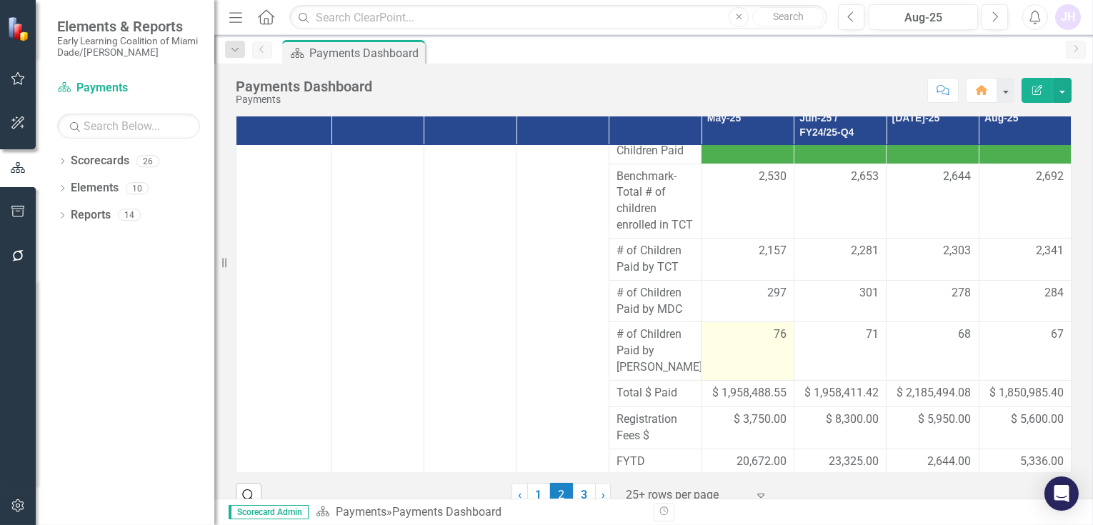
scroll to position [154, 0]
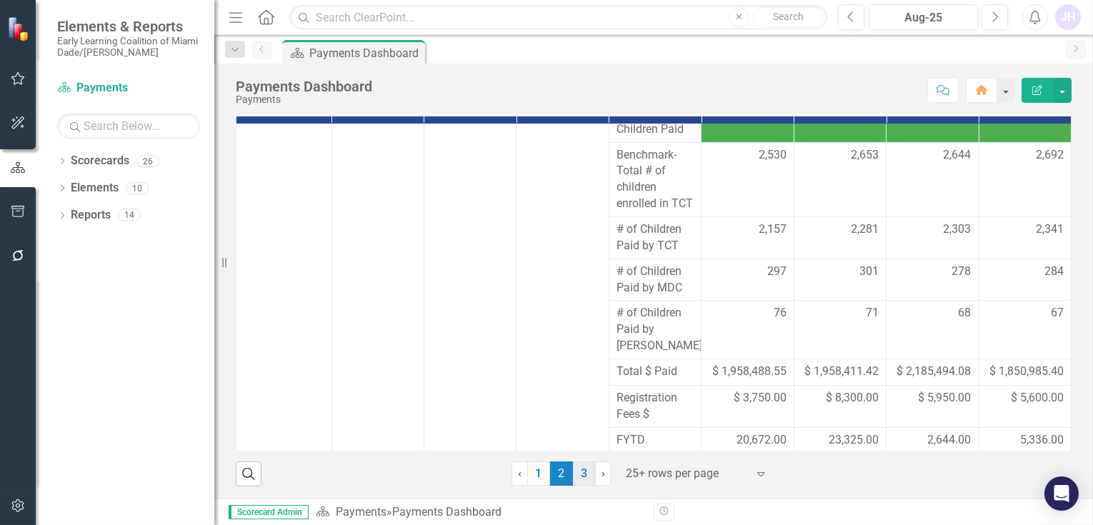
click at [576, 476] on link "3" at bounding box center [584, 474] width 23 height 24
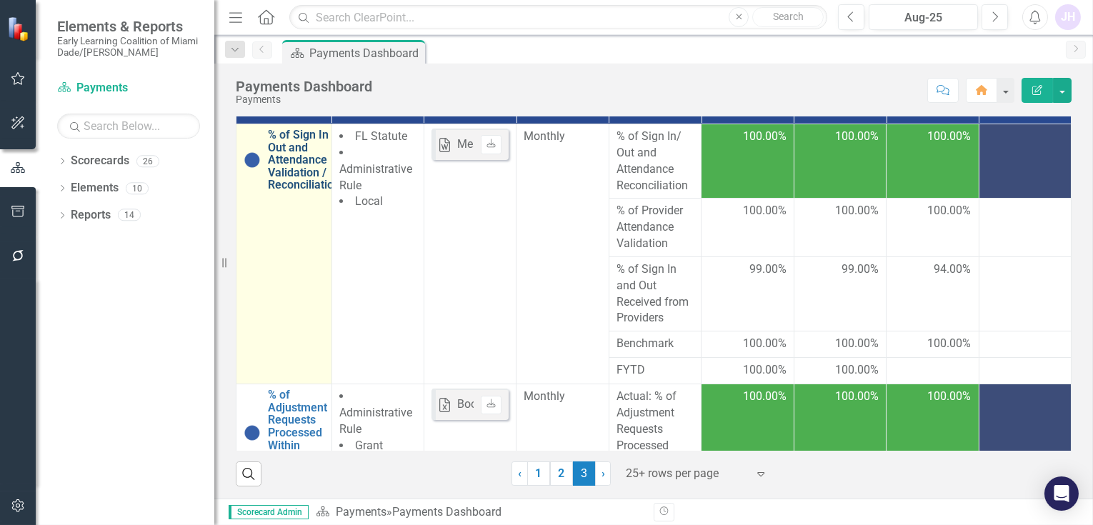
click at [296, 169] on link "% of Sign In / Out and Attendance Validation / Reconciliation" at bounding box center [304, 160] width 72 height 63
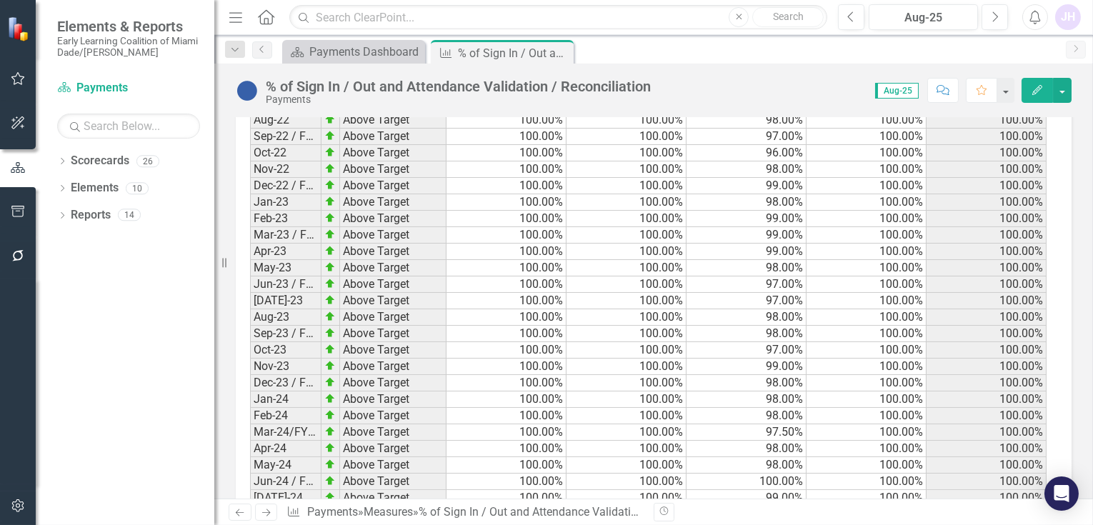
scroll to position [2844, 0]
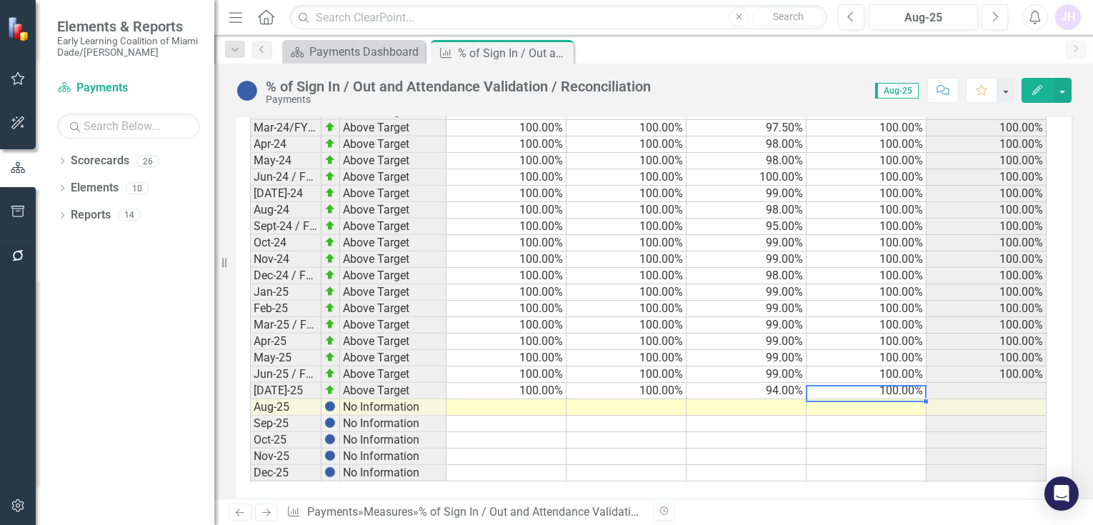
click at [904, 399] on td at bounding box center [867, 407] width 120 height 16
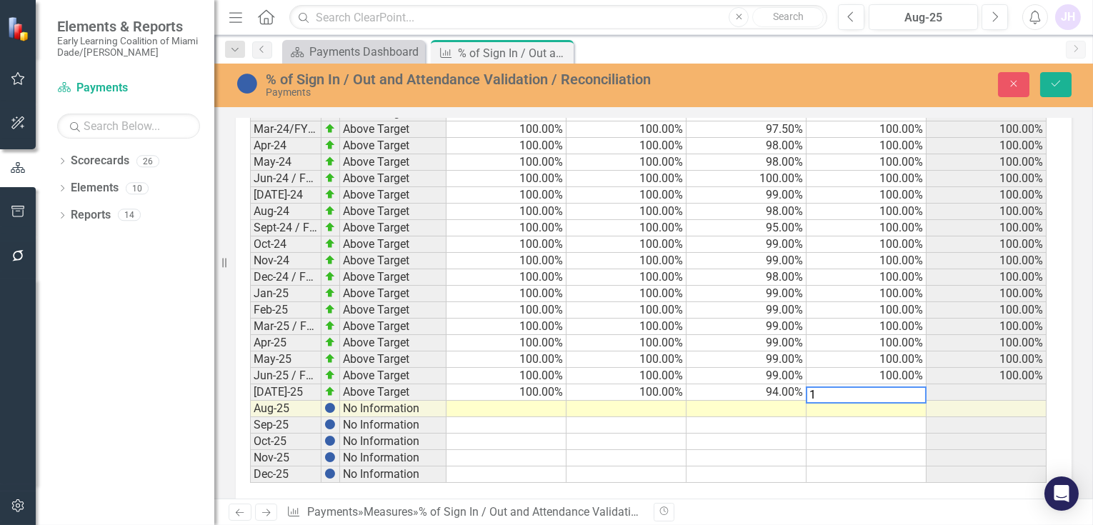
scroll to position [2845, 0]
type textarea "100"
click at [774, 400] on td at bounding box center [747, 408] width 120 height 16
type textarea "100"
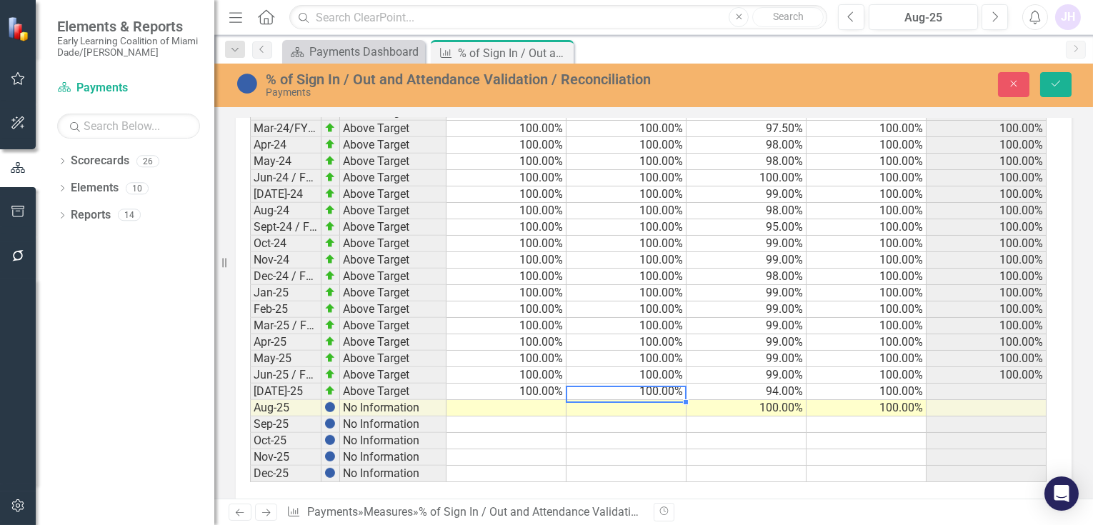
click at [663, 400] on td at bounding box center [627, 408] width 120 height 16
type textarea "100"
click at [524, 417] on td at bounding box center [507, 425] width 120 height 16
click at [536, 400] on td at bounding box center [507, 408] width 120 height 16
type textarea "100"
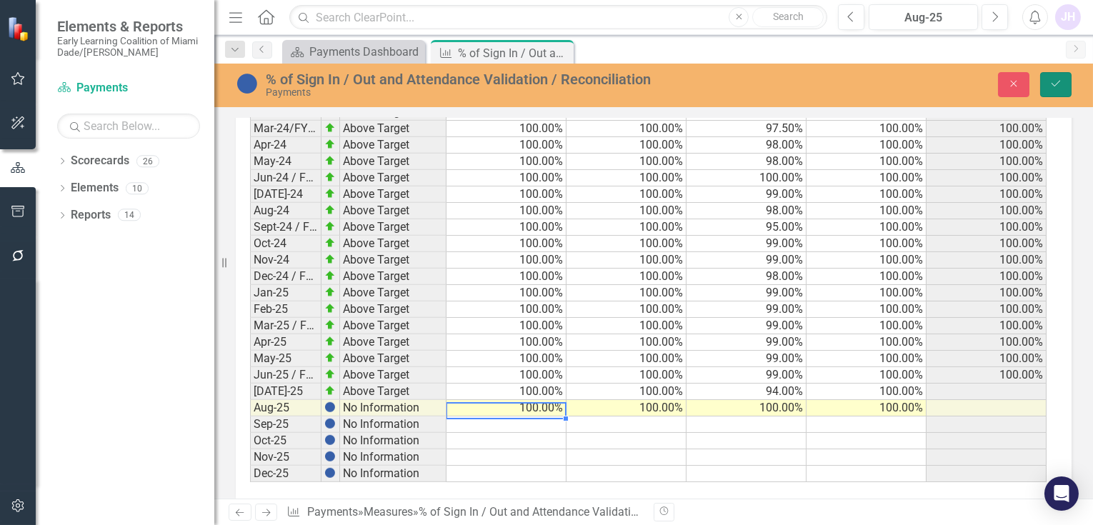
click at [1057, 75] on button "Save" at bounding box center [1055, 84] width 31 height 25
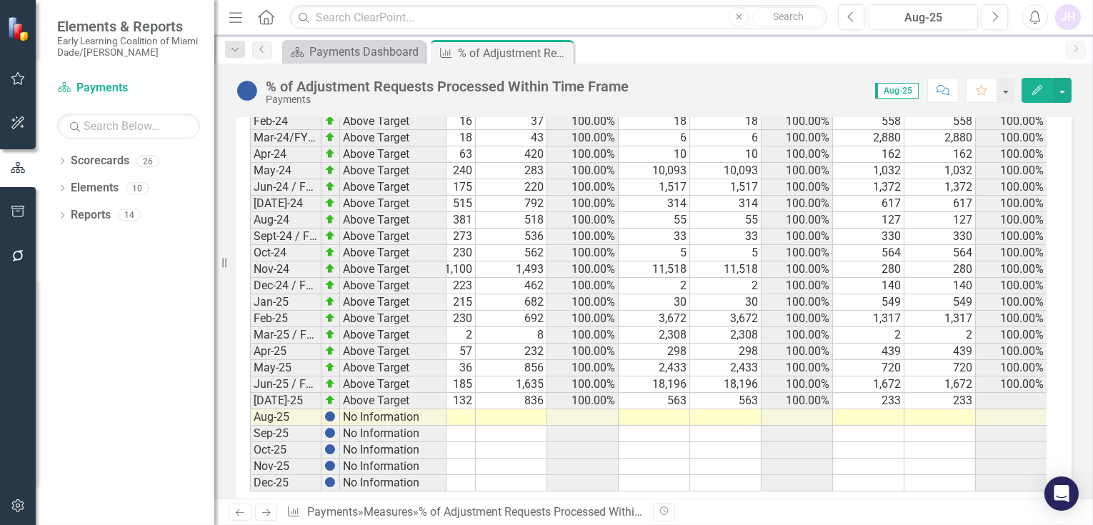
scroll to position [2556, 0]
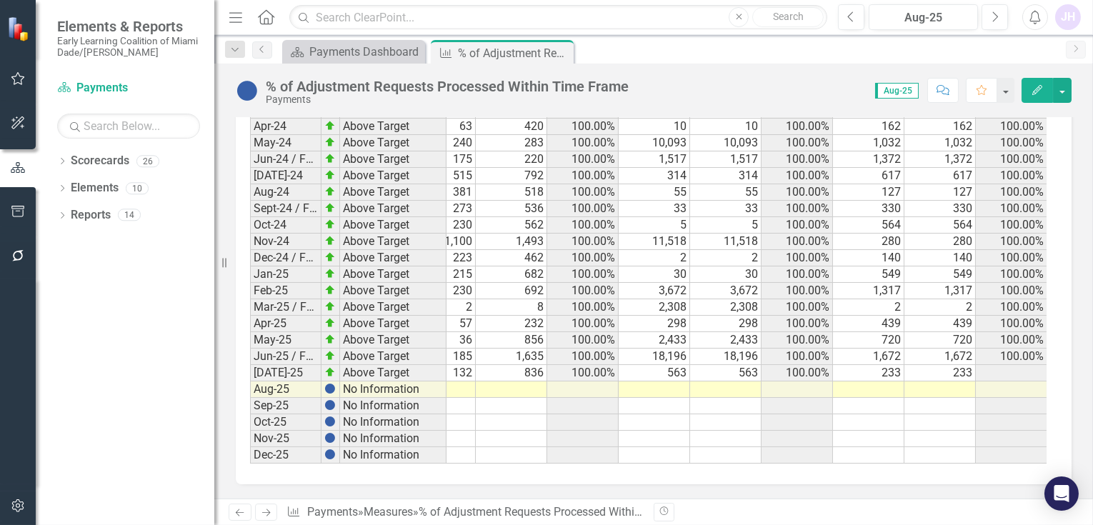
click at [957, 365] on td "233" at bounding box center [939, 373] width 71 height 16
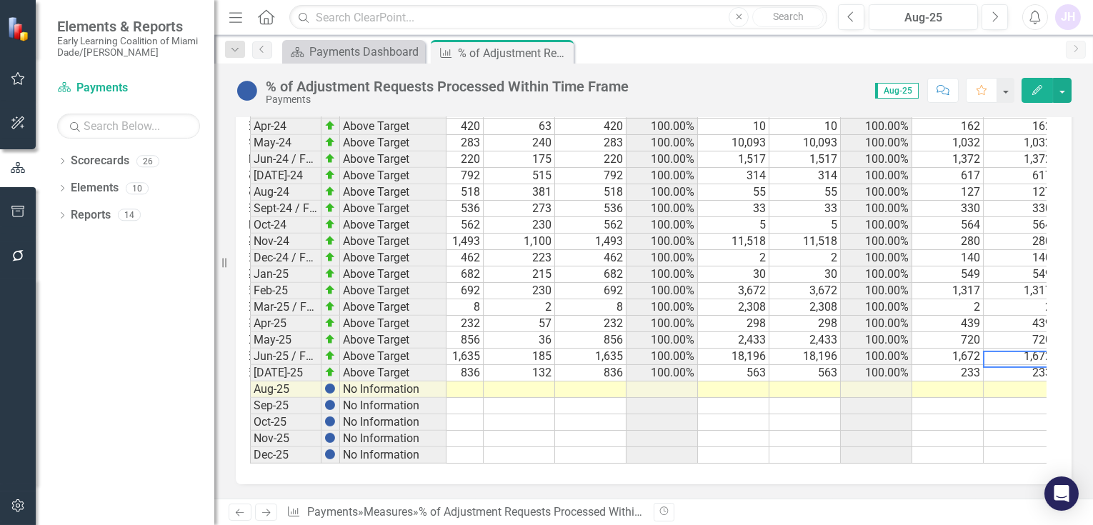
click at [964, 382] on td at bounding box center [947, 390] width 71 height 16
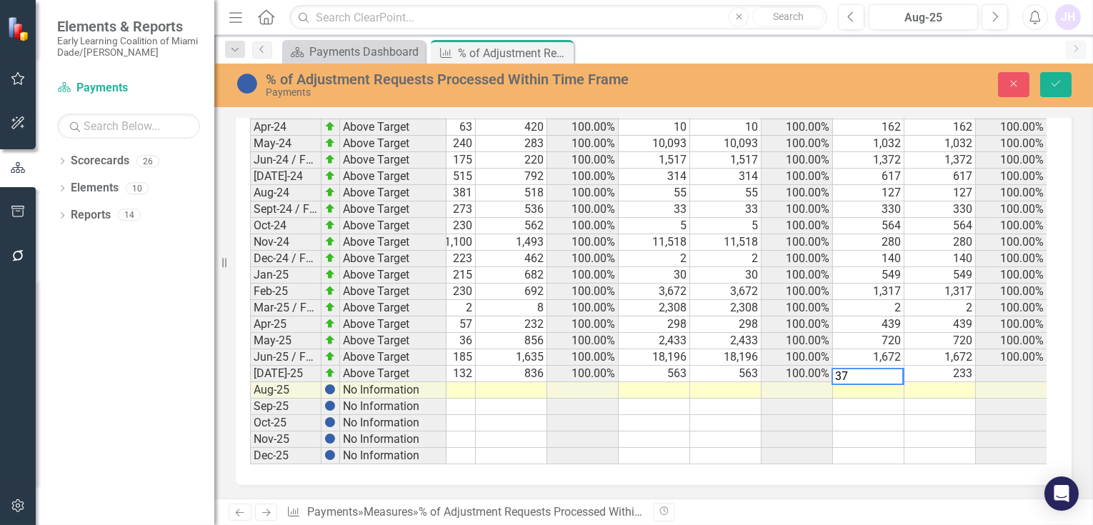
scroll to position [2557, 0]
type textarea "374"
click at [949, 382] on td at bounding box center [939, 390] width 71 height 16
type textarea "374"
click at [730, 382] on td at bounding box center [725, 390] width 71 height 16
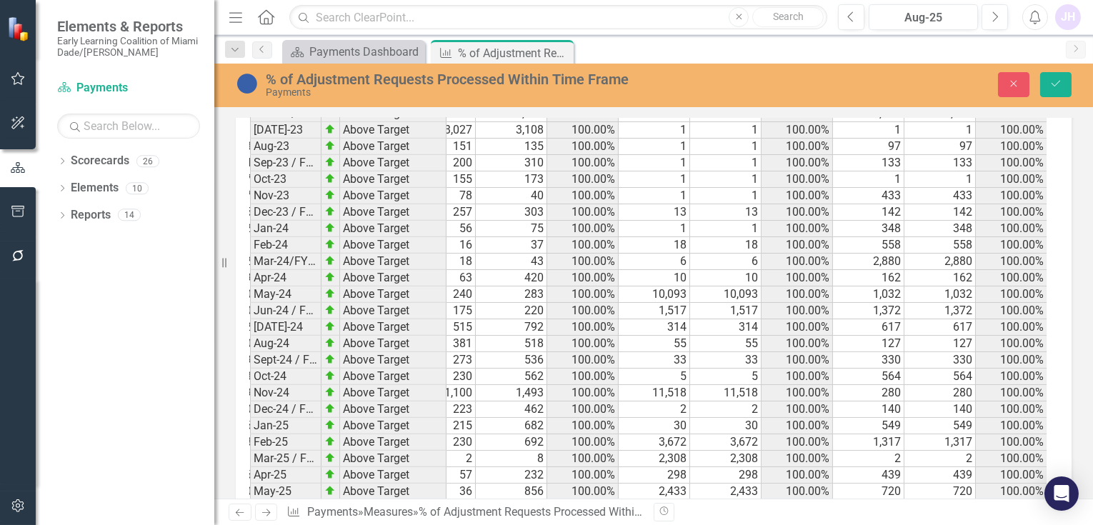
scroll to position [2558, 0]
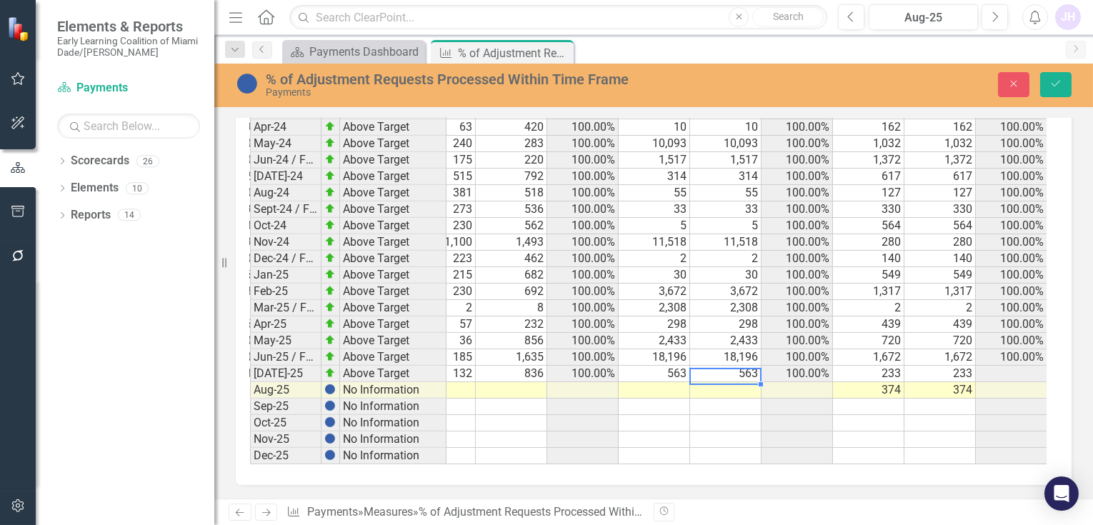
drag, startPoint x: 753, startPoint y: 454, endPoint x: 632, endPoint y: 448, distance: 121.6
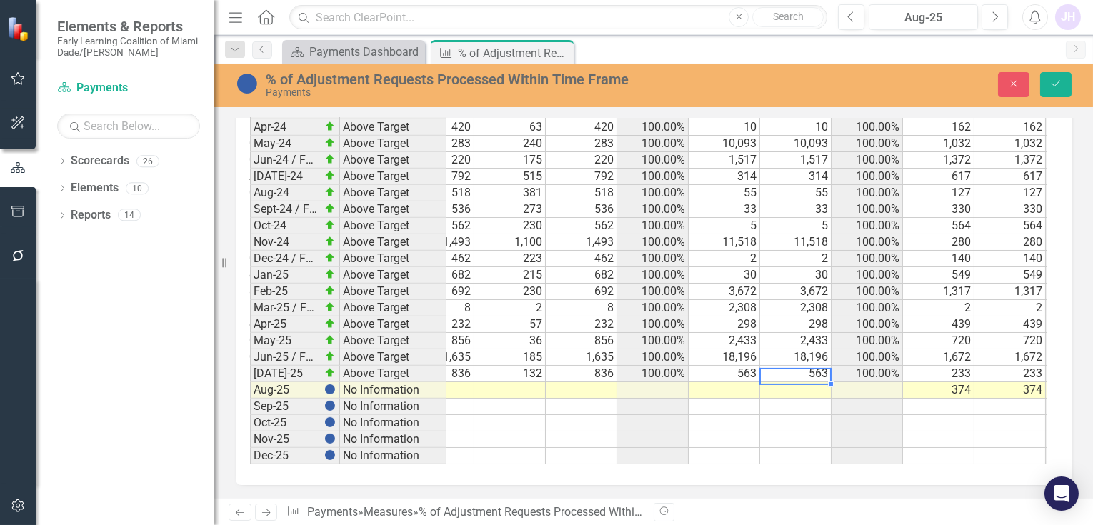
scroll to position [0, 289]
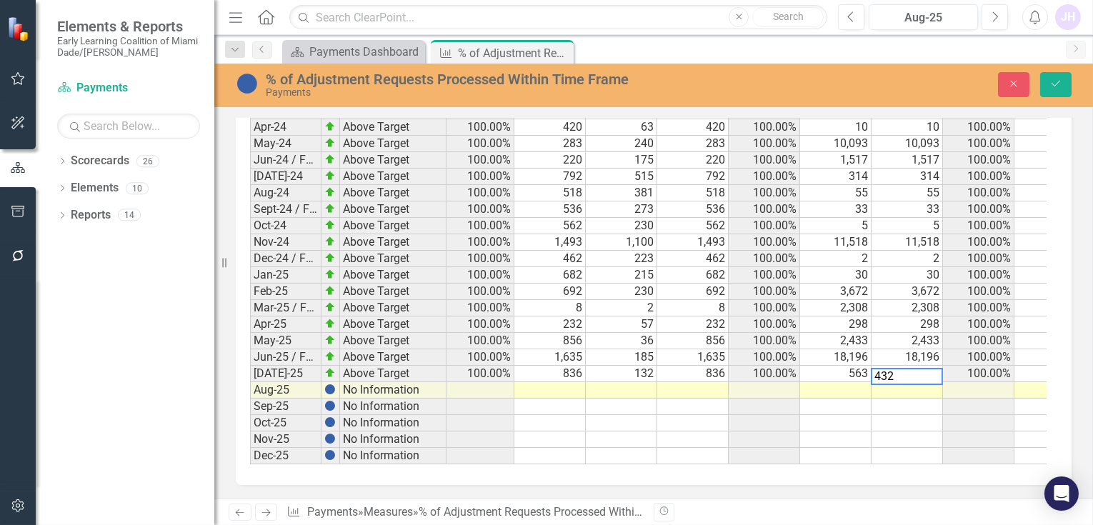
type textarea "432"
click at [842, 382] on td at bounding box center [835, 390] width 71 height 16
type textarea "432"
click at [703, 382] on td at bounding box center [692, 390] width 71 height 16
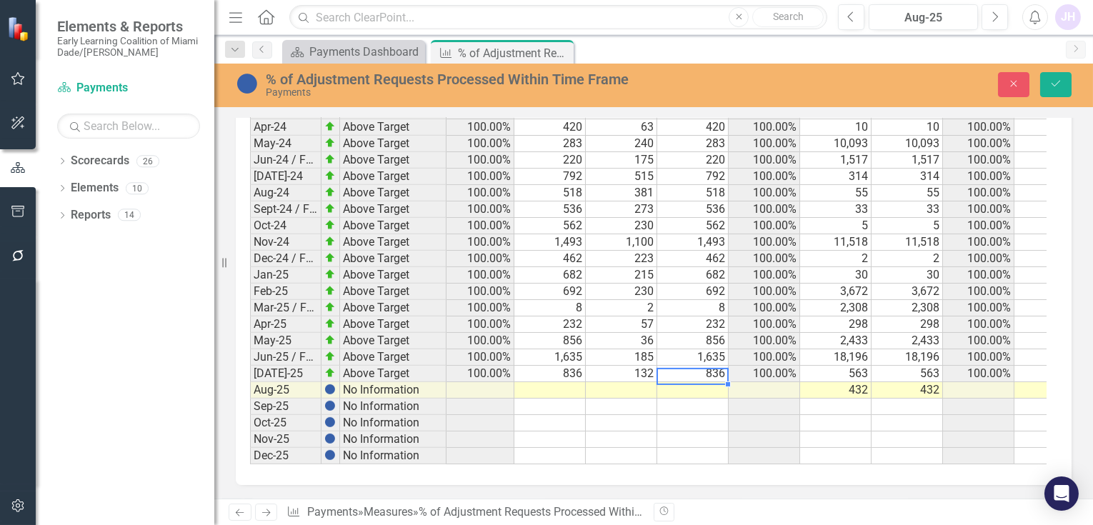
click at [576, 382] on td at bounding box center [549, 390] width 71 height 16
click at [561, 366] on td "836" at bounding box center [549, 374] width 71 height 16
click at [573, 382] on td at bounding box center [549, 390] width 71 height 16
type textarea "632"
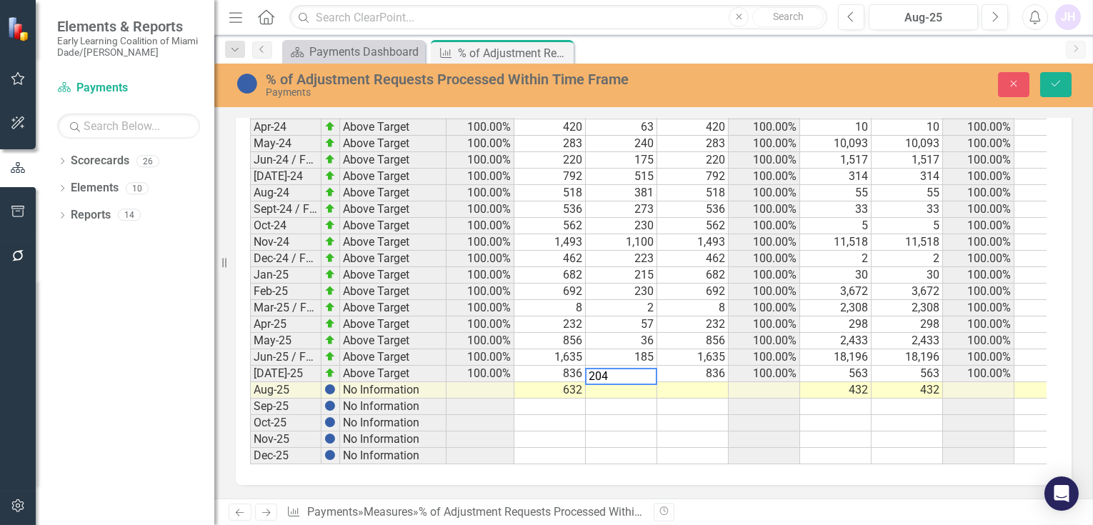
type textarea "204"
click at [714, 382] on td at bounding box center [692, 390] width 71 height 16
type textarea "428"
click at [1065, 76] on button "Save" at bounding box center [1055, 84] width 31 height 25
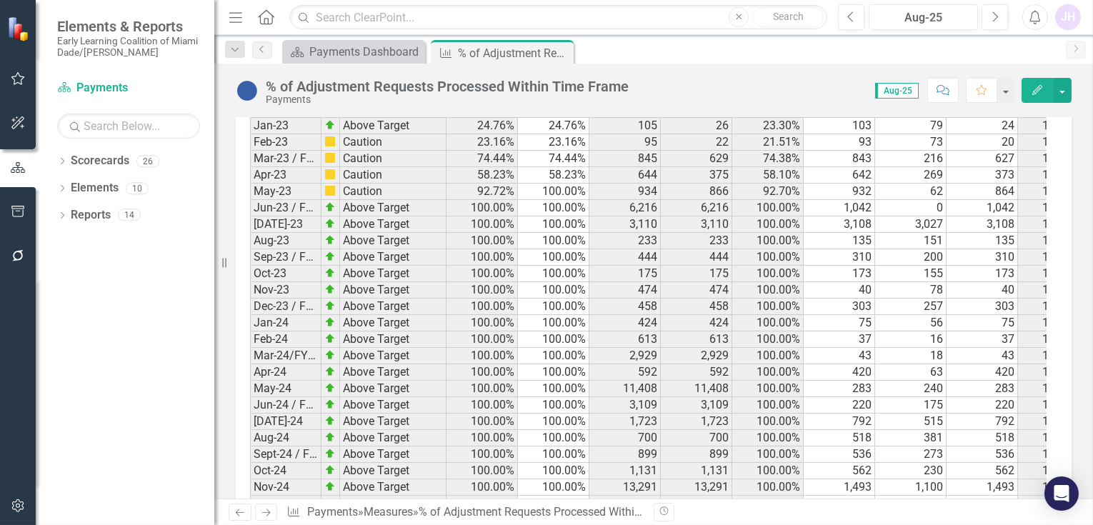
scroll to position [2556, 0]
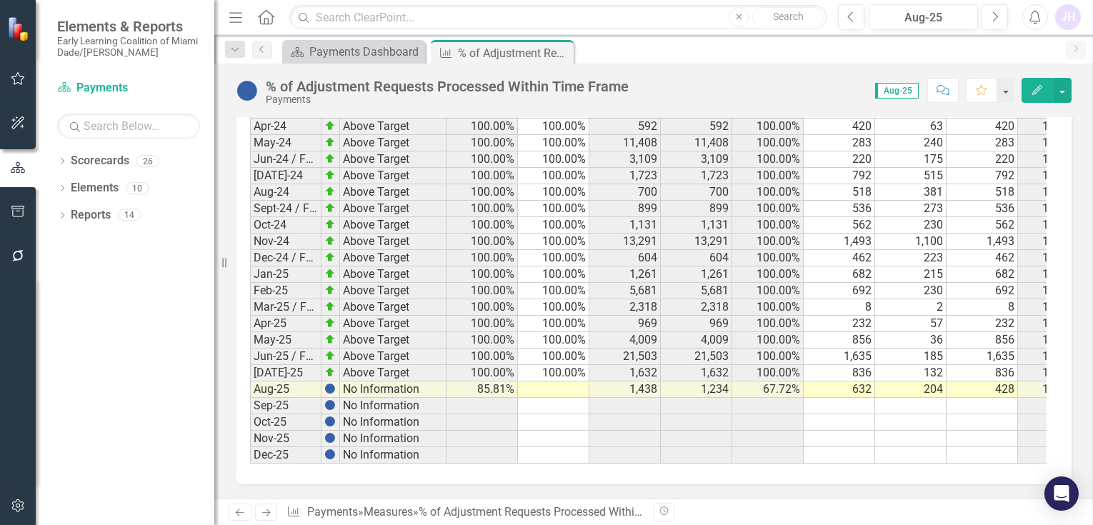
click at [563, 382] on td at bounding box center [553, 390] width 71 height 16
type textarea "1"
